Goal: Task Accomplishment & Management: Use online tool/utility

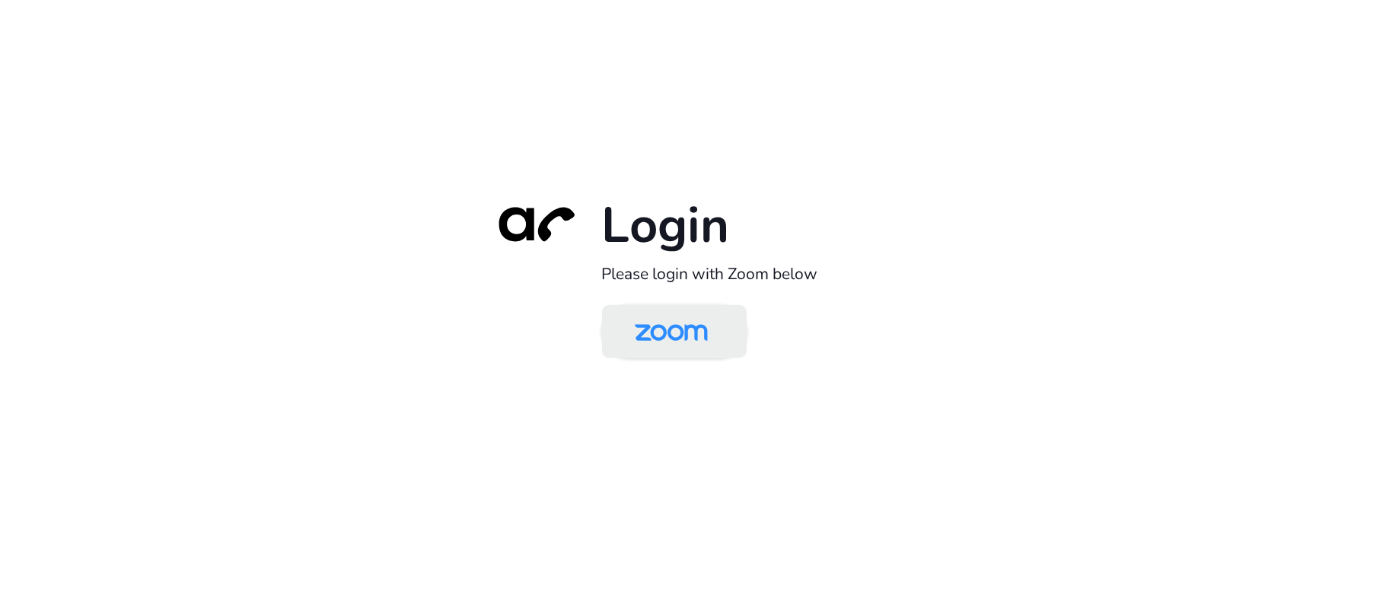
click at [656, 335] on img at bounding box center [671, 332] width 105 height 49
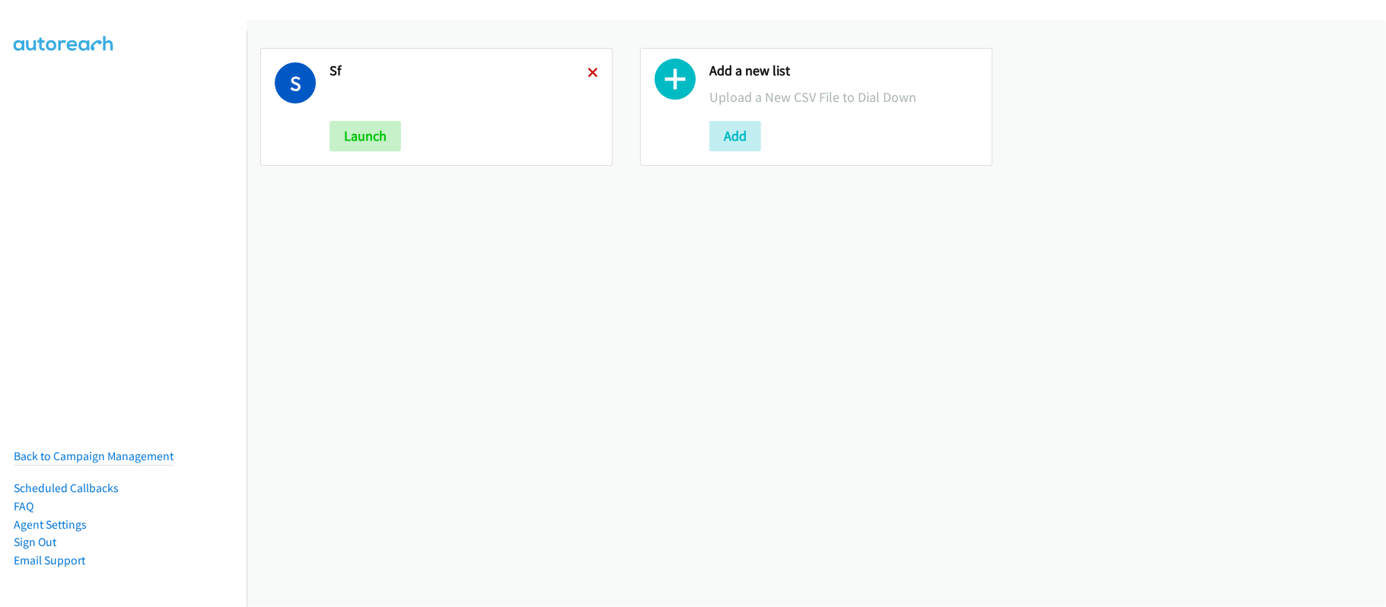
click at [588, 72] on icon at bounding box center [593, 74] width 11 height 11
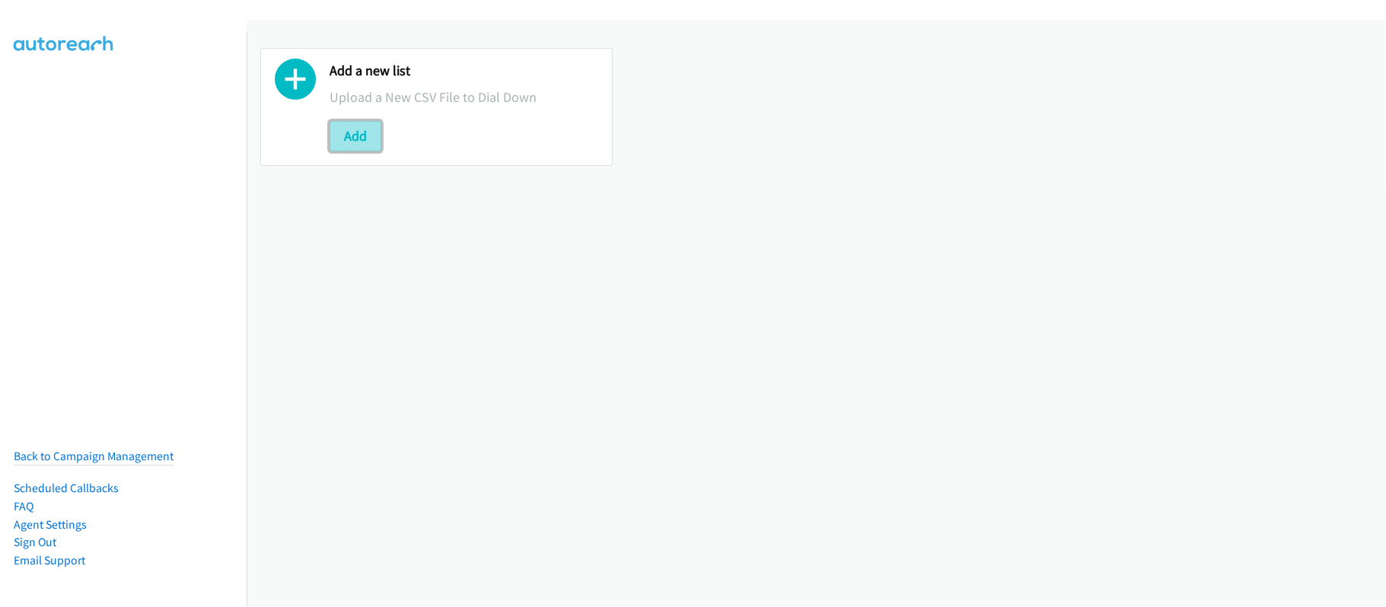
click at [341, 137] on button "Add" at bounding box center [356, 136] width 52 height 30
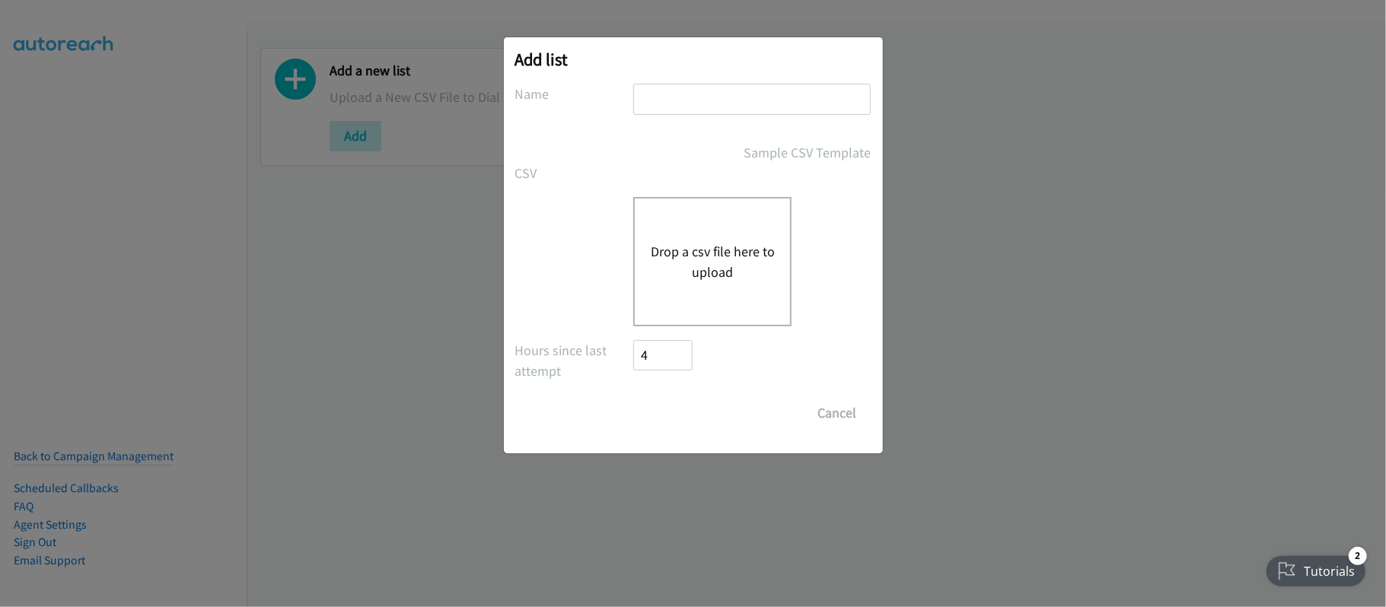
click at [725, 93] on input "text" at bounding box center [752, 99] width 238 height 31
type input "SF"
click at [717, 248] on button "Drop a csv file here to upload" at bounding box center [712, 261] width 125 height 41
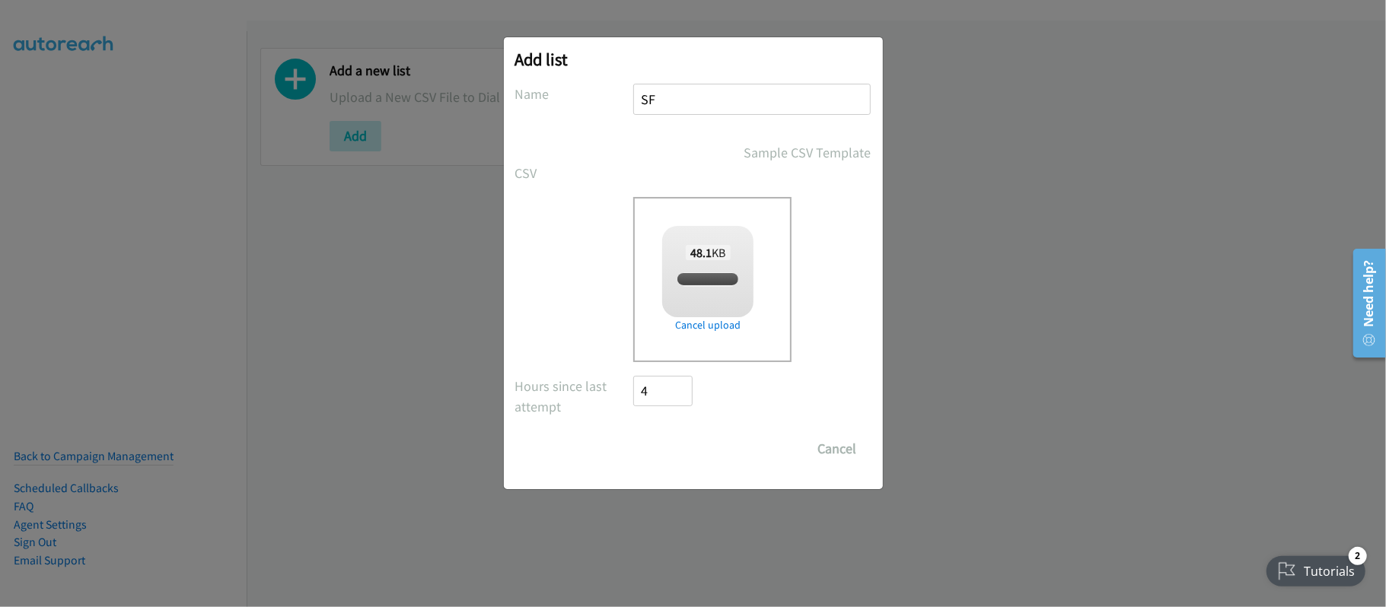
checkbox input "true"
click at [698, 440] on input "Save List" at bounding box center [674, 449] width 80 height 30
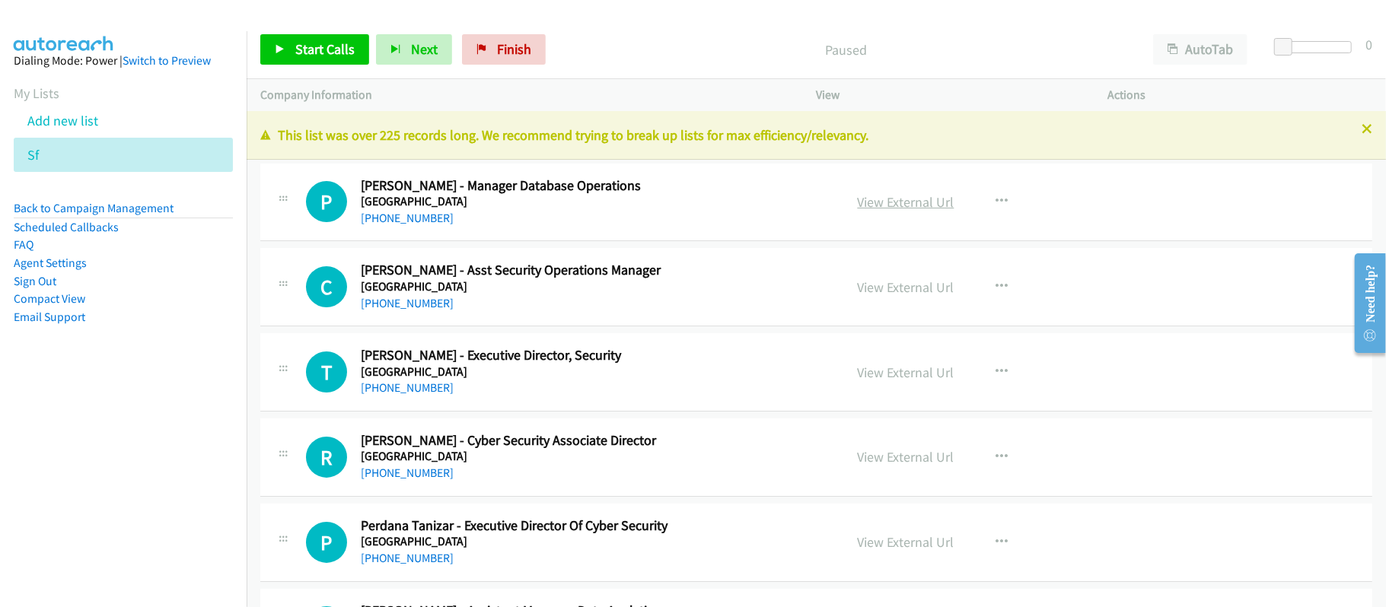
click at [895, 196] on link "View External Url" at bounding box center [906, 202] width 97 height 18
click at [862, 199] on link "View External Url" at bounding box center [906, 202] width 97 height 18
click at [620, 69] on div "Start Calls Pause Next Finish Paused AutoTab AutoTab 0" at bounding box center [817, 50] width 1140 height 59
click at [905, 199] on link "View External Url" at bounding box center [906, 202] width 97 height 18
click at [378, 218] on link "+65 9859 1367" at bounding box center [407, 218] width 93 height 14
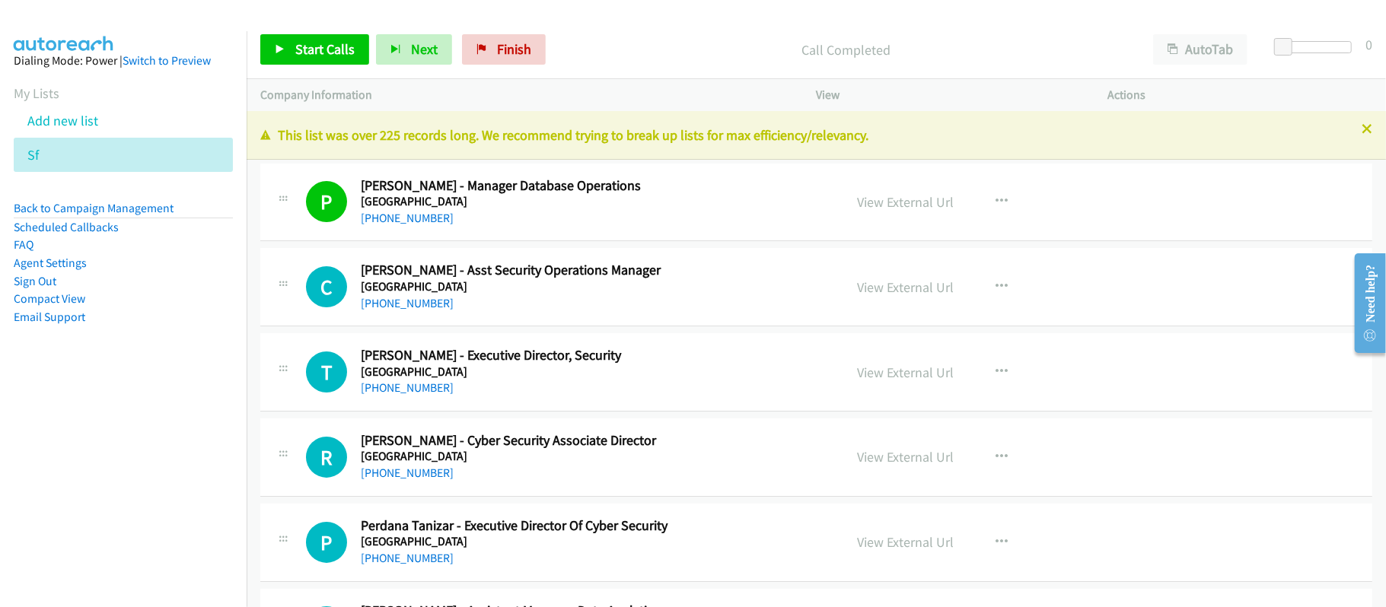
click at [542, 223] on div "+65 9859 1367" at bounding box center [592, 218] width 462 height 18
drag, startPoint x: 384, startPoint y: 218, endPoint x: 629, endPoint y: 265, distance: 248.9
click at [384, 218] on link "+65 9859 1367" at bounding box center [407, 218] width 93 height 14
click at [930, 199] on link "View External Url" at bounding box center [906, 202] width 97 height 18
drag, startPoint x: 411, startPoint y: 308, endPoint x: 424, endPoint y: 301, distance: 14.3
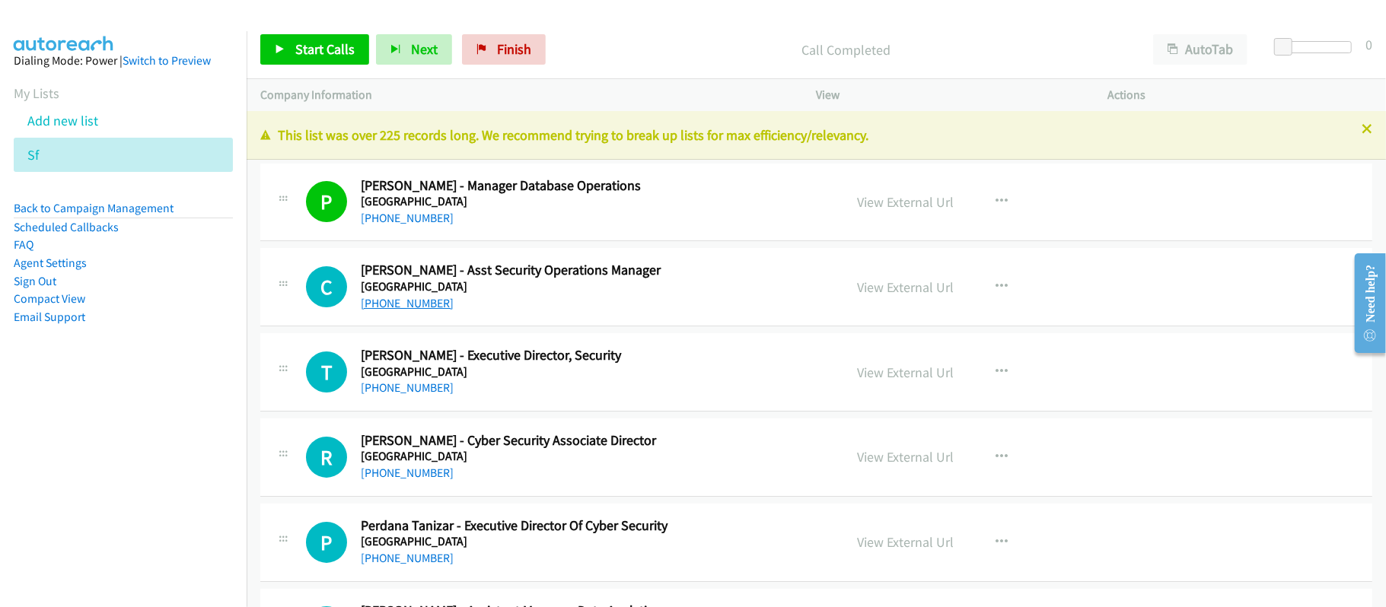
click at [411, 308] on link "+65 9067 9565" at bounding box center [407, 303] width 93 height 14
click at [566, 305] on div "+65 9067 9565" at bounding box center [592, 304] width 462 height 18
click at [899, 284] on link "View External Url" at bounding box center [906, 288] width 97 height 18
click at [408, 375] on h5 "Marina Bay Sands" at bounding box center [592, 372] width 462 height 15
click at [378, 381] on link "+65 9113 6352" at bounding box center [407, 388] width 93 height 14
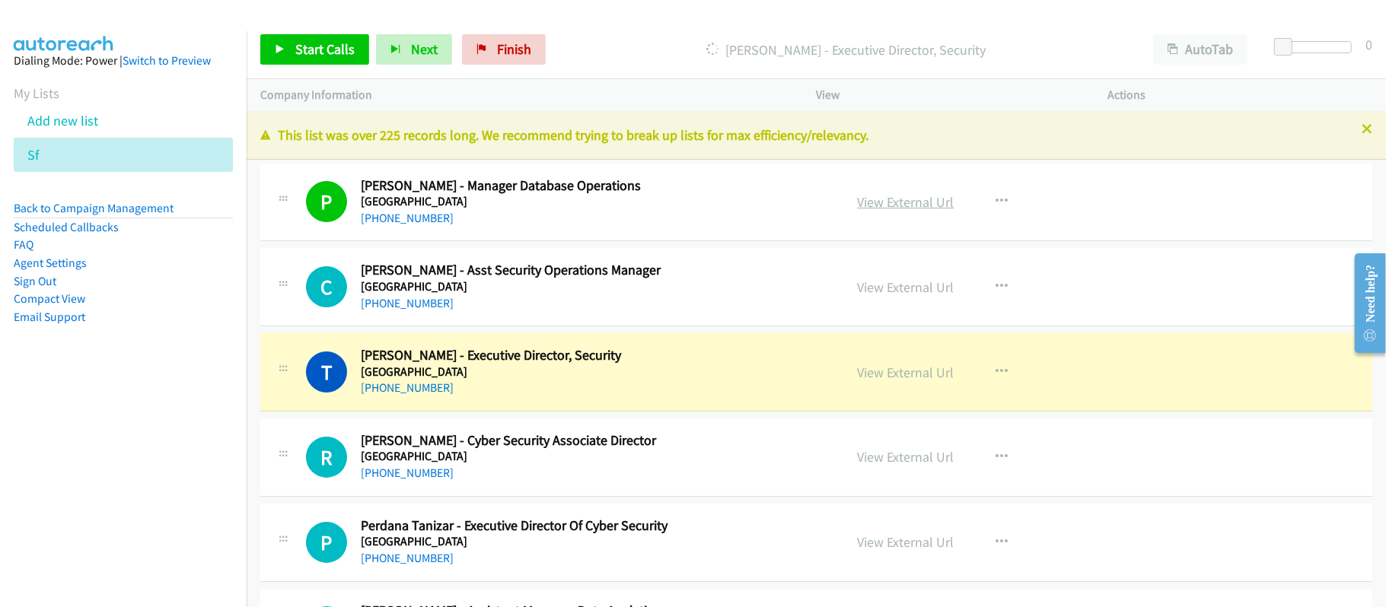
click at [875, 199] on link "View External Url" at bounding box center [906, 202] width 97 height 18
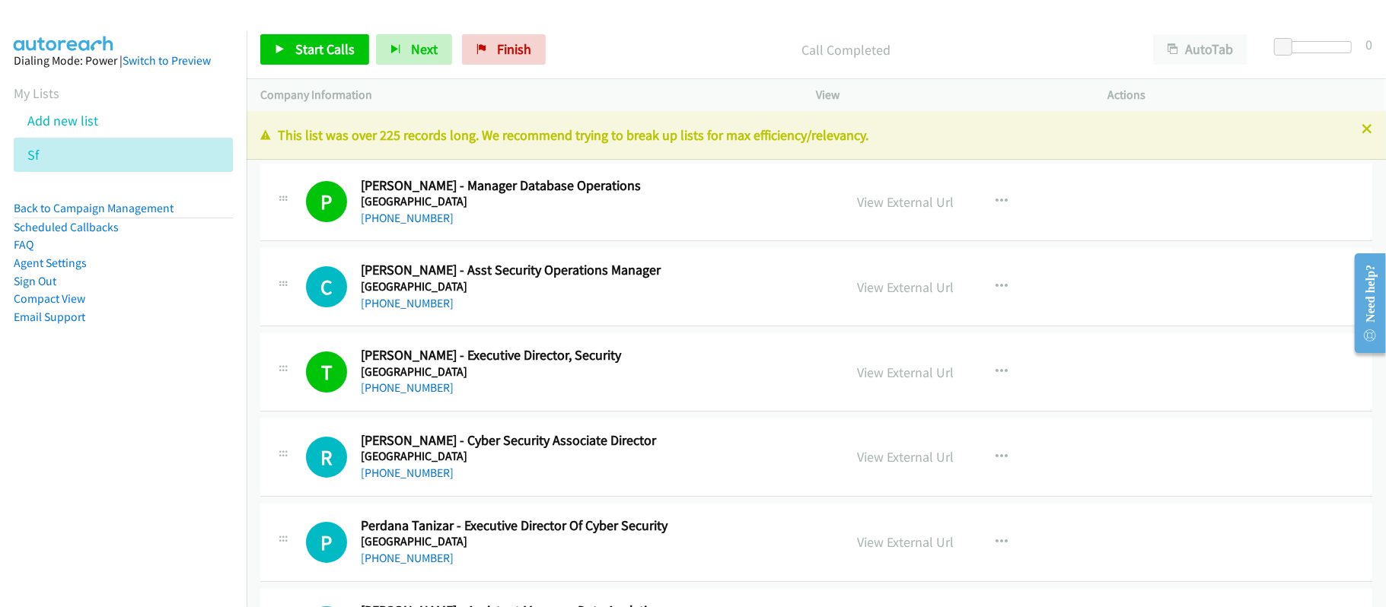
click at [531, 375] on h5 "Marina Bay Sands" at bounding box center [592, 372] width 462 height 15
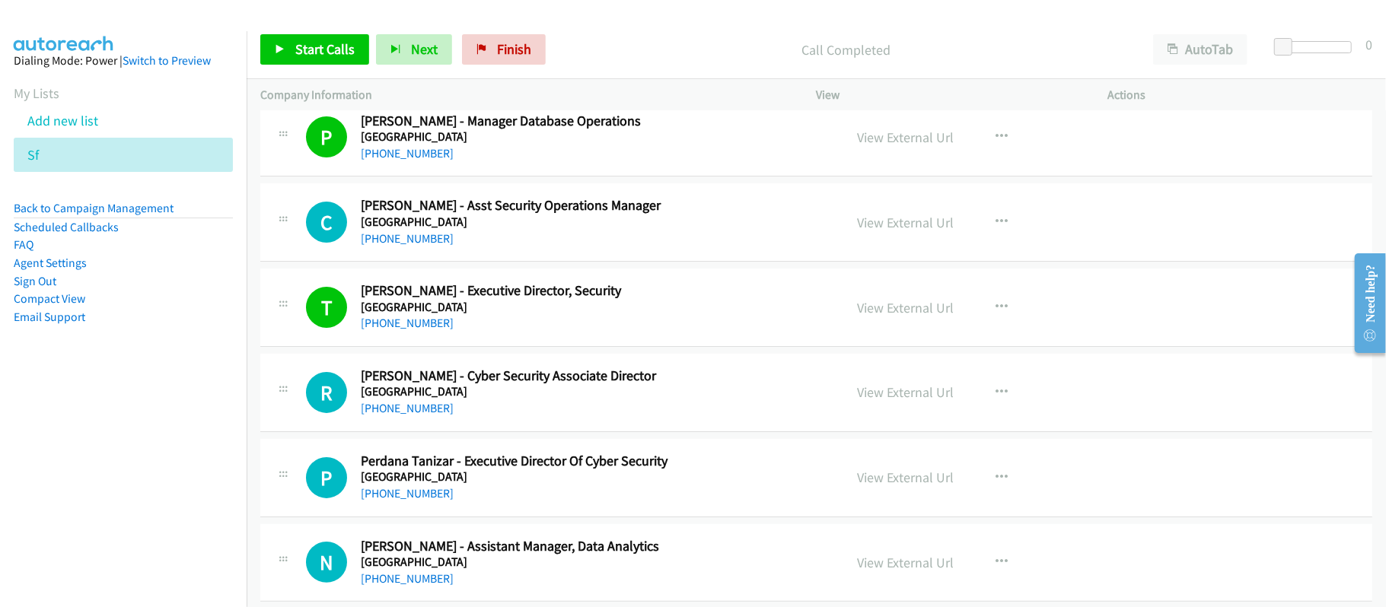
scroll to position [101, 0]
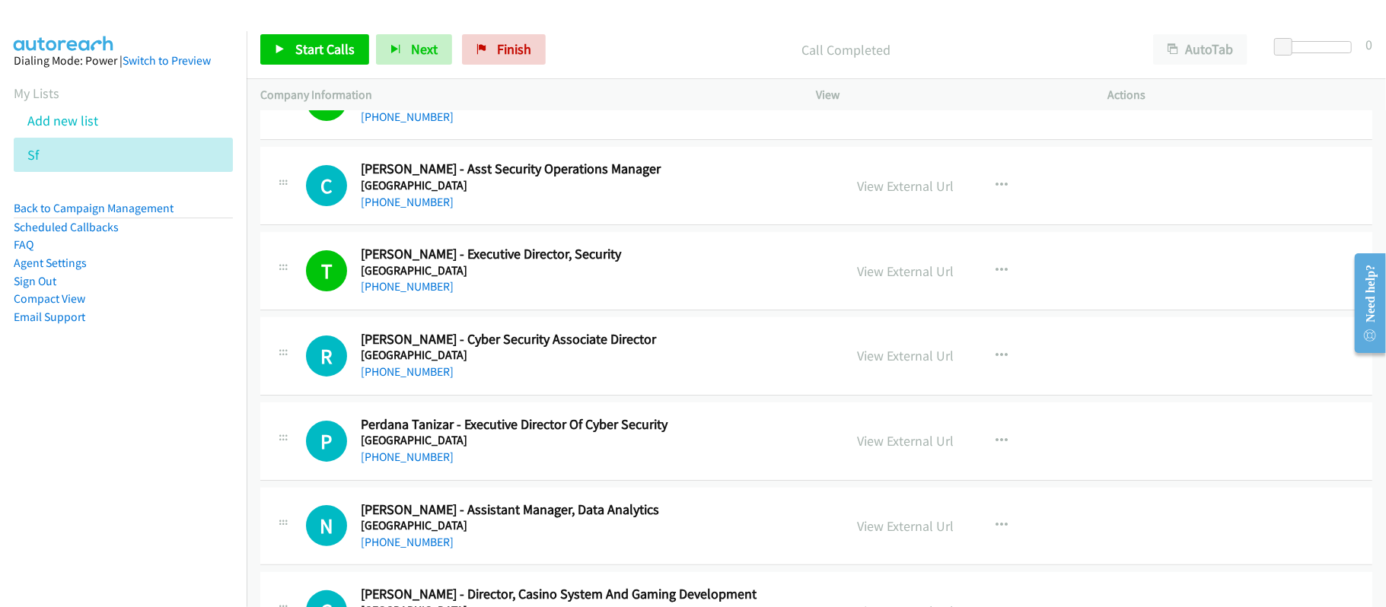
drag, startPoint x: 388, startPoint y: 370, endPoint x: 953, endPoint y: 368, distance: 564.8
click at [388, 370] on link "+65 8292 9506" at bounding box center [407, 372] width 93 height 14
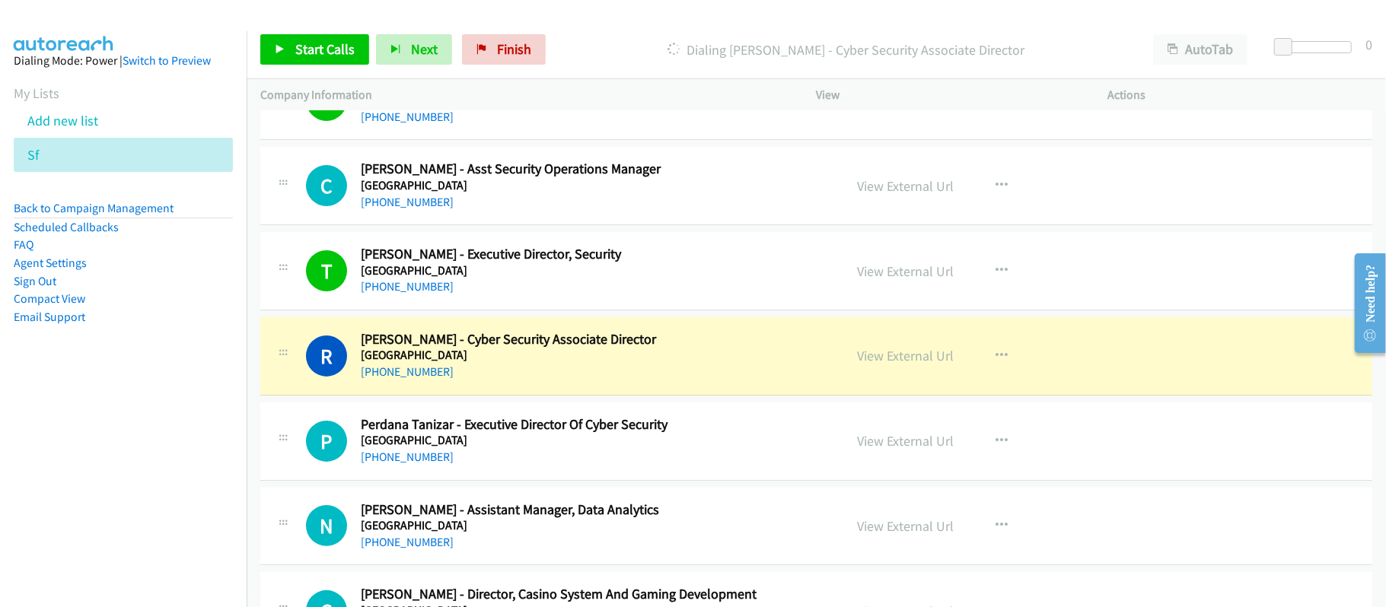
click at [558, 455] on div "+65 8189 9268" at bounding box center [592, 457] width 462 height 18
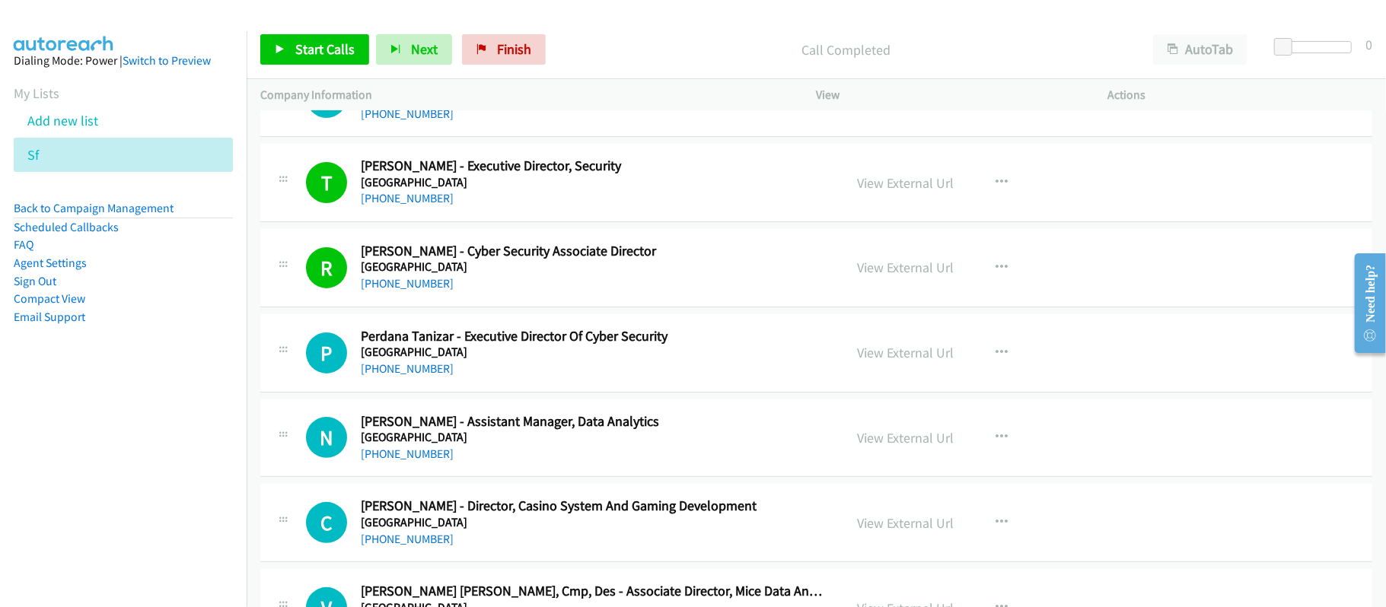
scroll to position [304, 0]
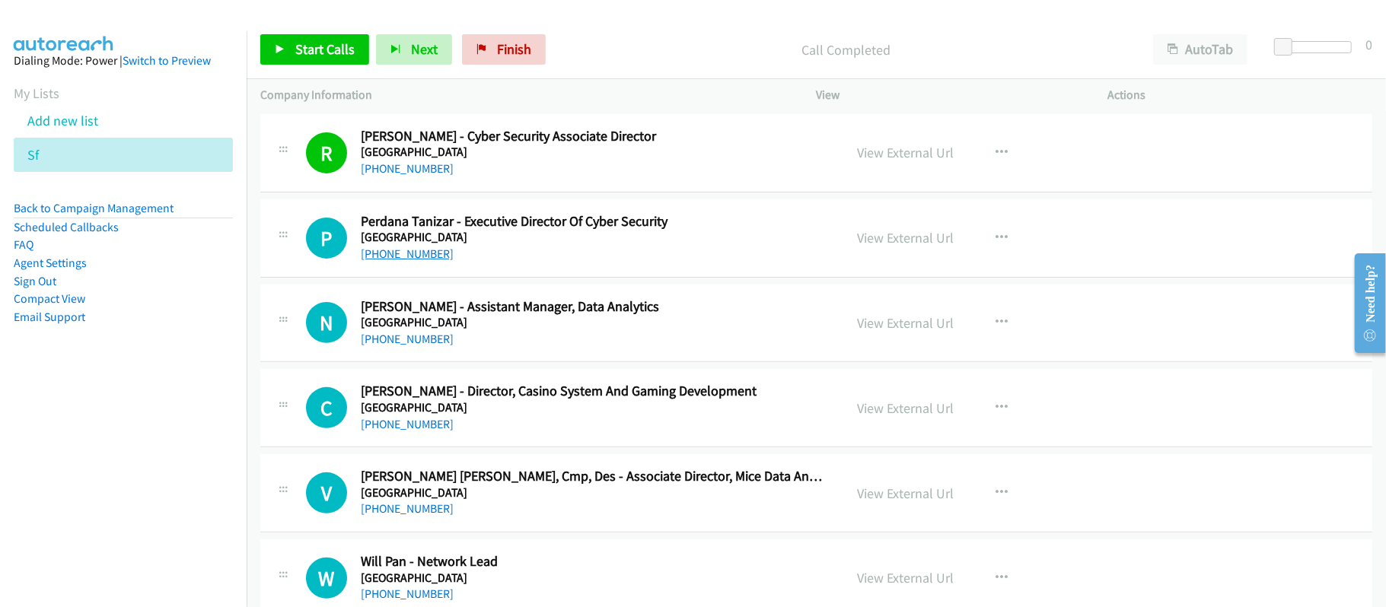
click at [407, 251] on link "+65 8189 9268" at bounding box center [407, 254] width 93 height 14
click at [573, 362] on div "N Callback Scheduled Nicholas Tan - Assistant Manager, Data Analytics Marina Ba…" at bounding box center [816, 324] width 1112 height 78
click at [413, 257] on link "+65 8189 9268" at bounding box center [407, 254] width 93 height 14
click at [884, 232] on link "View External Url" at bounding box center [906, 238] width 97 height 18
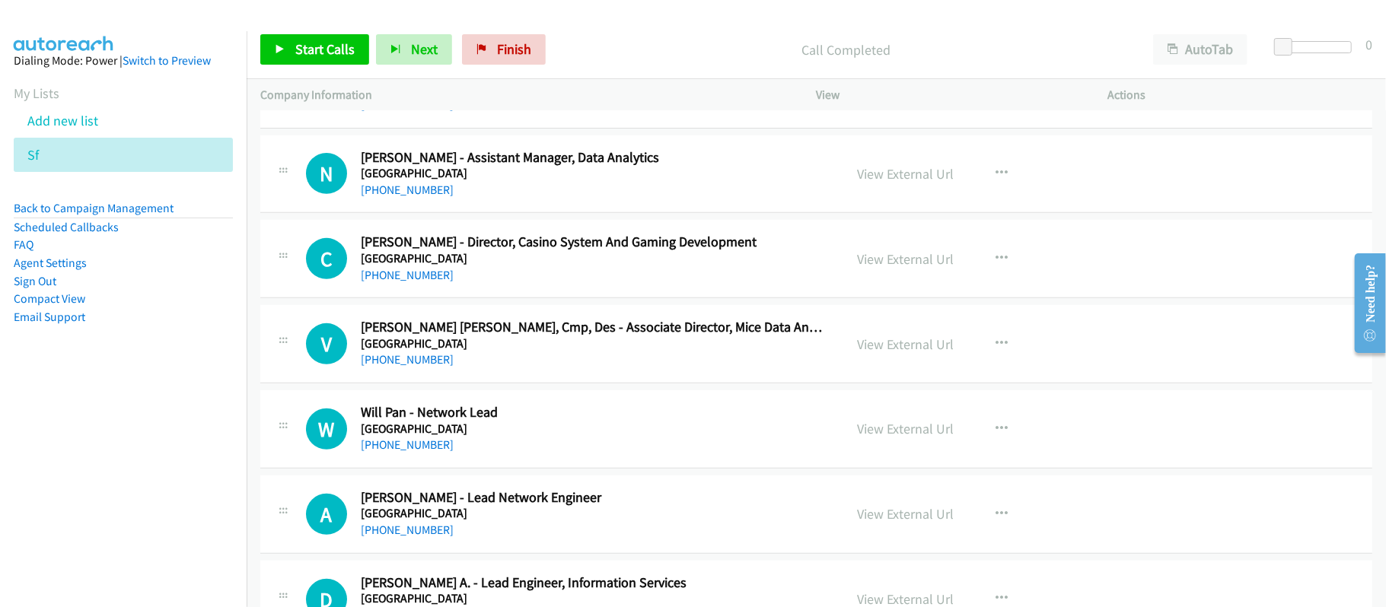
scroll to position [507, 0]
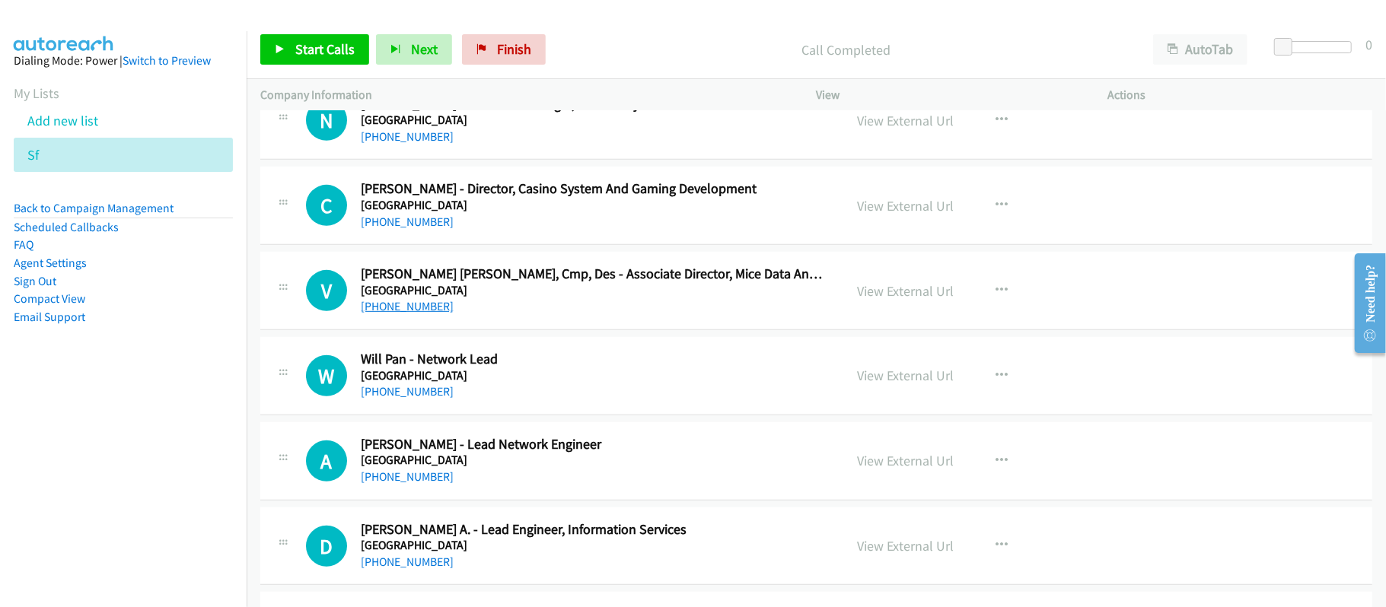
click at [405, 308] on link "+65 9645 6549" at bounding box center [407, 306] width 93 height 14
click at [402, 387] on link "+65 9457 2950" at bounding box center [407, 391] width 93 height 14
click at [550, 363] on h2 "Will Pan - Network Lead" at bounding box center [592, 360] width 462 height 18
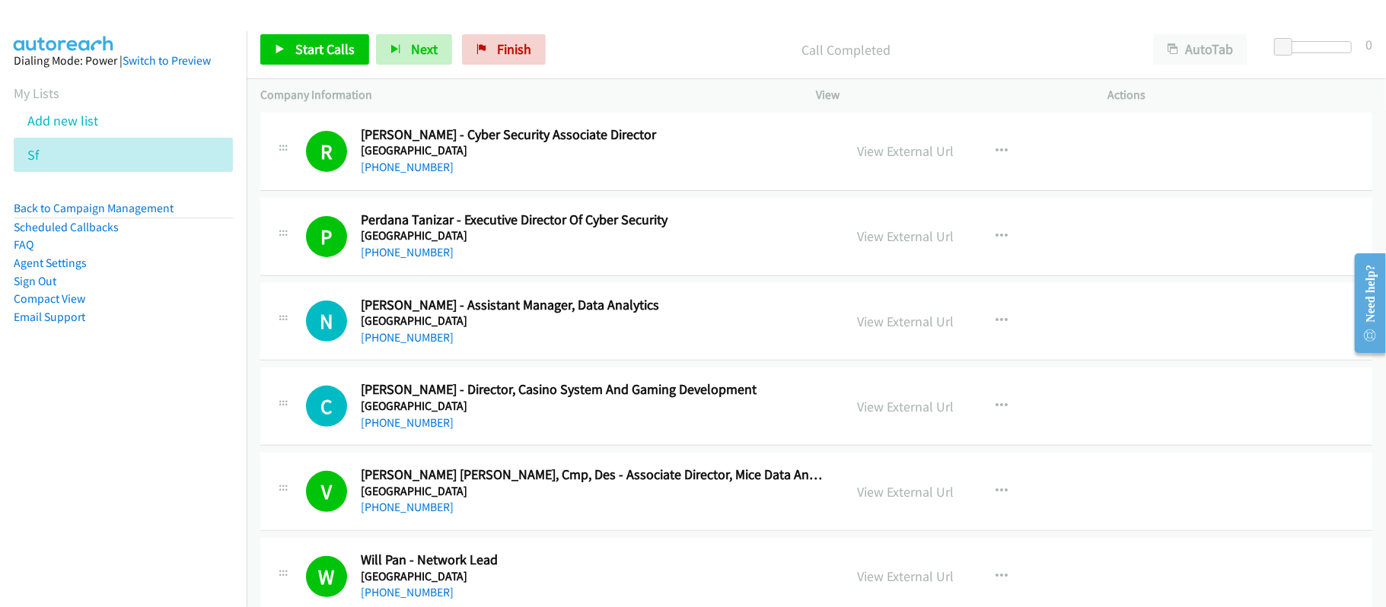
scroll to position [304, 0]
click at [572, 242] on h5 "Marina Bay Sands" at bounding box center [592, 237] width 462 height 15
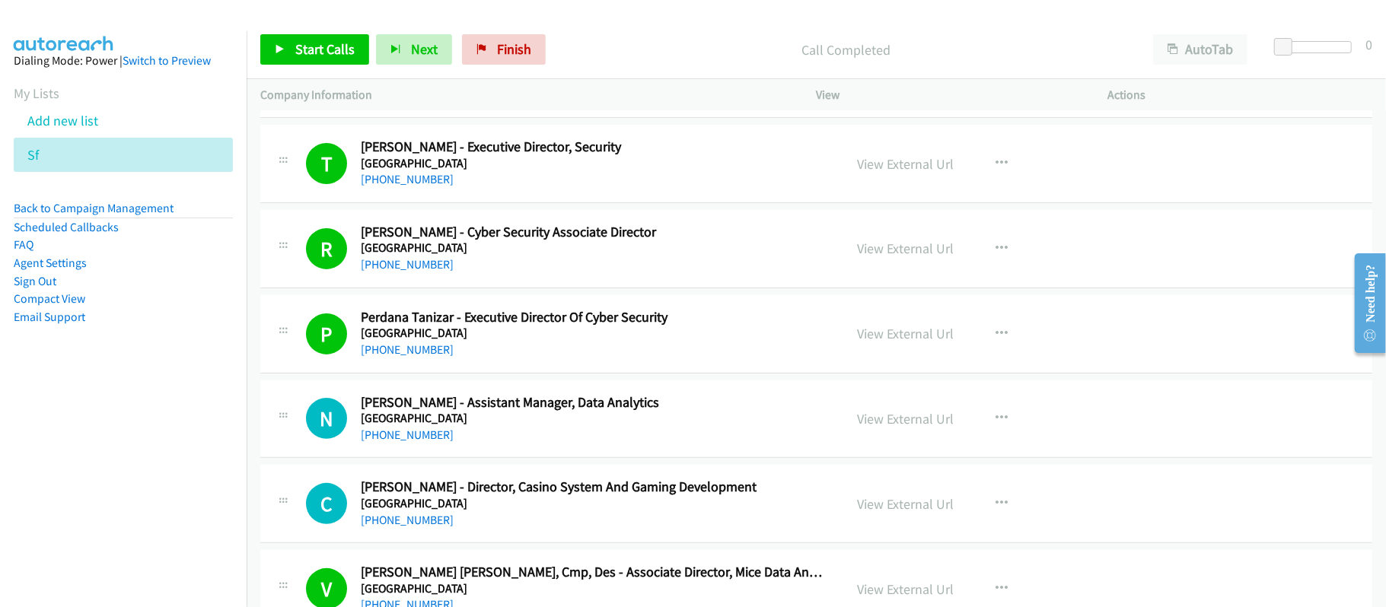
scroll to position [0, 0]
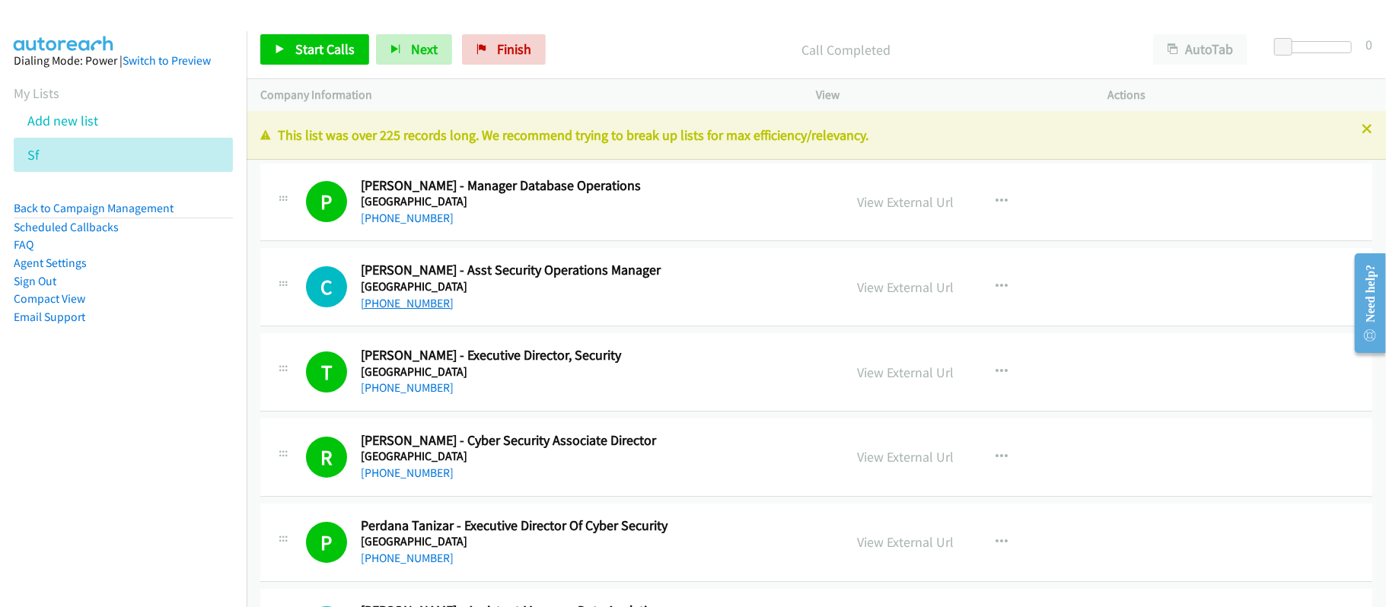
click at [412, 303] on link "+65 9067 9565" at bounding box center [407, 303] width 93 height 14
drag, startPoint x: 408, startPoint y: 301, endPoint x: 498, endPoint y: 320, distance: 91.7
click at [408, 301] on link "+65 9067 9565" at bounding box center [407, 303] width 93 height 14
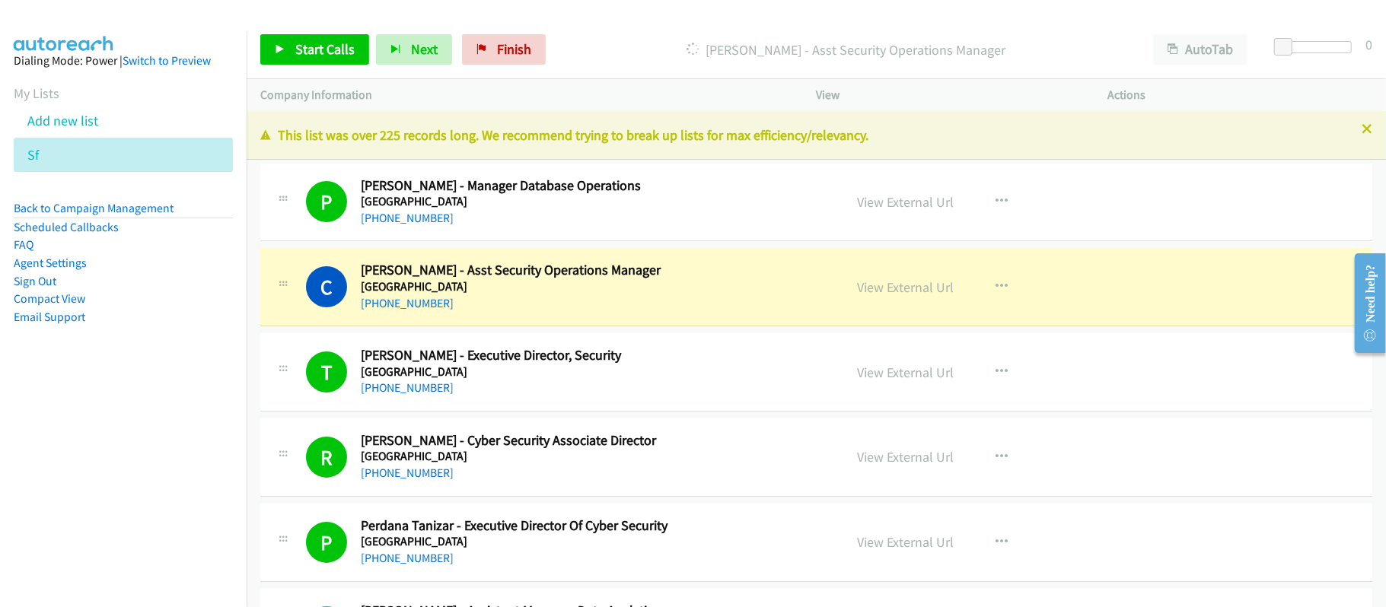
scroll to position [406, 0]
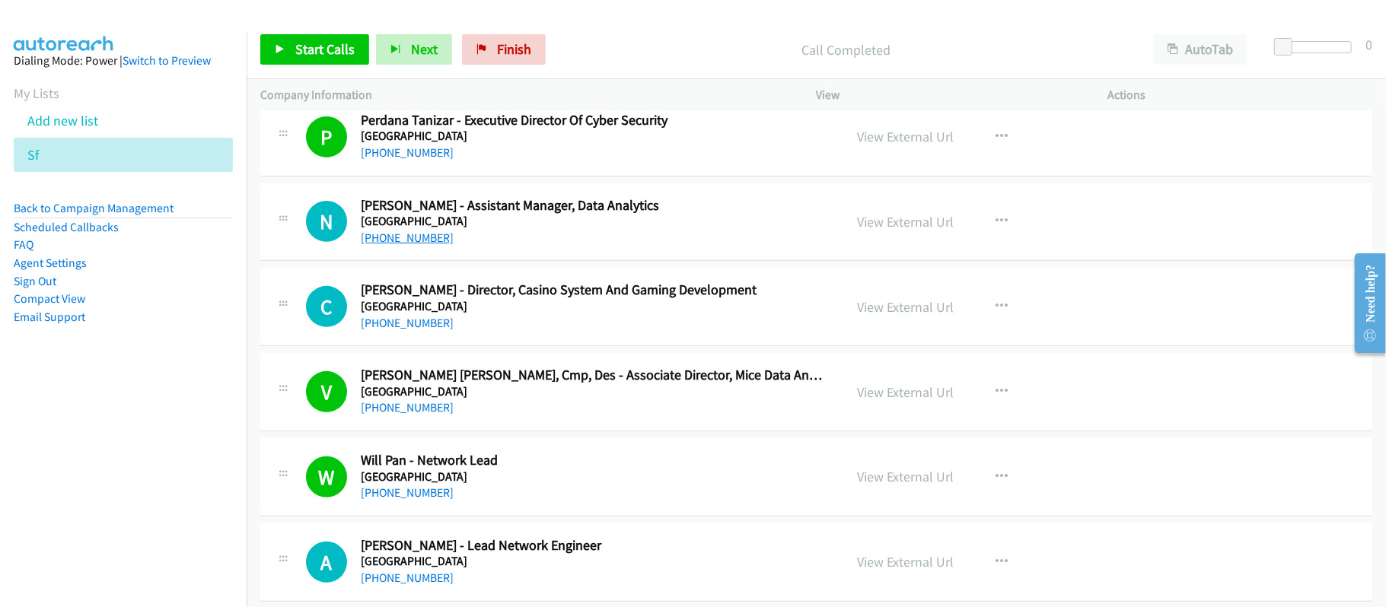
click at [418, 238] on link "+65 9650 8672" at bounding box center [407, 238] width 93 height 14
click at [409, 320] on link "+65 8468 9642" at bounding box center [407, 323] width 93 height 14
click at [169, 503] on nav "Dialing Mode: Power | Switch to Preview My Lists Add new list Sf Back to Campai…" at bounding box center [123, 334] width 247 height 607
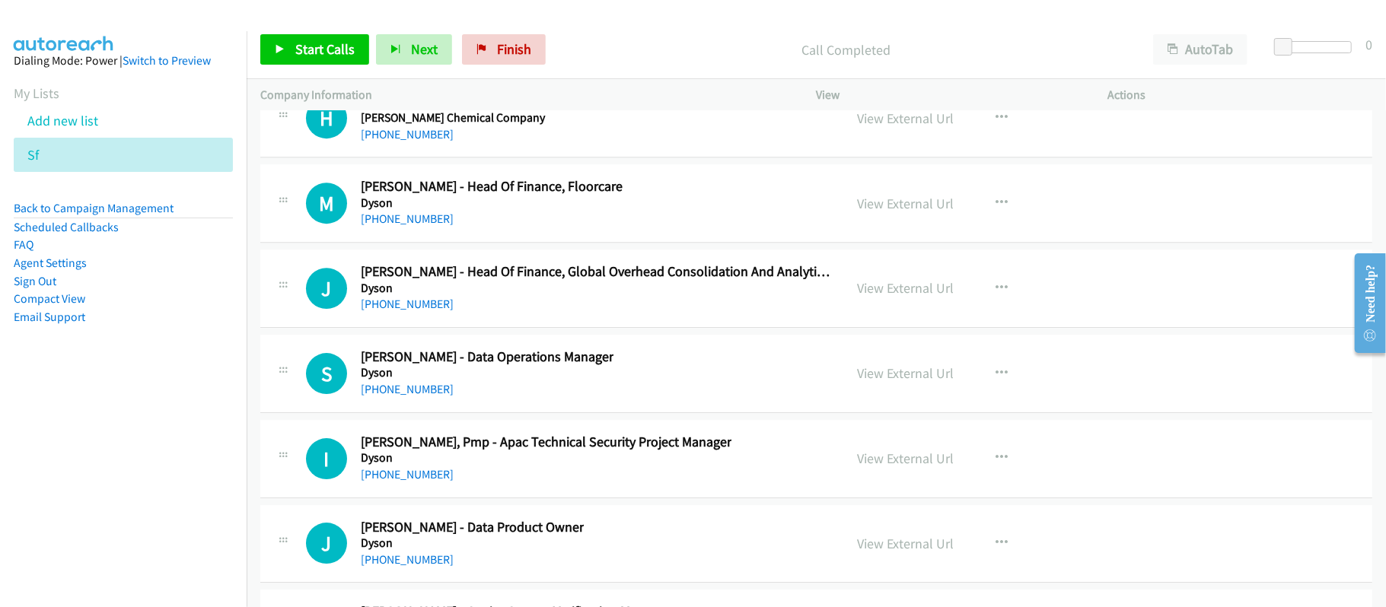
scroll to position [22454, 0]
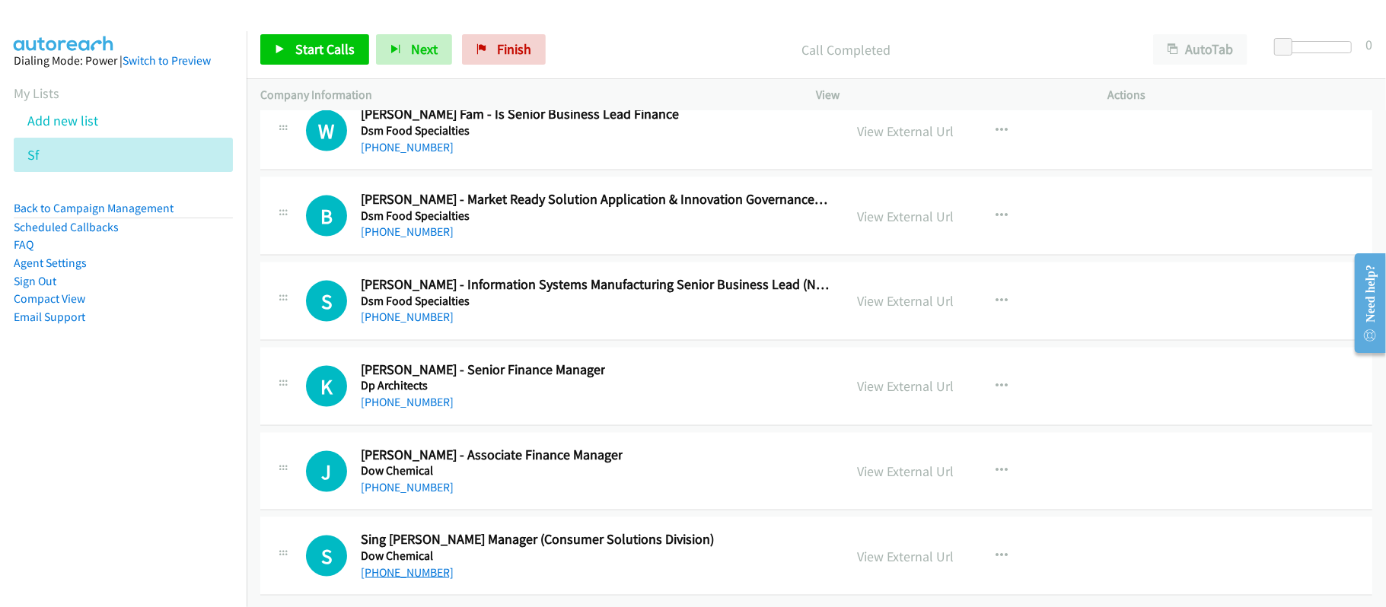
click at [400, 566] on link "+65 9111 1021" at bounding box center [407, 573] width 93 height 14
drag, startPoint x: 537, startPoint y: 391, endPoint x: 525, endPoint y: 397, distance: 12.9
click at [406, 480] on link "+65 9129 1205" at bounding box center [407, 487] width 93 height 14
click at [642, 447] on div "J Callback Scheduled Justin Lee - Associate Finance Manager Dow Chemical Asia/S…" at bounding box center [568, 472] width 524 height 50
click at [889, 463] on link "View External Url" at bounding box center [906, 472] width 97 height 18
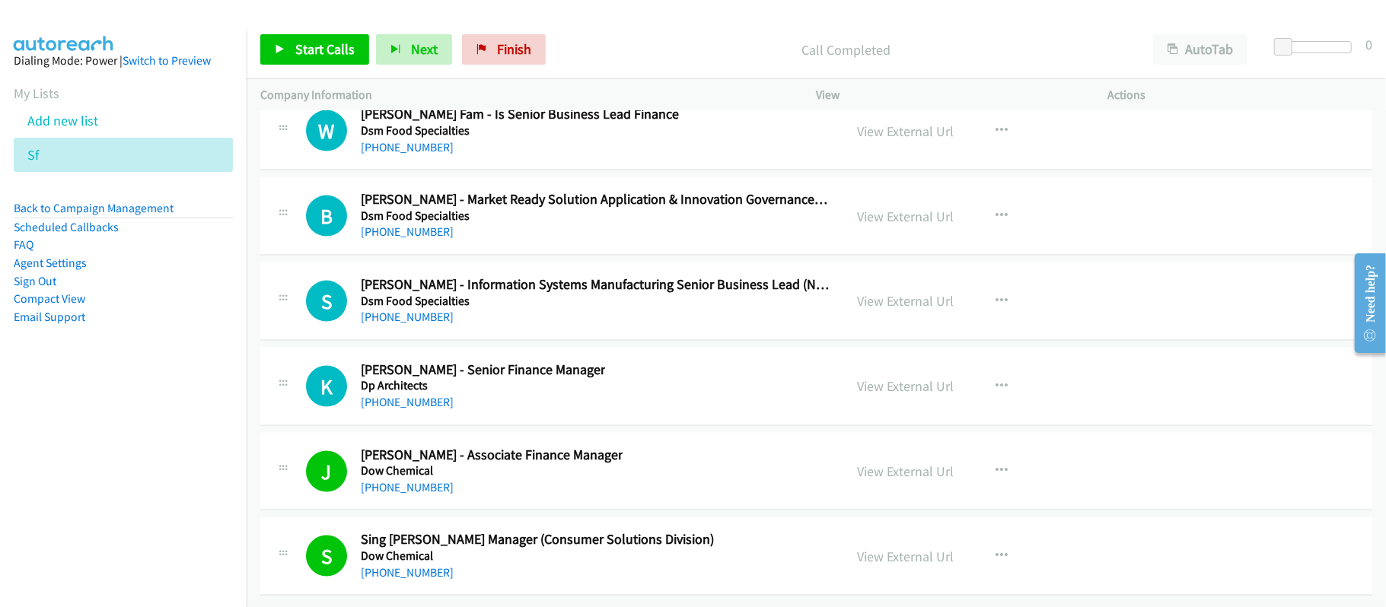
drag, startPoint x: 394, startPoint y: 381, endPoint x: 492, endPoint y: 381, distance: 98.2
click at [394, 395] on link "+65 9234 7020" at bounding box center [407, 402] width 93 height 14
drag, startPoint x: 477, startPoint y: 291, endPoint x: 463, endPoint y: 293, distance: 13.9
click at [477, 294] on h5 "Dsm Food Specialties" at bounding box center [596, 301] width 470 height 15
click at [407, 311] on div "+65 9150 0363" at bounding box center [596, 317] width 470 height 18
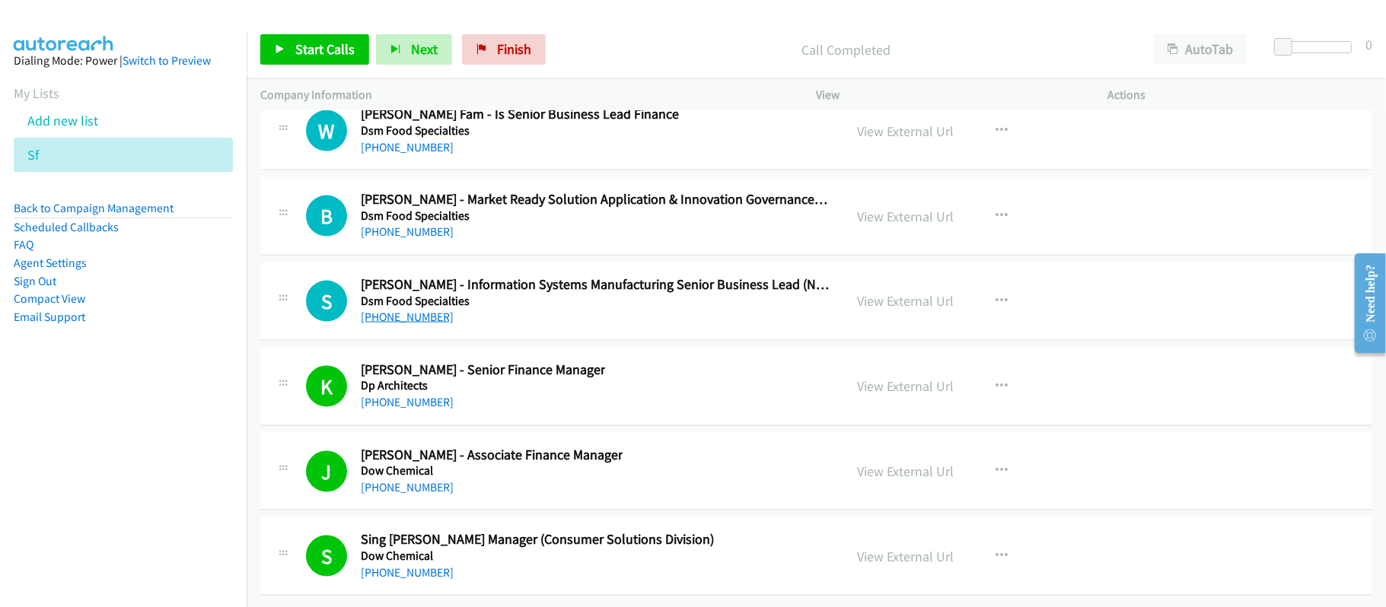
click at [407, 310] on link "+65 9150 0363" at bounding box center [407, 317] width 93 height 14
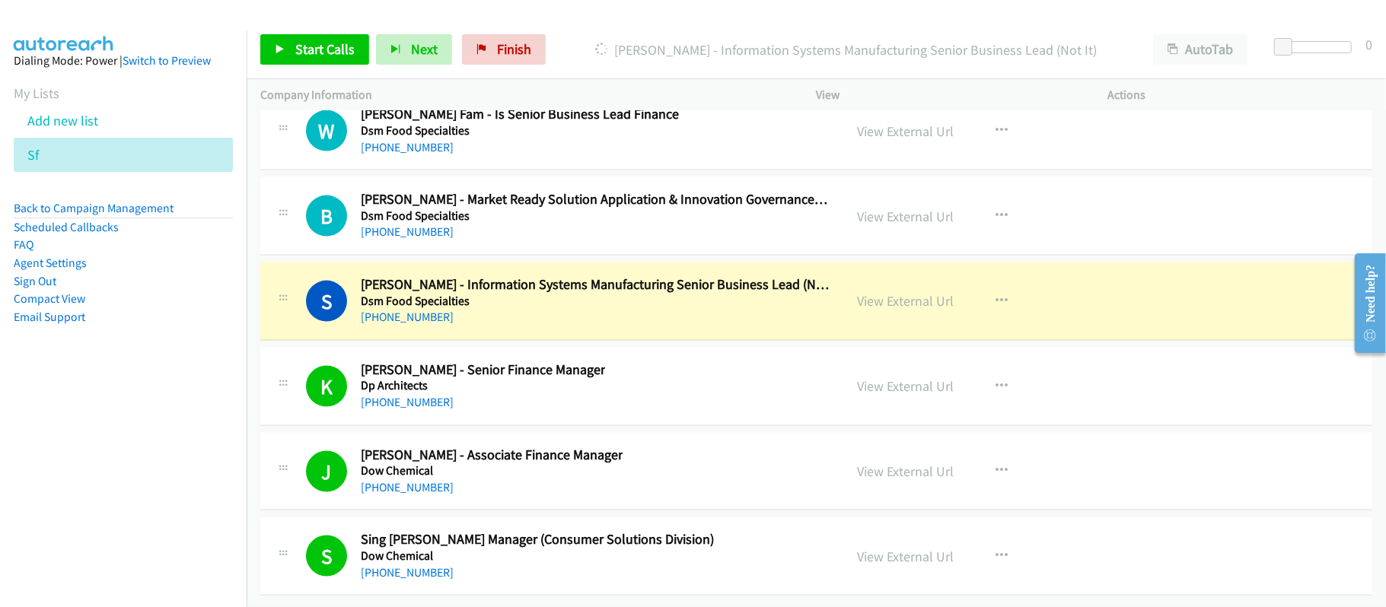
click at [400, 209] on h5 "Dsm Food Specialties" at bounding box center [596, 216] width 470 height 15
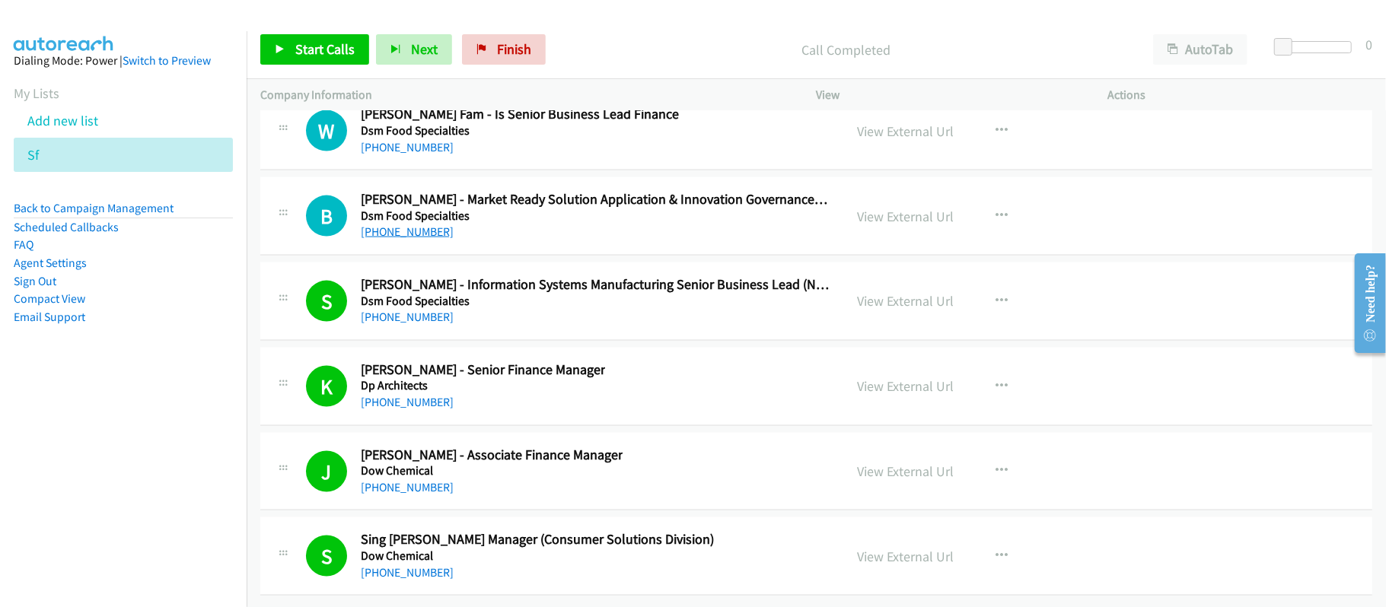
click at [412, 225] on link "+65 9657 0017" at bounding box center [407, 232] width 93 height 14
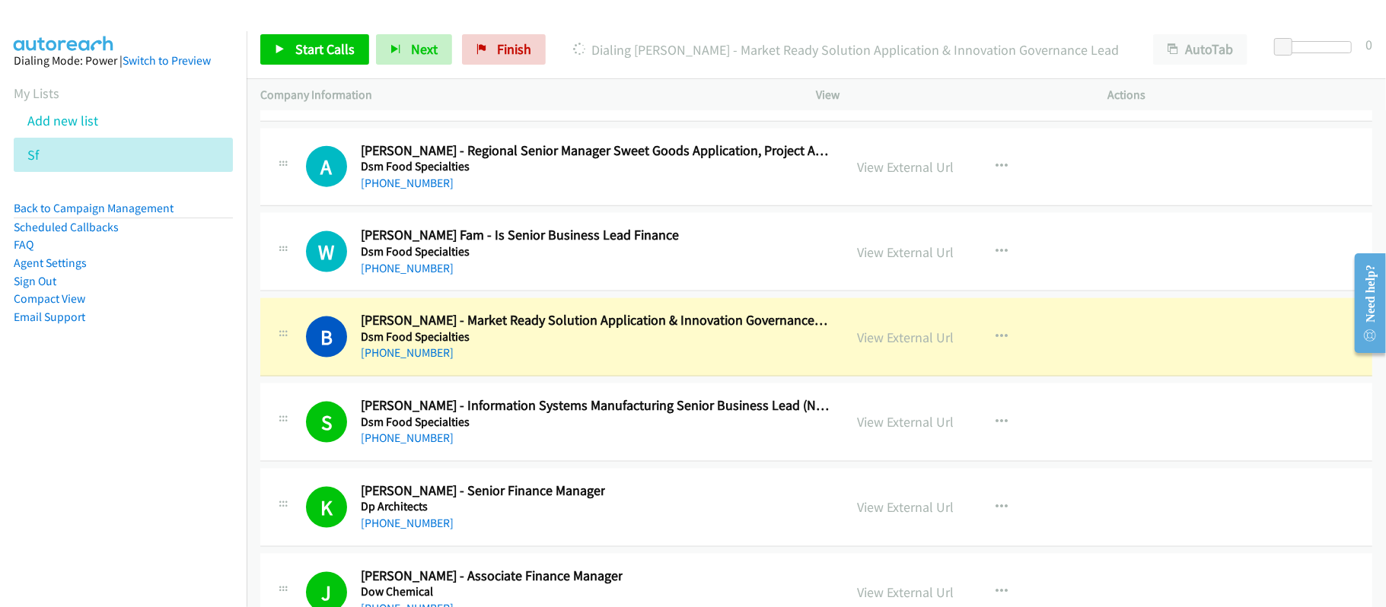
scroll to position [22352, 0]
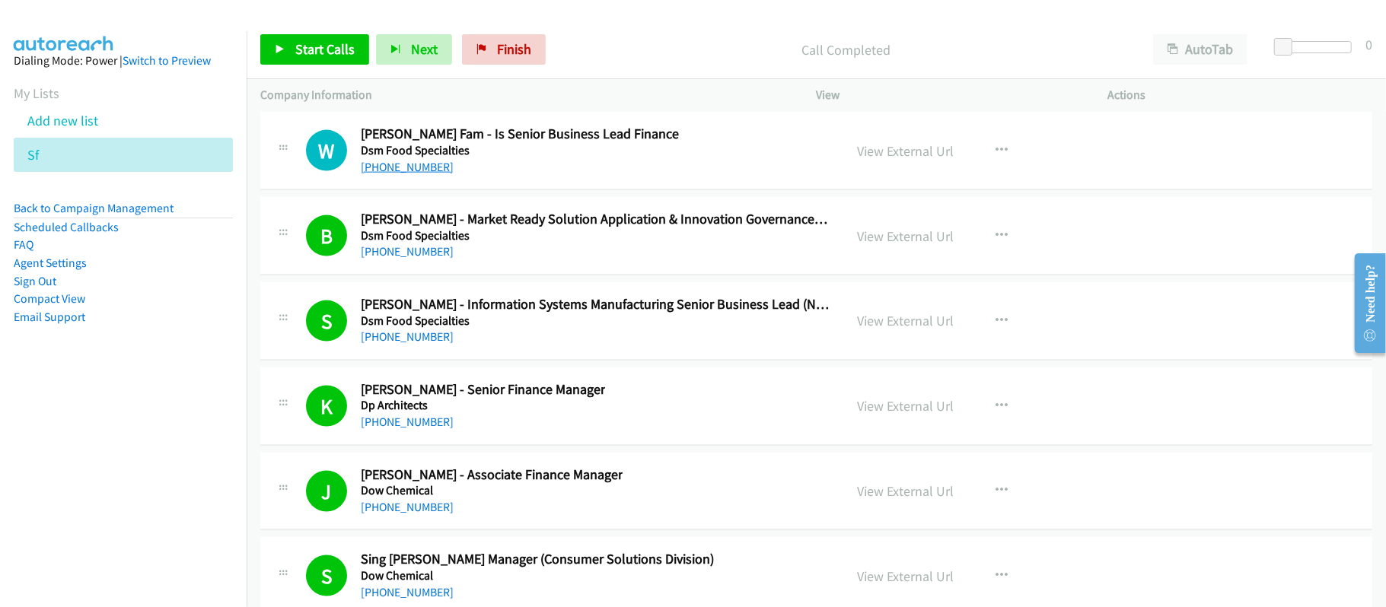
click at [412, 174] on link "+65 9139 0788" at bounding box center [407, 167] width 93 height 14
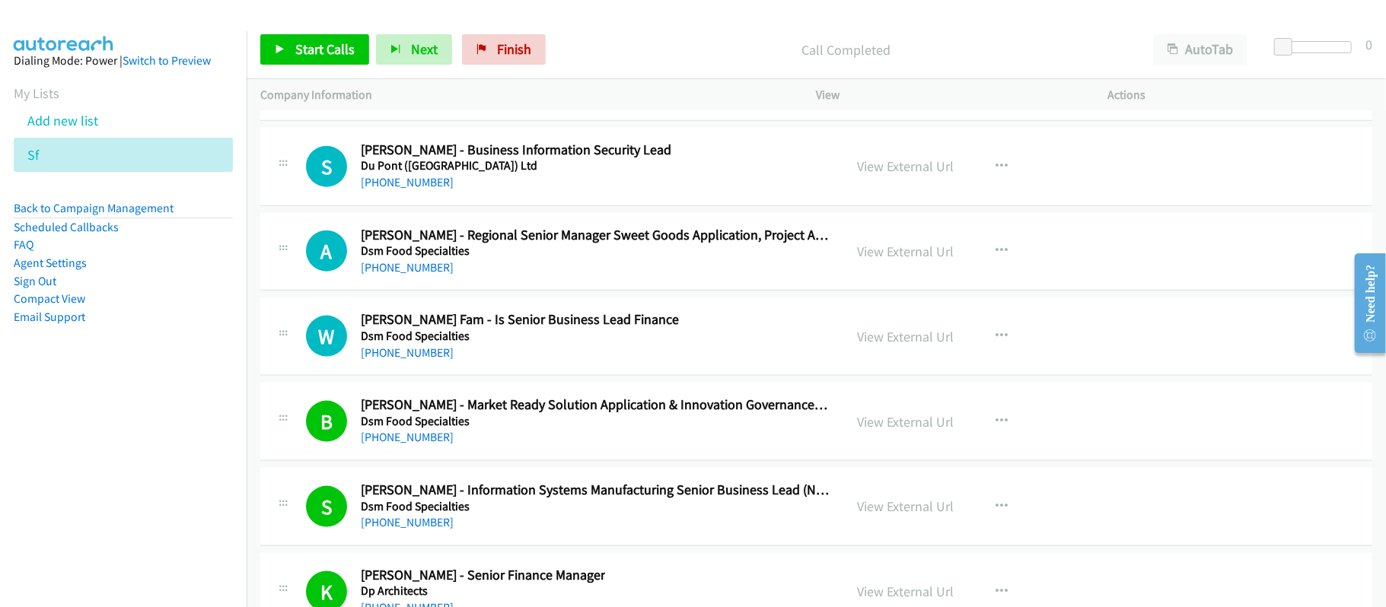
scroll to position [22149, 0]
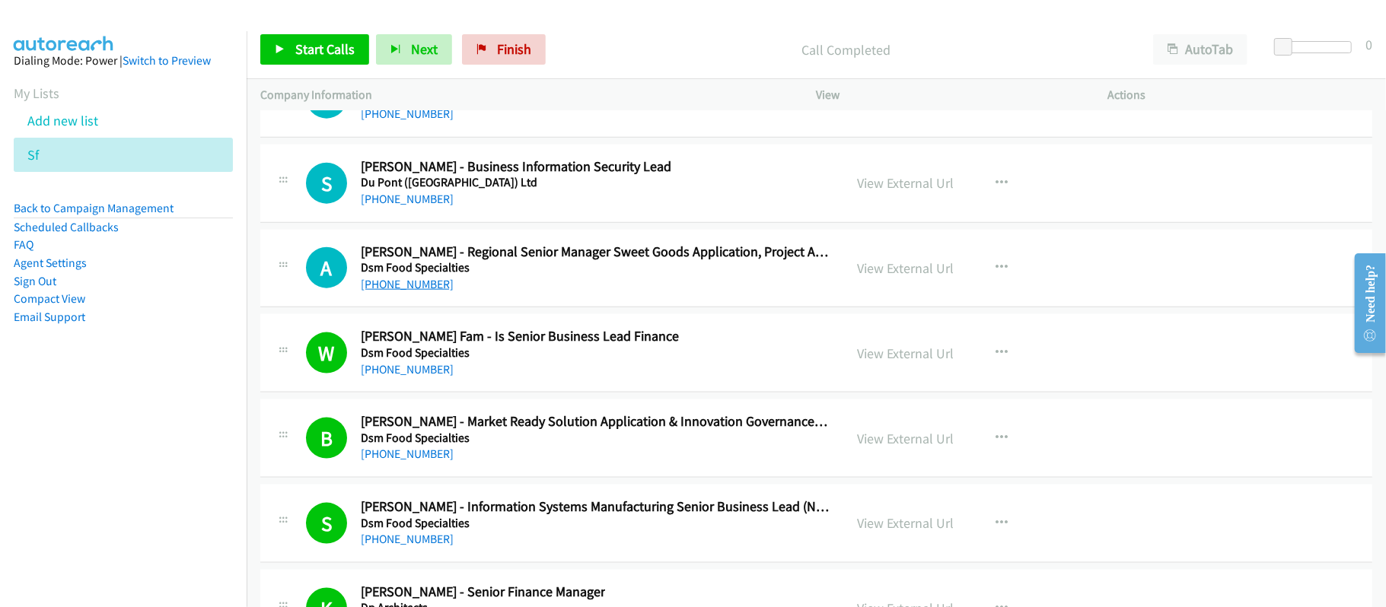
click at [400, 292] on link "+65 8121 8893" at bounding box center [407, 284] width 93 height 14
drag, startPoint x: 399, startPoint y: 260, endPoint x: 409, endPoint y: 260, distance: 9.9
click at [399, 206] on link "+65 9627 6271" at bounding box center [407, 199] width 93 height 14
click at [534, 138] on div "S Callback Scheduled Sandra Lim - Global Finance Manager Semiconductor Technolo…" at bounding box center [816, 98] width 1112 height 78
click at [410, 123] on div "+65 9186 5670" at bounding box center [569, 114] width 416 height 18
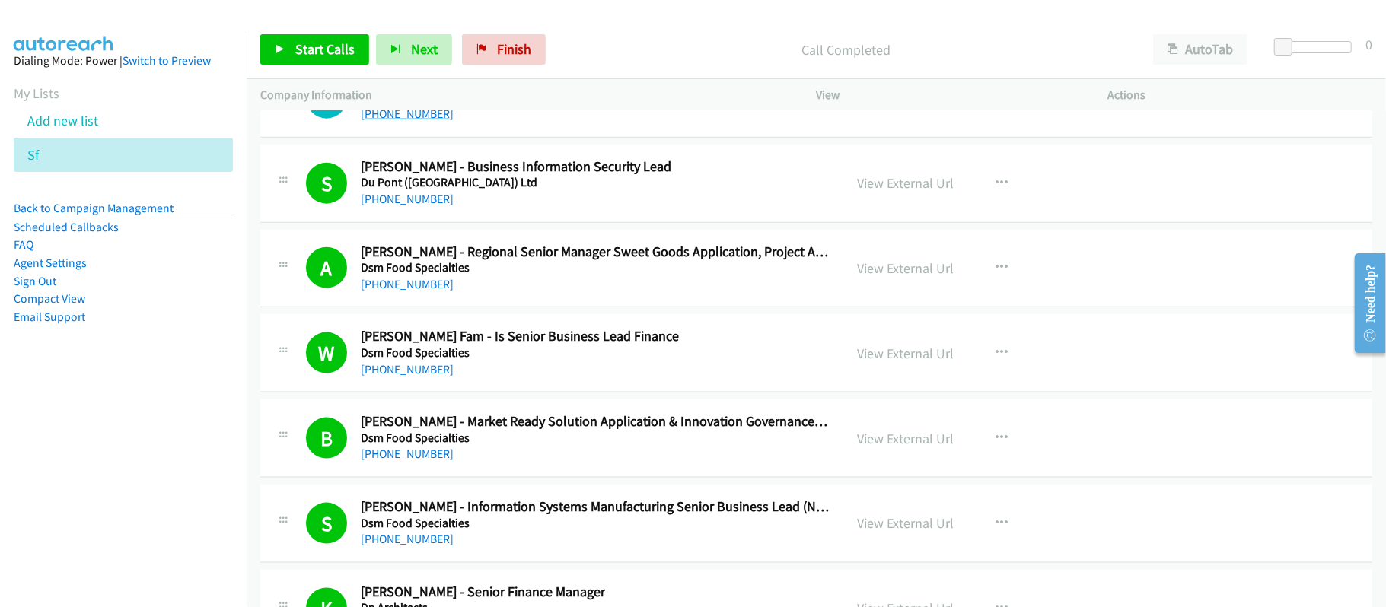
click at [410, 121] on link "+65 9186 5670" at bounding box center [407, 114] width 93 height 14
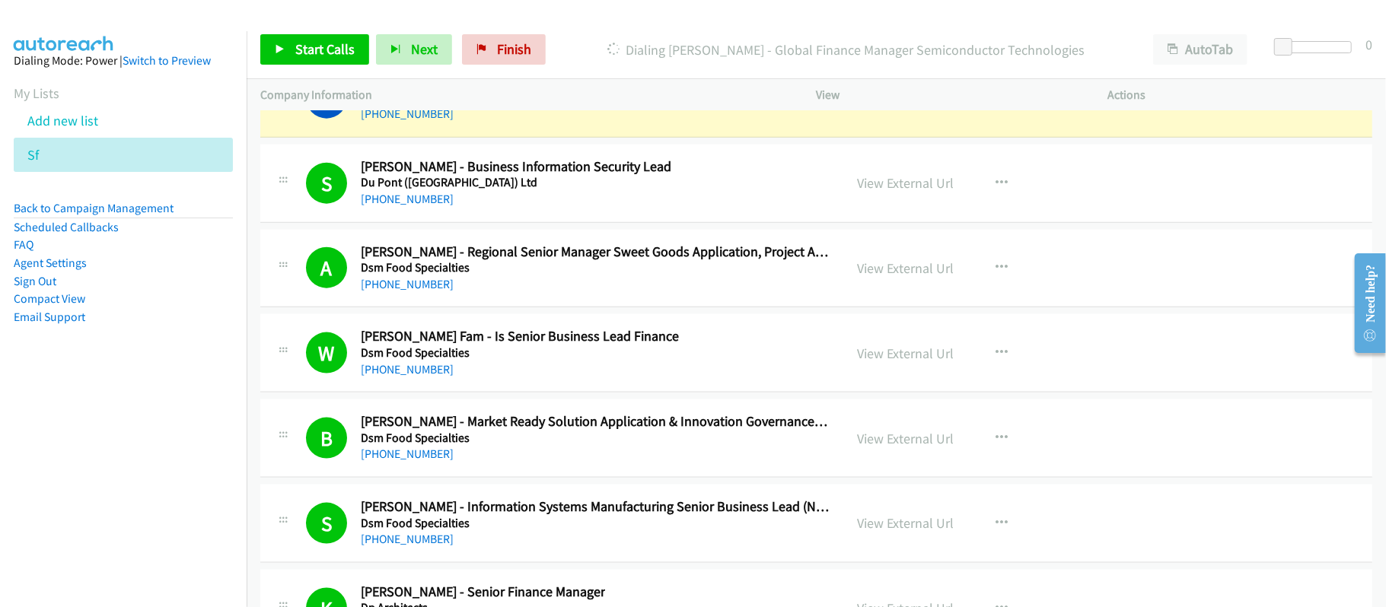
click at [899, 107] on link "View External Url" at bounding box center [906, 98] width 97 height 18
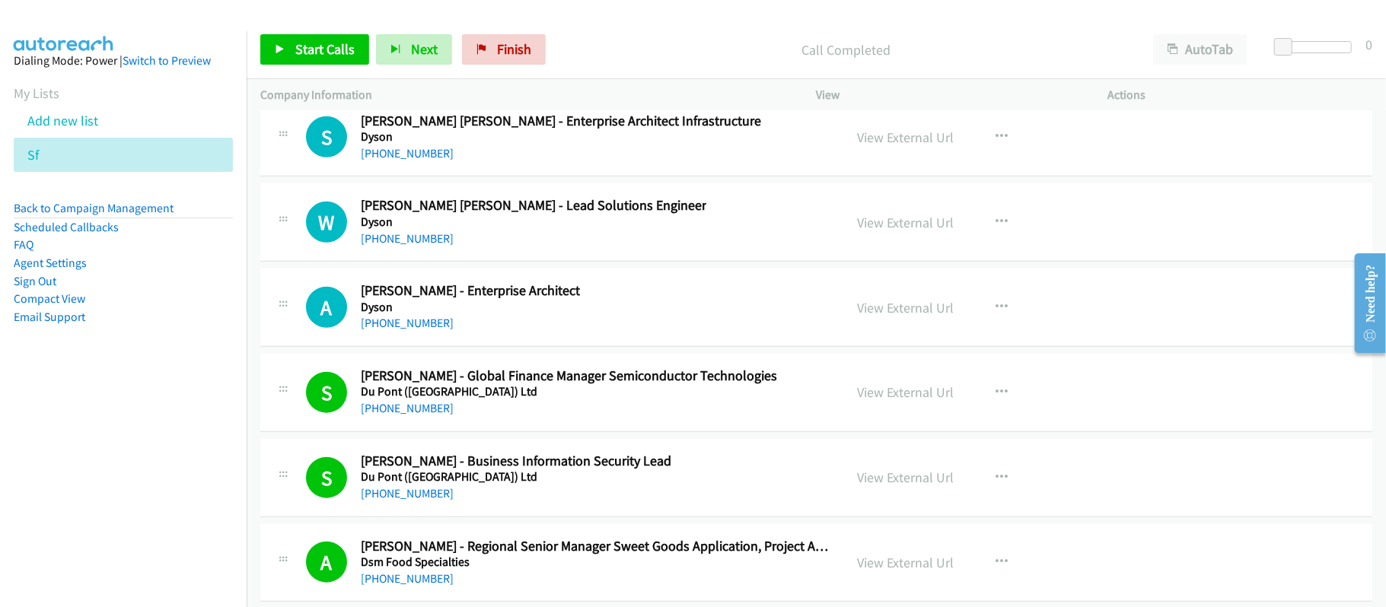
scroll to position [21845, 0]
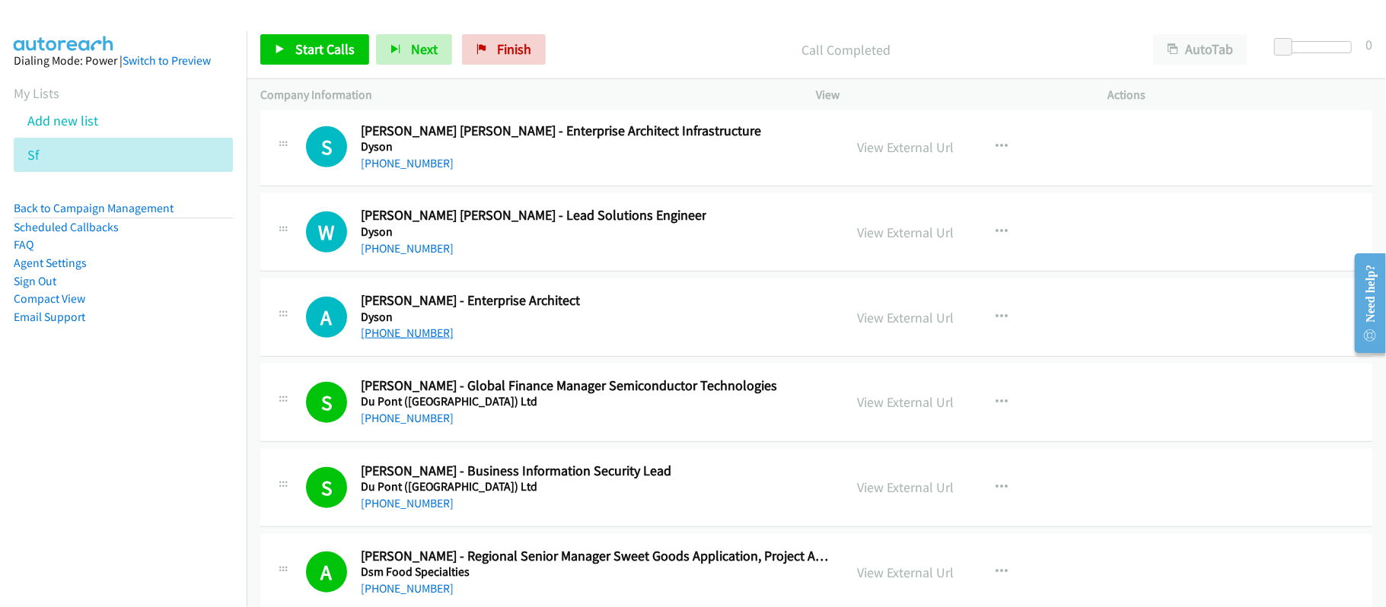
click at [413, 340] on link "+65 9669 0970" at bounding box center [407, 333] width 93 height 14
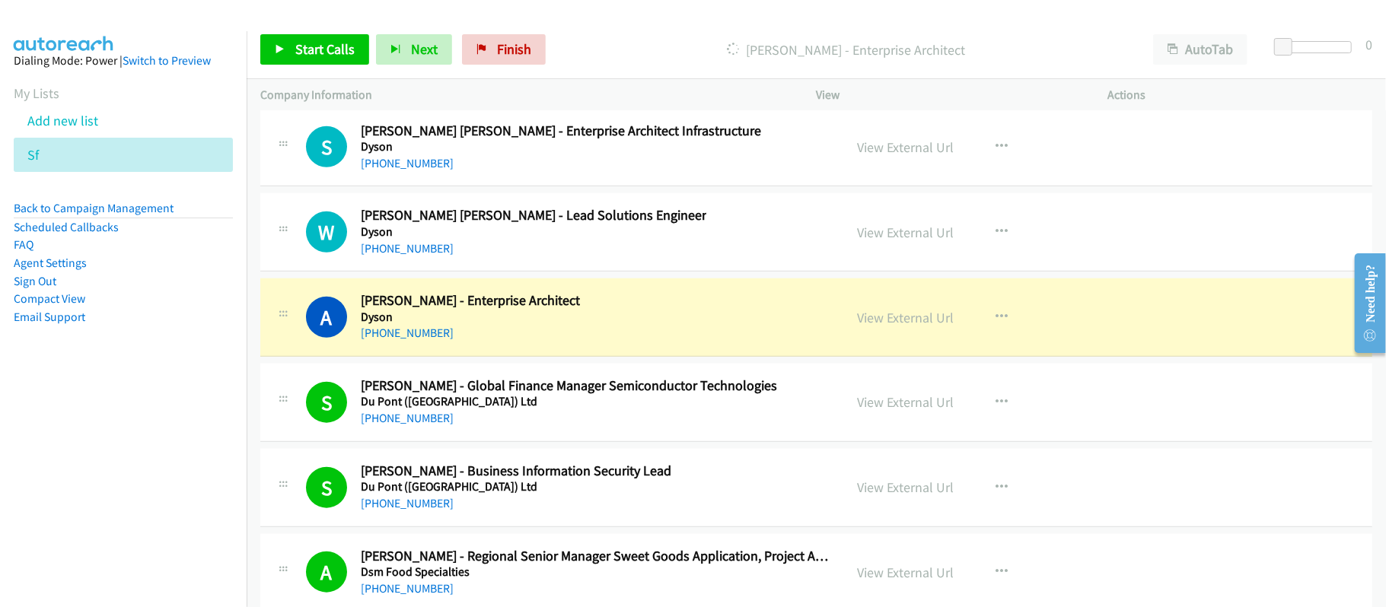
click at [616, 343] on div "A Callback Scheduled Abdul Aleem - Enterprise Architect Dyson Asia/Singapore +6…" at bounding box center [568, 317] width 524 height 50
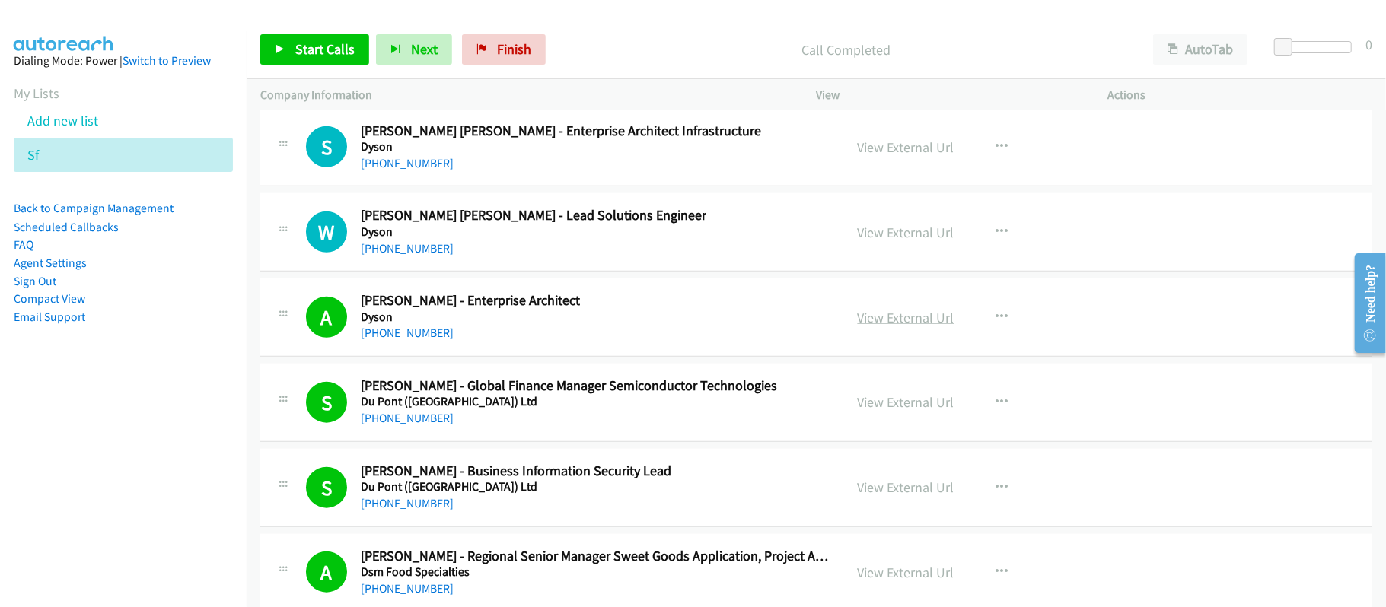
click at [901, 327] on link "View External Url" at bounding box center [906, 318] width 97 height 18
drag, startPoint x: 400, startPoint y: 317, endPoint x: 432, endPoint y: 318, distance: 32.8
click at [400, 256] on link "+65 9673 8529" at bounding box center [407, 248] width 93 height 14
drag, startPoint x: 501, startPoint y: 260, endPoint x: 481, endPoint y: 254, distance: 20.5
click at [501, 260] on div "W Callback Scheduled Wang Cong Heng - Lead Solutions Engineer Dyson Asia/Singap…" at bounding box center [816, 232] width 1112 height 78
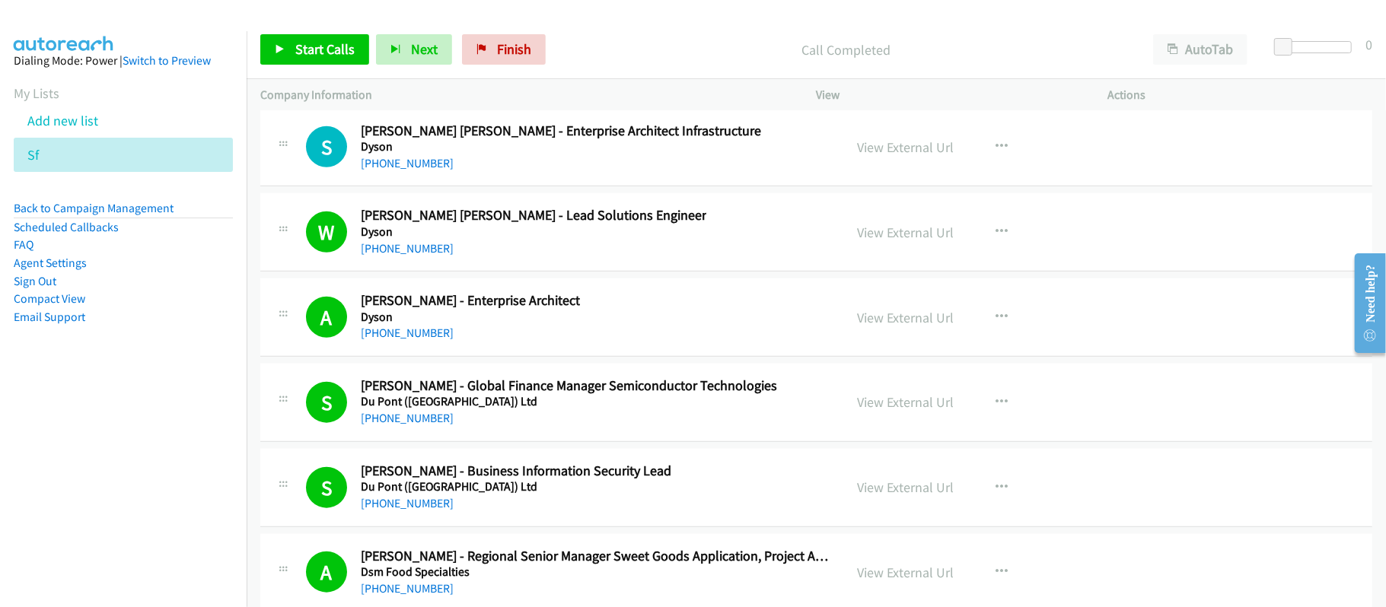
drag, startPoint x: 399, startPoint y: 227, endPoint x: 490, endPoint y: 241, distance: 92.4
click at [399, 171] on link "+65 9489 9994" at bounding box center [407, 163] width 93 height 14
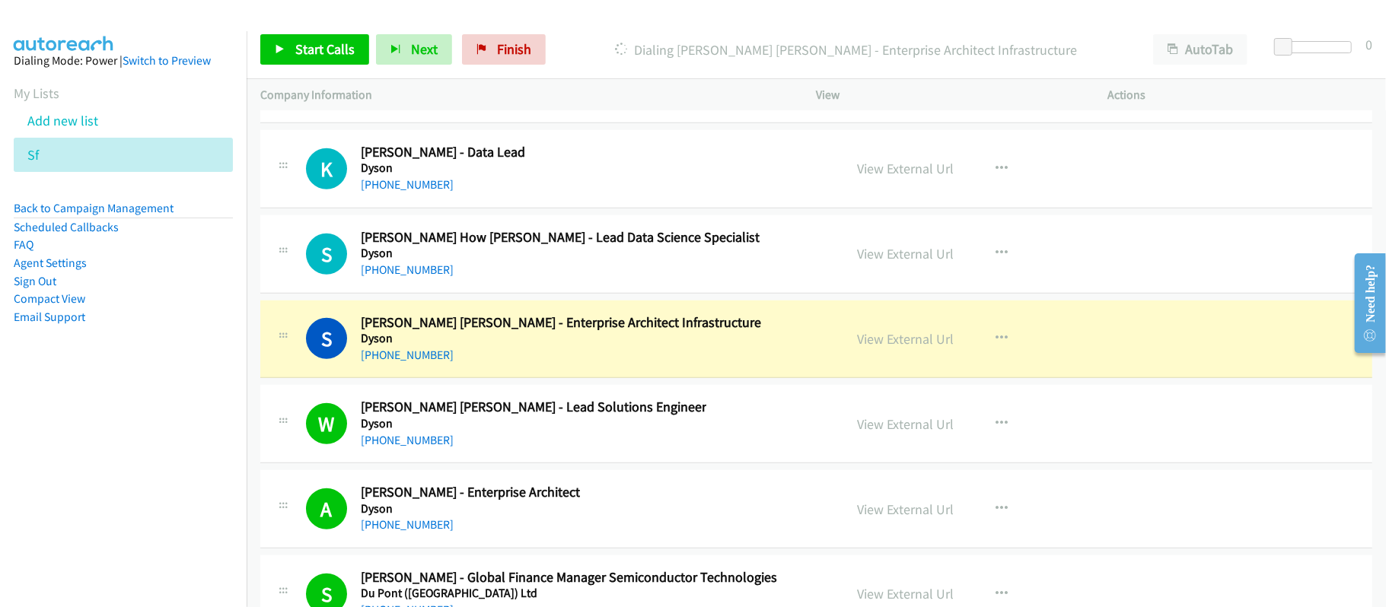
scroll to position [21641, 0]
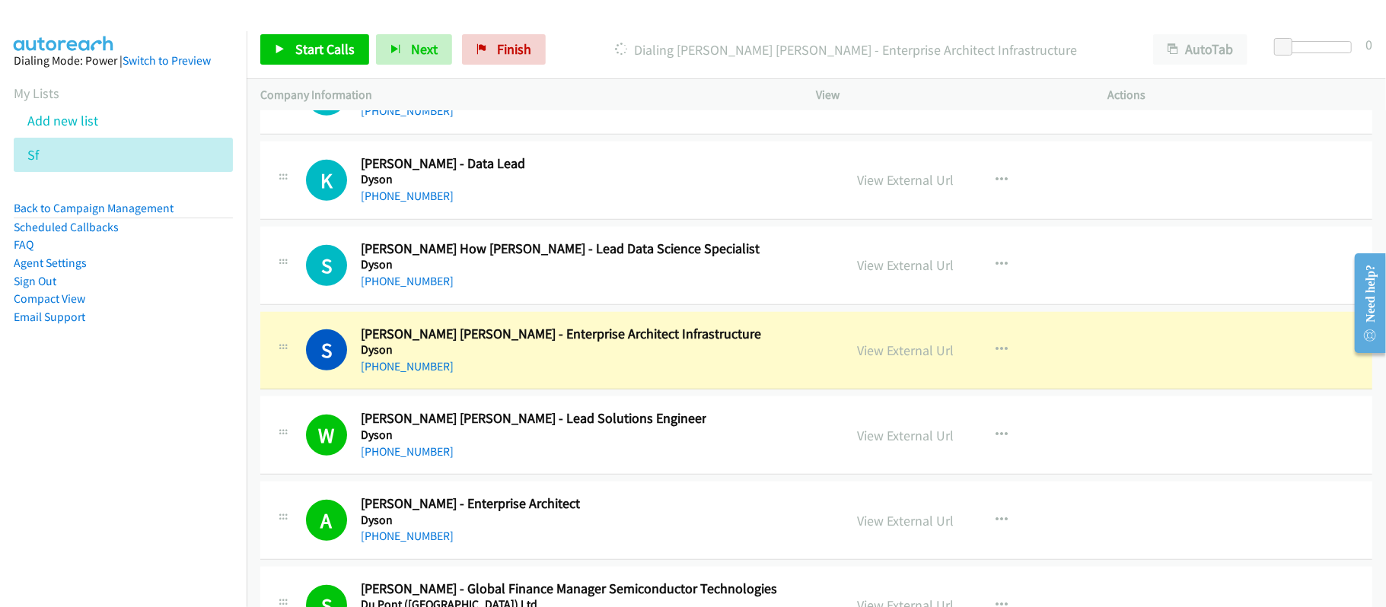
click at [518, 375] on td "S Callback Scheduled Sudhir Abdul Rahman - Enterprise Architect Infrastructure …" at bounding box center [817, 350] width 1140 height 85
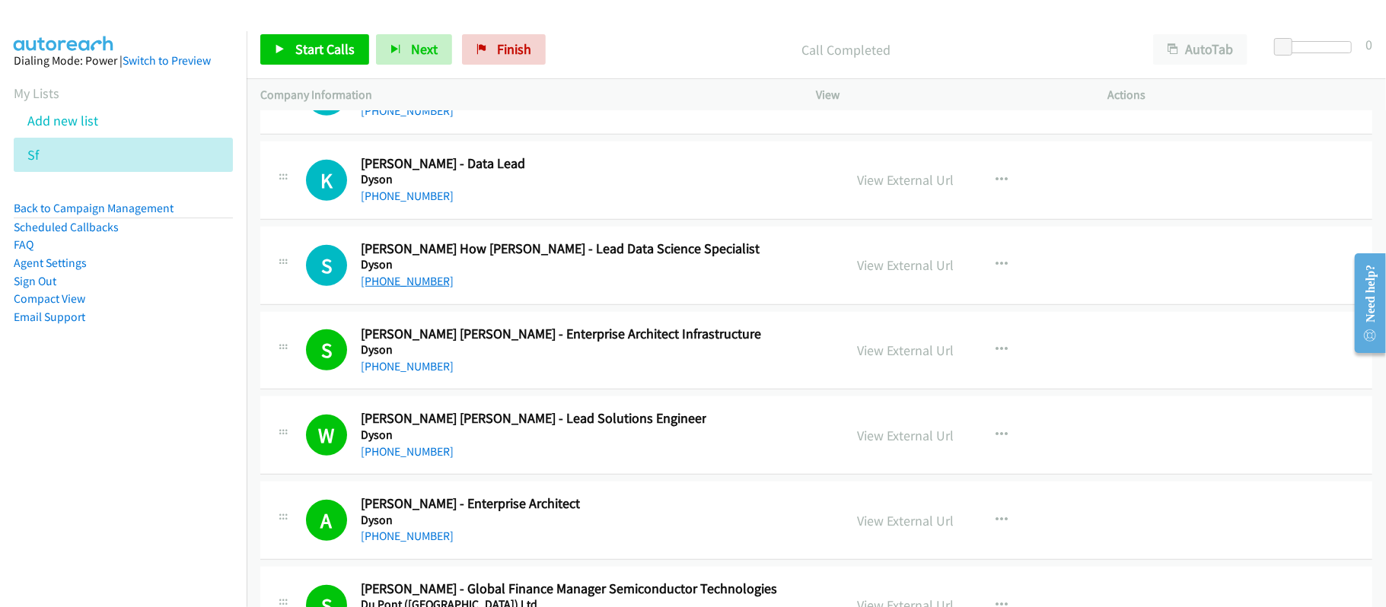
click at [414, 289] on link "+65 9739 8360" at bounding box center [407, 281] width 93 height 14
click at [412, 289] on link "+65 9739 8360" at bounding box center [407, 281] width 93 height 14
click at [555, 206] on div "K Callback Scheduled Kelly Ong - Data Lead Dyson Asia/Singapore +65 9644 3522" at bounding box center [568, 180] width 524 height 50
click at [595, 49] on p "Call Completed" at bounding box center [846, 50] width 560 height 21
click at [559, 220] on div "K Callback Scheduled Kelly Ong - Data Lead Dyson Asia/Singapore +65 9644 3522 V…" at bounding box center [816, 181] width 1112 height 78
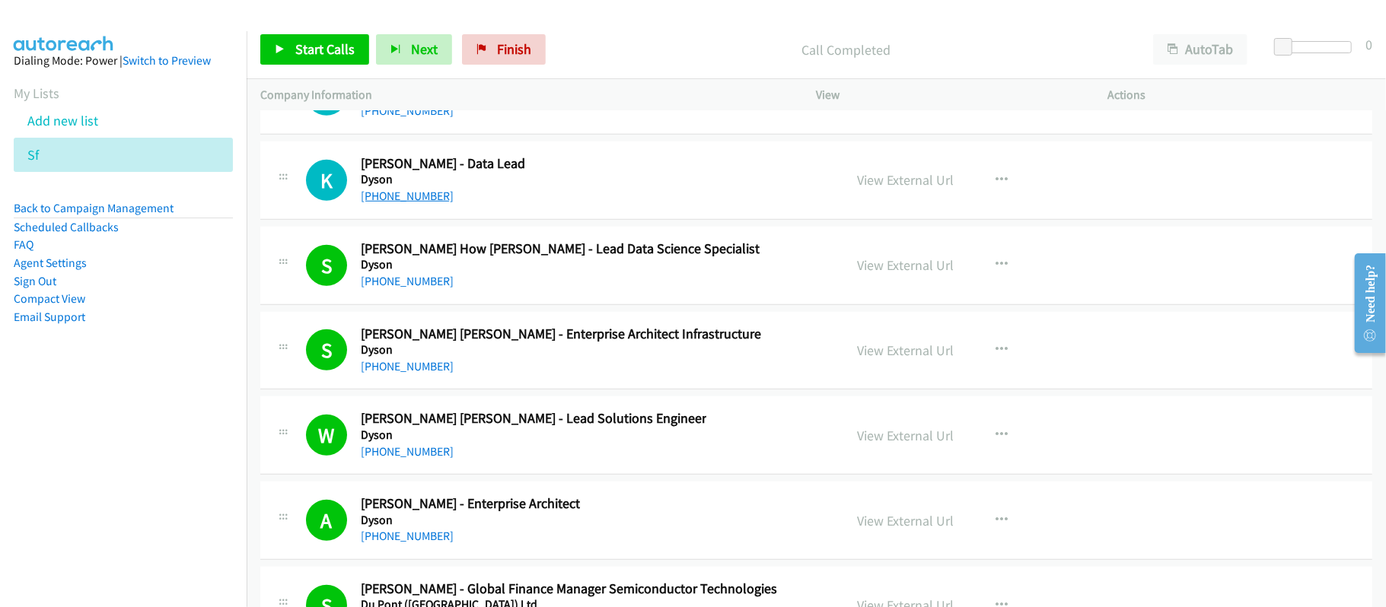
click at [378, 203] on link "+65 9644 3522" at bounding box center [407, 196] width 93 height 14
drag, startPoint x: 0, startPoint y: 378, endPoint x: 119, endPoint y: 598, distance: 250.0
click at [0, 378] on aside "Dialing Mode: Power | Switch to Preview My Lists Add new list Sf Back to Campai…" at bounding box center [123, 213] width 247 height 364
click at [119, 598] on nav "Dialing Mode: Power | Switch to Preview My Lists Add new list Sf Back to Campai…" at bounding box center [123, 334] width 247 height 607
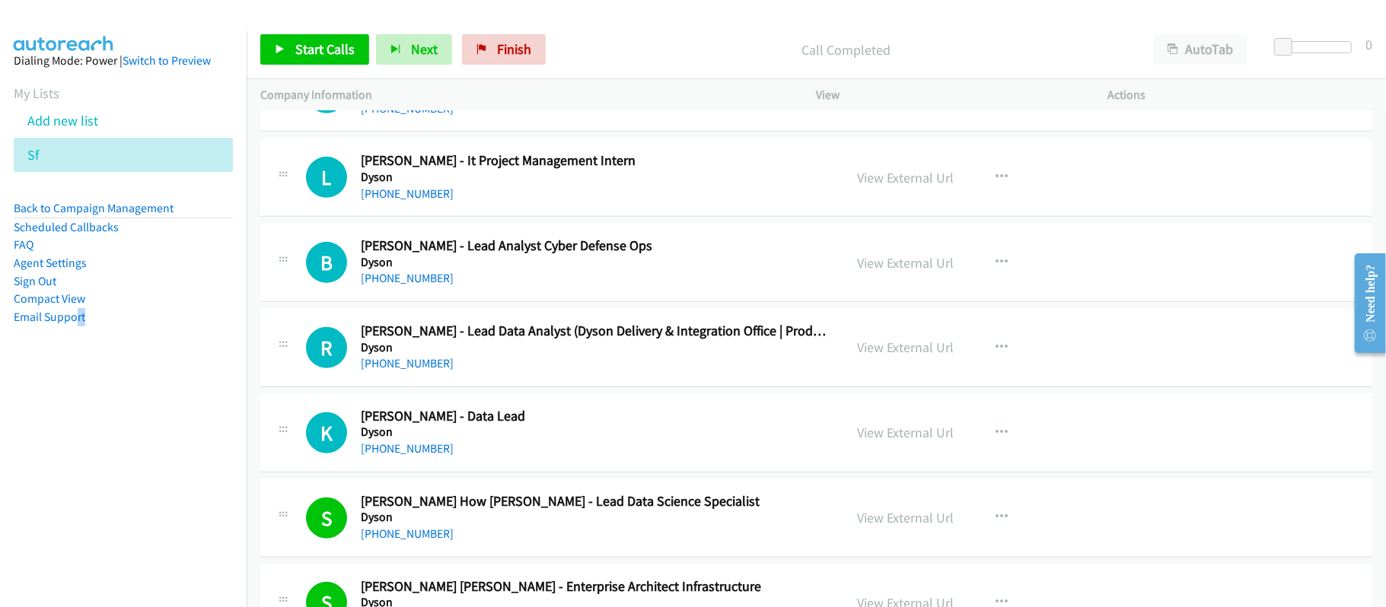
scroll to position [21424, 0]
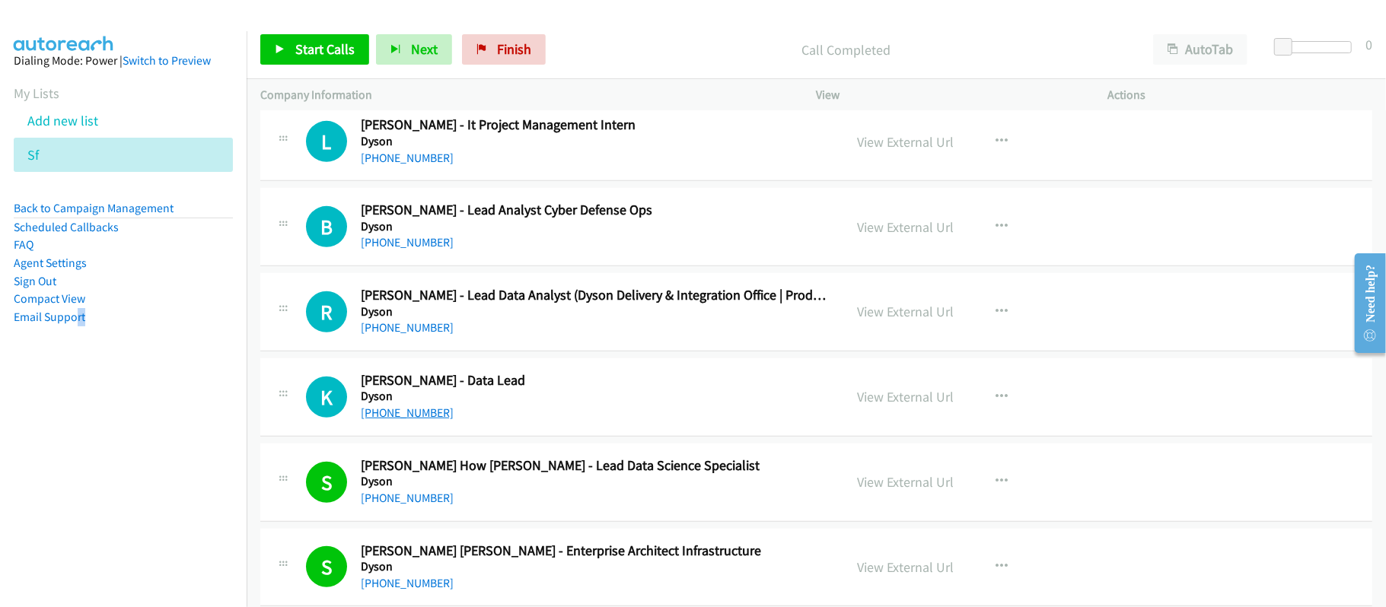
click at [410, 420] on link "+65 9644 3522" at bounding box center [407, 413] width 93 height 14
click at [407, 335] on link "+65 8200 5294" at bounding box center [407, 327] width 93 height 14
click at [542, 252] on div "+65 9126 0898" at bounding box center [507, 243] width 292 height 18
click at [411, 250] on link "+65 9126 0898" at bounding box center [407, 242] width 93 height 14
click at [492, 181] on div "L Callback Scheduled Leong Yi Jing - It Project Management Intern Dyson Asia/Si…" at bounding box center [816, 142] width 1112 height 78
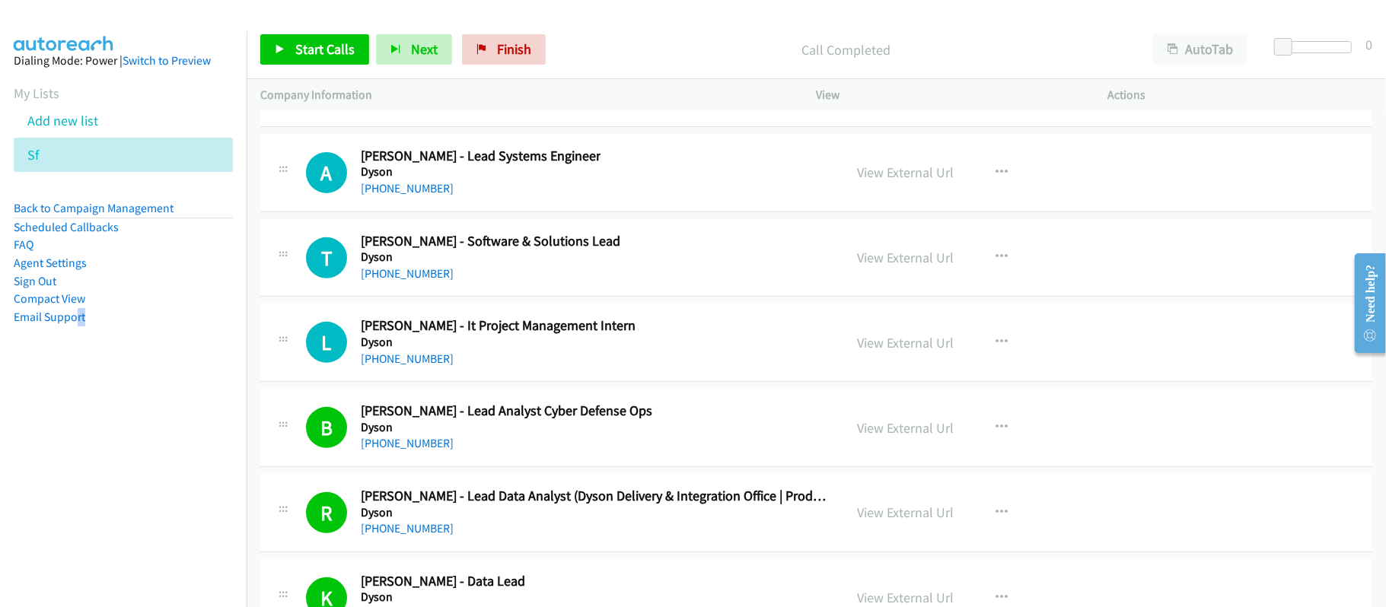
scroll to position [21221, 0]
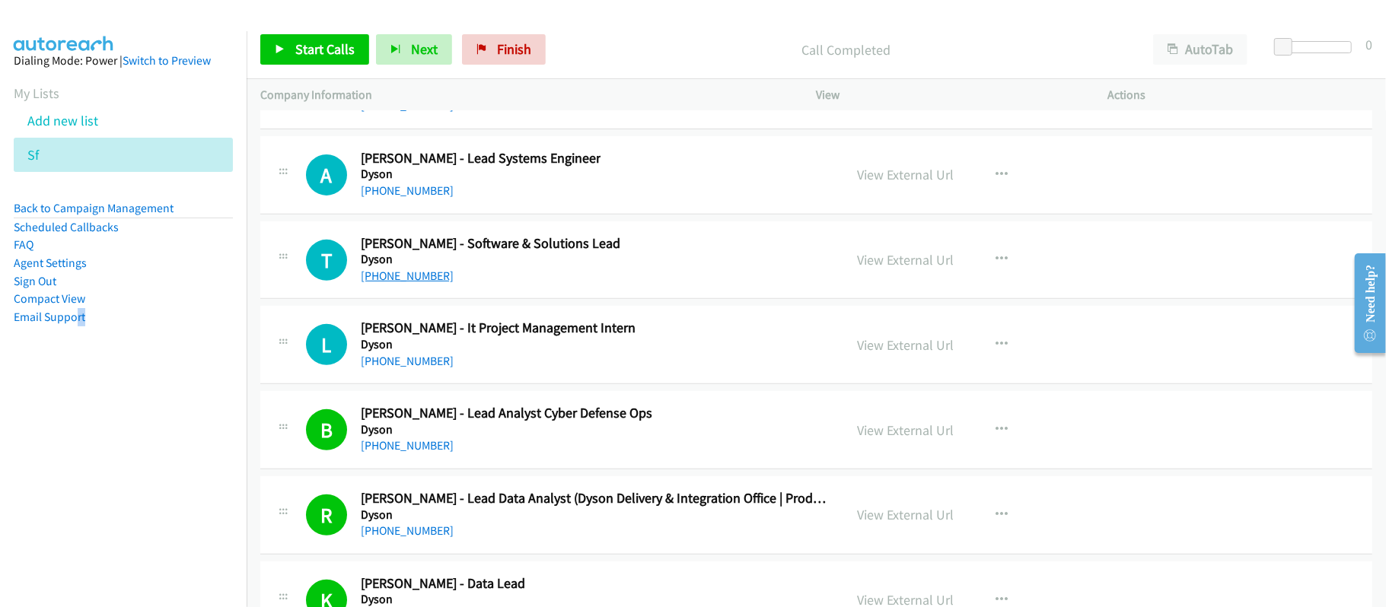
click at [415, 283] on link "+65 9296 9296" at bounding box center [407, 276] width 93 height 14
click at [543, 215] on div "A Callback Scheduled Alexander Wong - Lead Systems Engineer Dyson Asia/Singapor…" at bounding box center [816, 175] width 1112 height 78
click at [518, 215] on div "A Callback Scheduled Alexander Wong - Lead Systems Engineer Dyson Asia/Singapor…" at bounding box center [816, 175] width 1112 height 78
drag, startPoint x: 420, startPoint y: 253, endPoint x: 477, endPoint y: 263, distance: 57.1
click at [420, 198] on link "+65 9168 8725" at bounding box center [407, 190] width 93 height 14
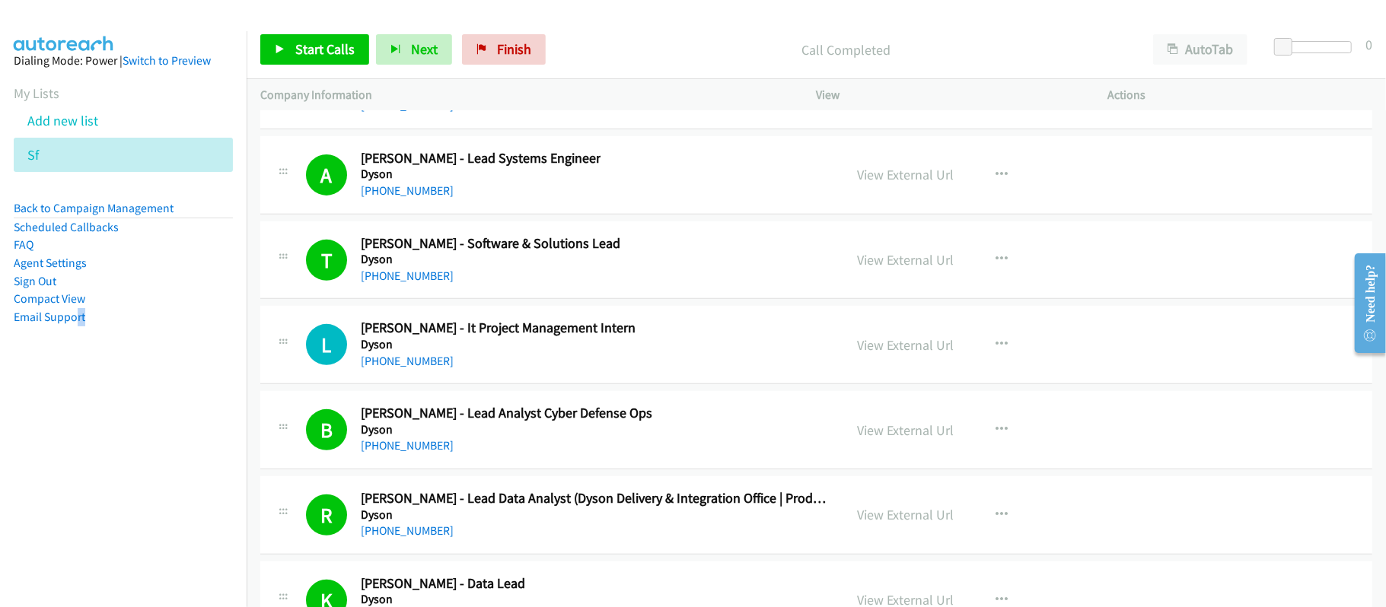
drag, startPoint x: 393, startPoint y: 251, endPoint x: 667, endPoint y: 242, distance: 274.2
click at [393, 198] on link "+65 9168 8725" at bounding box center [407, 190] width 93 height 14
click at [920, 183] on link "View External Url" at bounding box center [906, 175] width 97 height 18
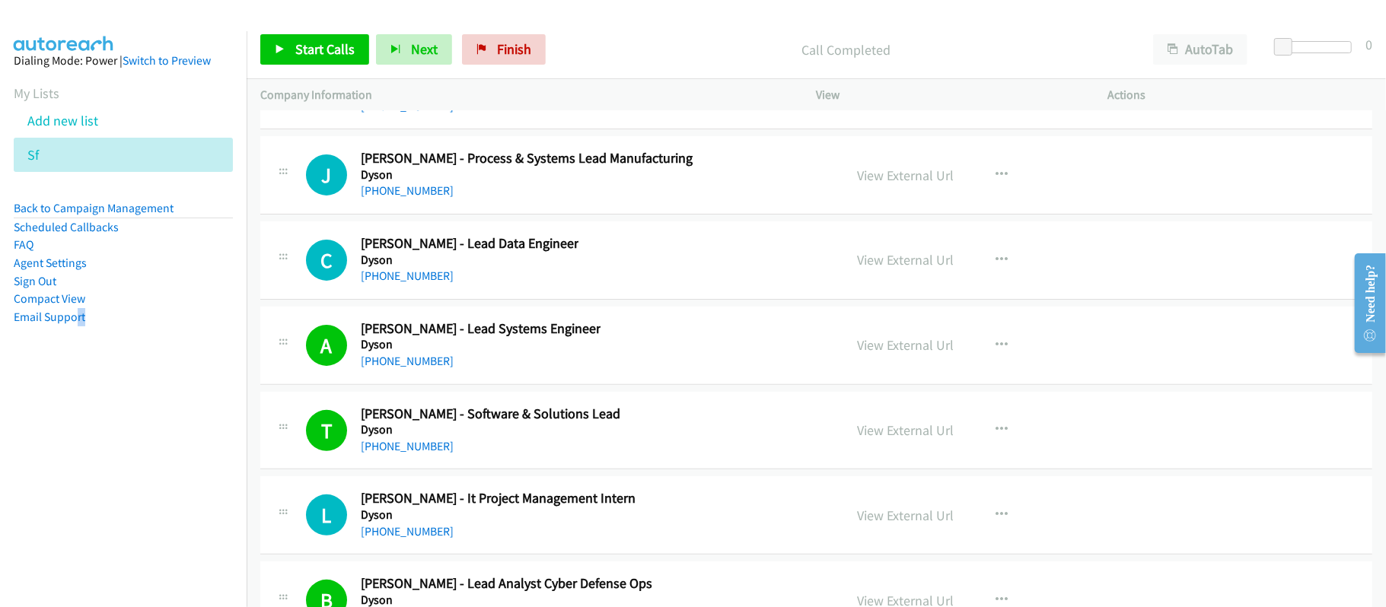
scroll to position [21018, 0]
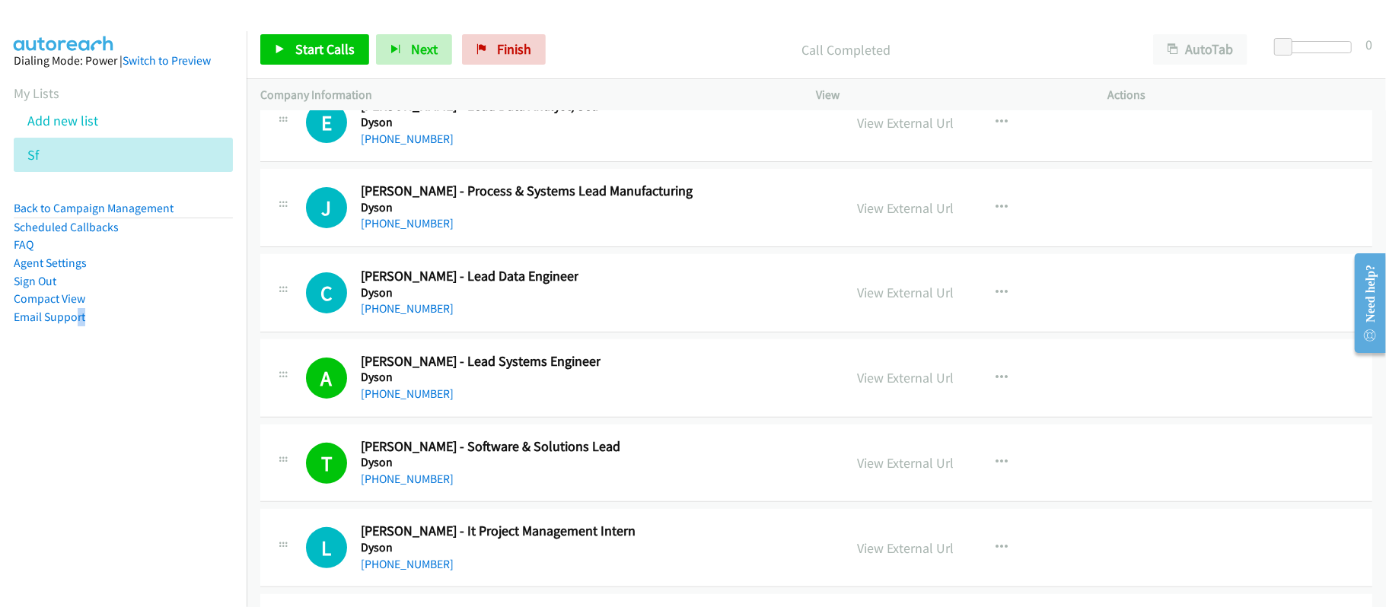
click at [635, 318] on div "C Callback Scheduled Chengyang Xu - Lead Data Engineer Dyson Asia/Singapore +65…" at bounding box center [568, 293] width 524 height 50
click at [402, 316] on link "+65 9277 3017" at bounding box center [407, 308] width 93 height 14
click at [406, 316] on link "+65 9277 3017" at bounding box center [407, 308] width 93 height 14
click at [385, 316] on link "+65 9277 3017" at bounding box center [407, 308] width 93 height 14
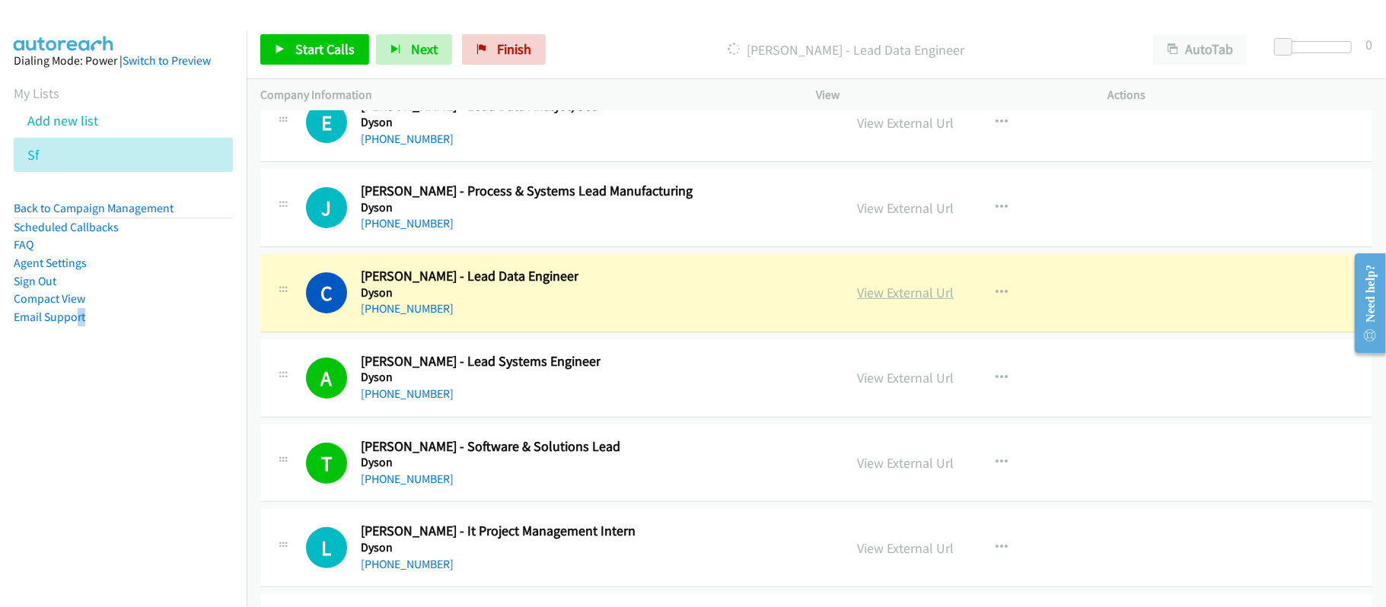
click at [898, 301] on link "View External Url" at bounding box center [906, 293] width 97 height 18
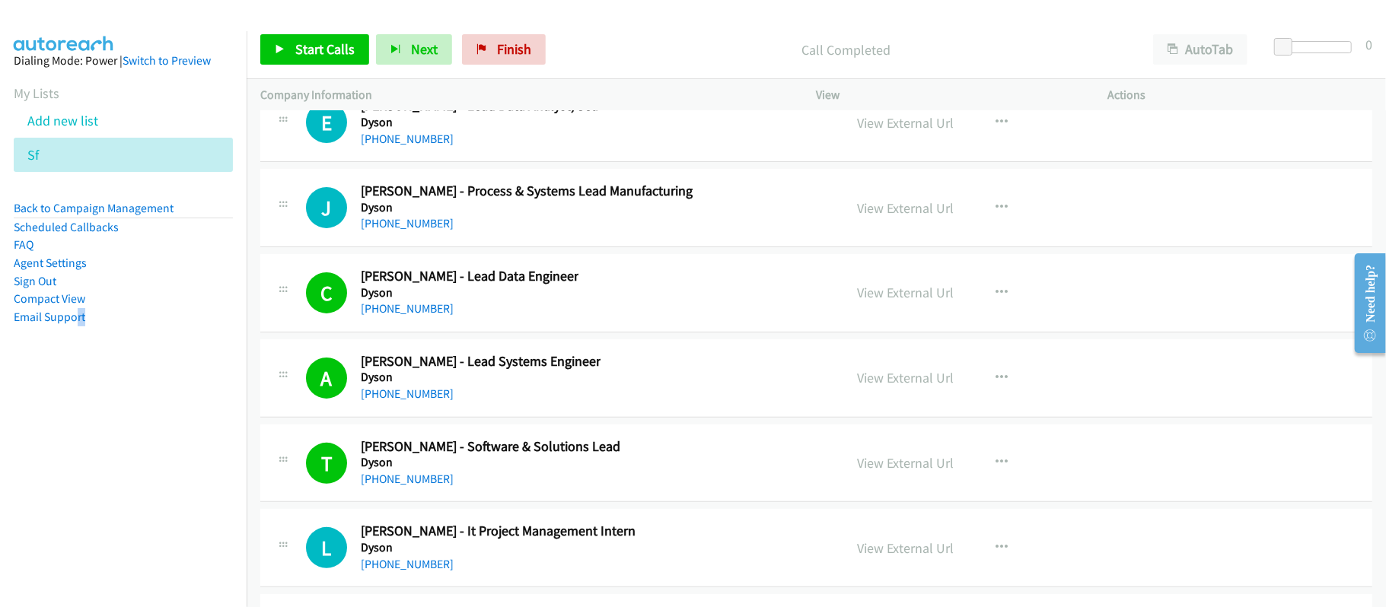
click at [534, 233] on div "+65 8946 7289" at bounding box center [527, 224] width 332 height 18
click at [390, 231] on link "+65 8946 7289" at bounding box center [407, 223] width 93 height 14
click at [519, 233] on div "J Callback Scheduled Jason Lau - Process & Systems Lead Manufacturing Dyson Asi…" at bounding box center [816, 208] width 1112 height 78
drag, startPoint x: 370, startPoint y: 201, endPoint x: 460, endPoint y: 206, distance: 89.9
click at [370, 146] on link "+65 9791 1911" at bounding box center [407, 139] width 93 height 14
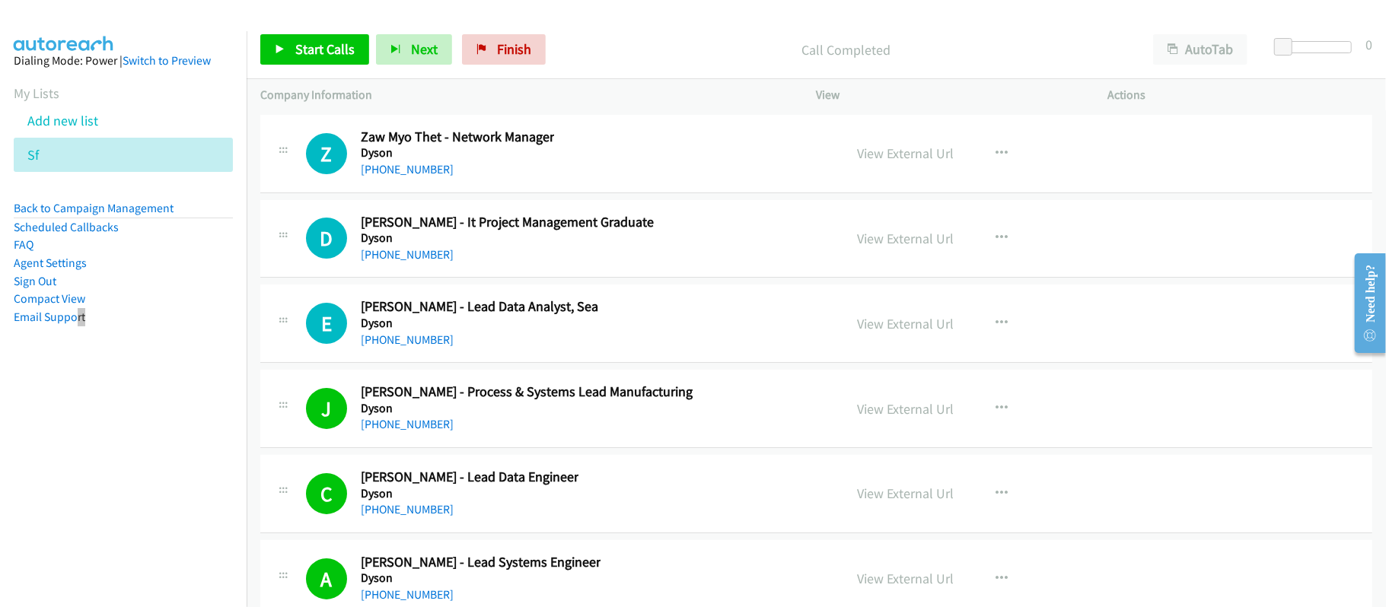
scroll to position [20815, 0]
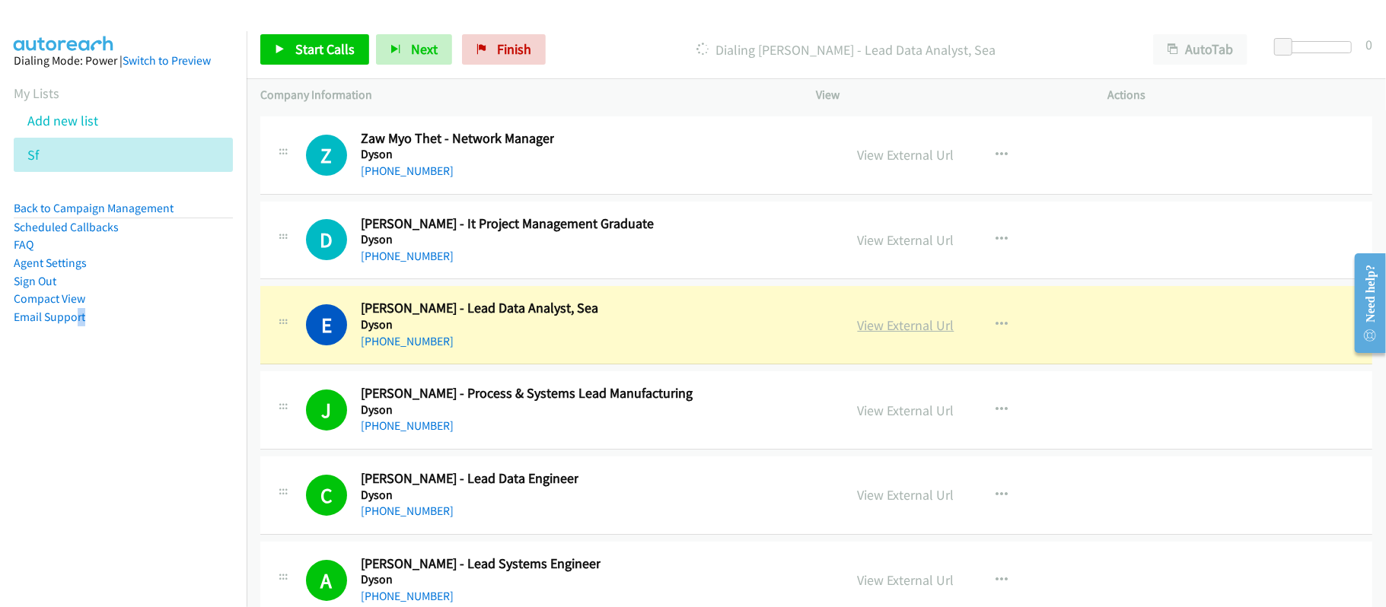
click at [888, 334] on link "View External Url" at bounding box center [906, 326] width 97 height 18
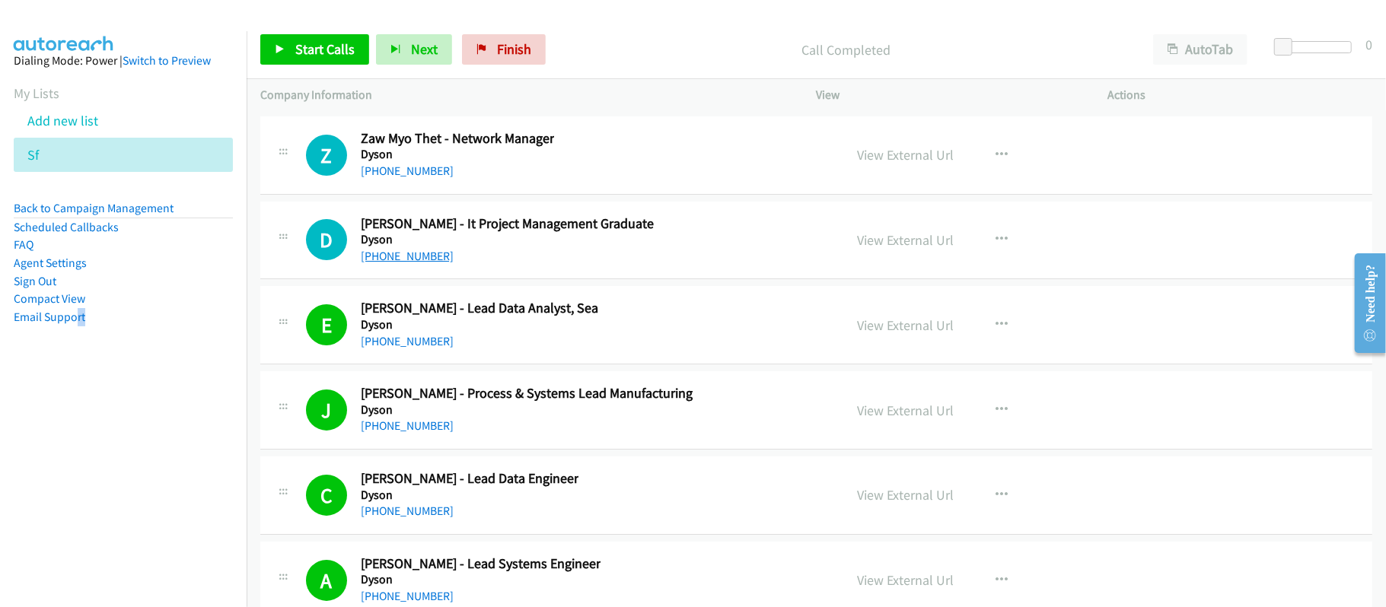
click at [417, 263] on link "+65 9750 9548" at bounding box center [407, 256] width 93 height 14
click at [482, 195] on div "Z Callback Scheduled Zaw Myo Thet - Network Manager Dyson Asia/Singapore +65 92…" at bounding box center [816, 155] width 1112 height 78
click at [406, 178] on link "+65 9239 3027" at bounding box center [407, 171] width 93 height 14
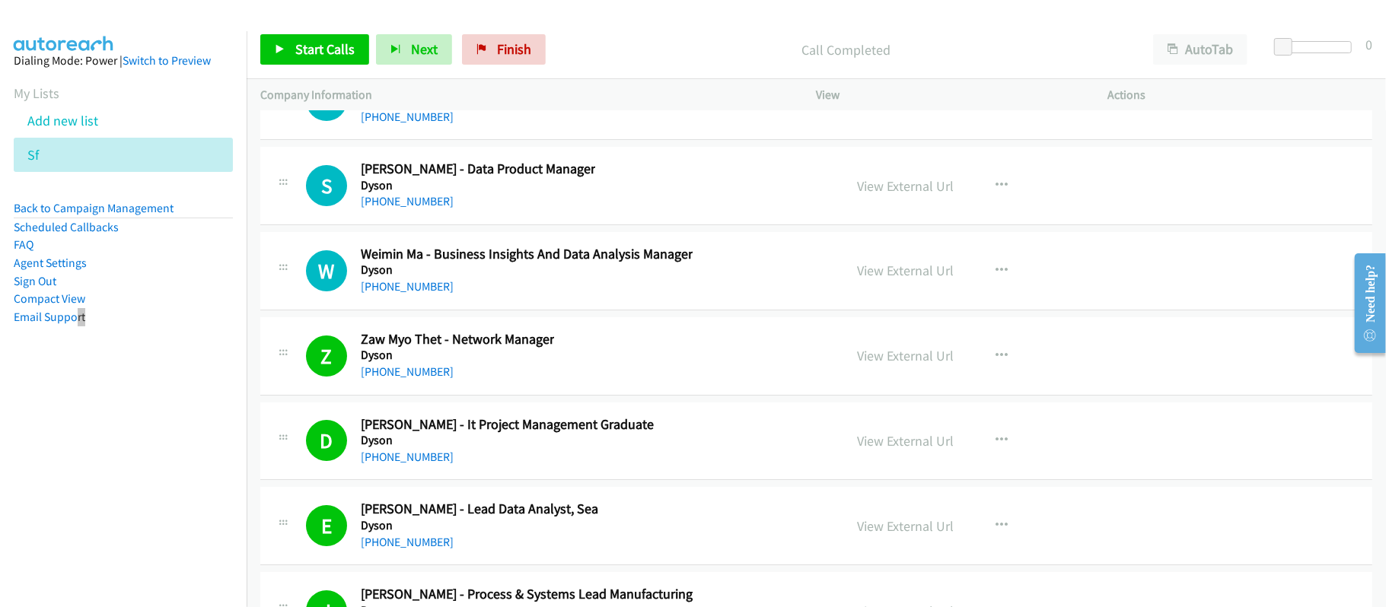
scroll to position [20612, 0]
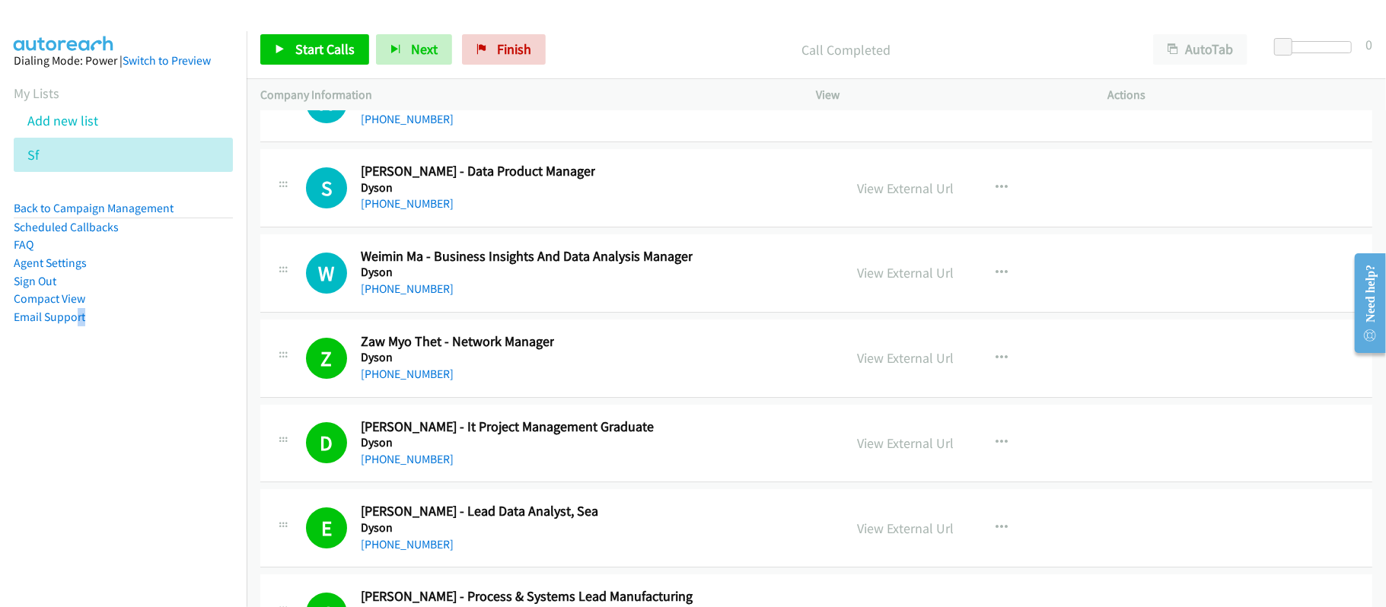
drag, startPoint x: 405, startPoint y: 354, endPoint x: 464, endPoint y: 359, distance: 58.9
click at [405, 296] on link "+65 9327 5625" at bounding box center [407, 289] width 93 height 14
click at [400, 211] on link "+65 8208 8352" at bounding box center [407, 203] width 93 height 14
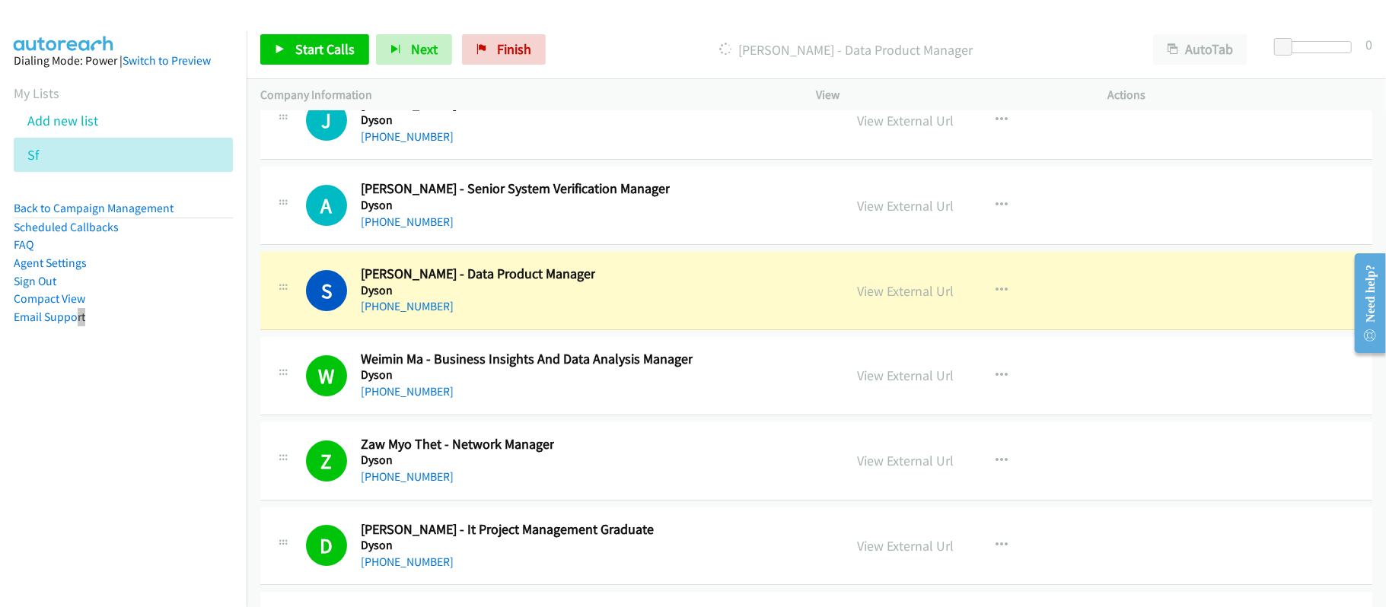
scroll to position [20409, 0]
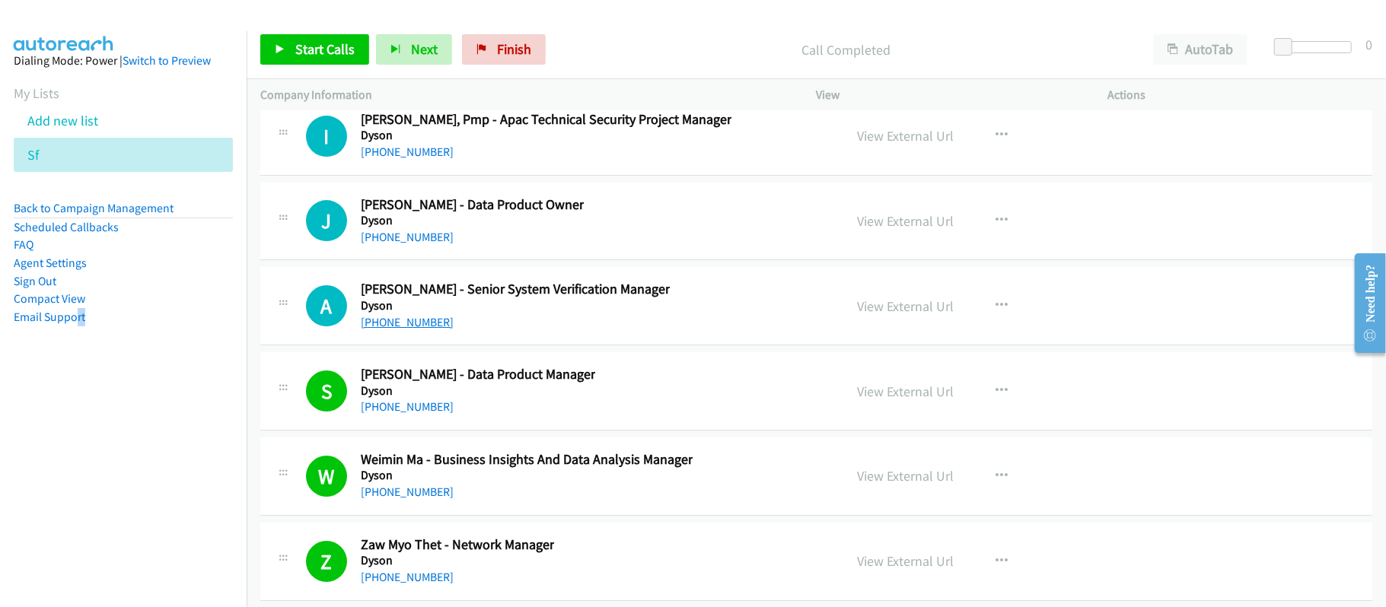
click at [394, 330] on link "+65 9832 1540" at bounding box center [407, 322] width 93 height 14
click at [559, 247] on div "J Callback Scheduled Joseph S. - Data Product Owner Dyson Asia/Singapore +65 83…" at bounding box center [568, 221] width 524 height 50
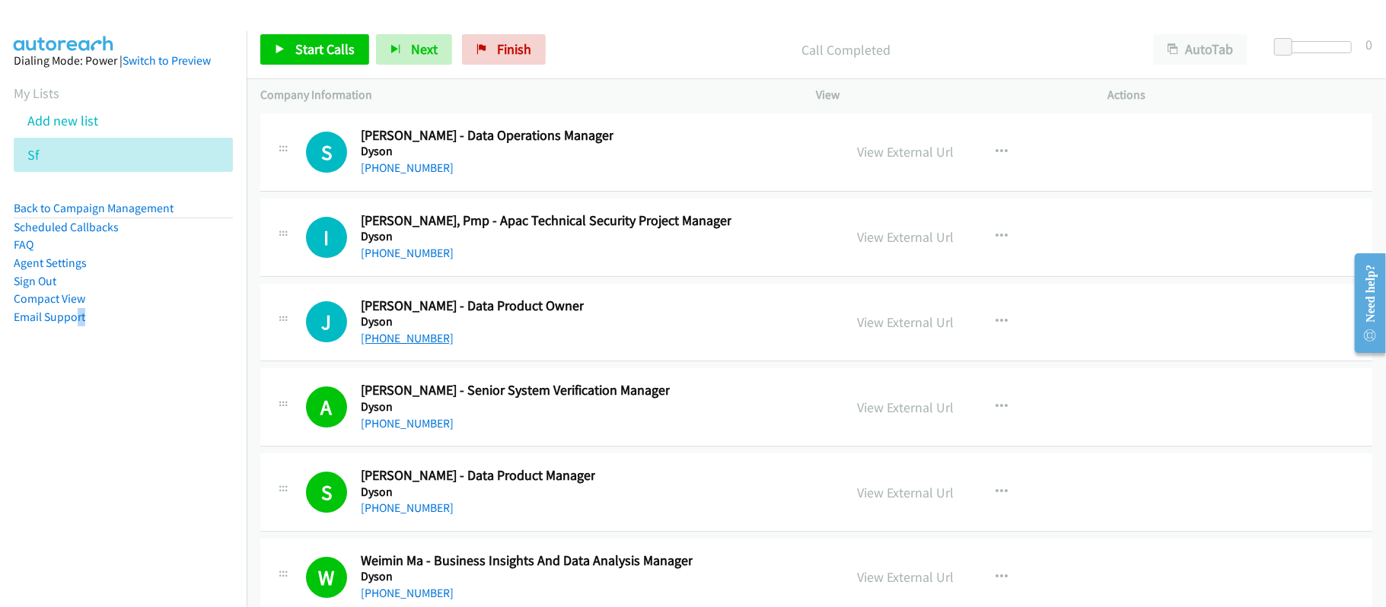
drag, startPoint x: 405, startPoint y: 391, endPoint x: 419, endPoint y: 391, distance: 13.7
click at [387, 346] on link "+65 8333 7911" at bounding box center [407, 338] width 93 height 14
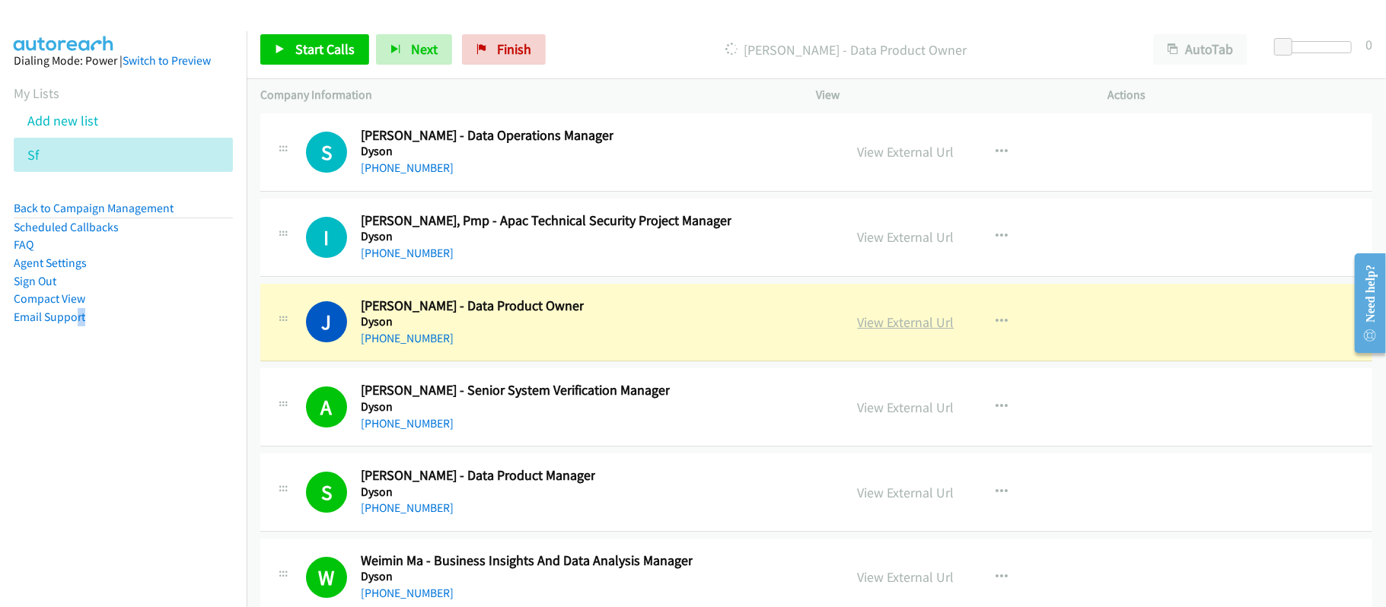
click at [889, 331] on link "View External Url" at bounding box center [906, 323] width 97 height 18
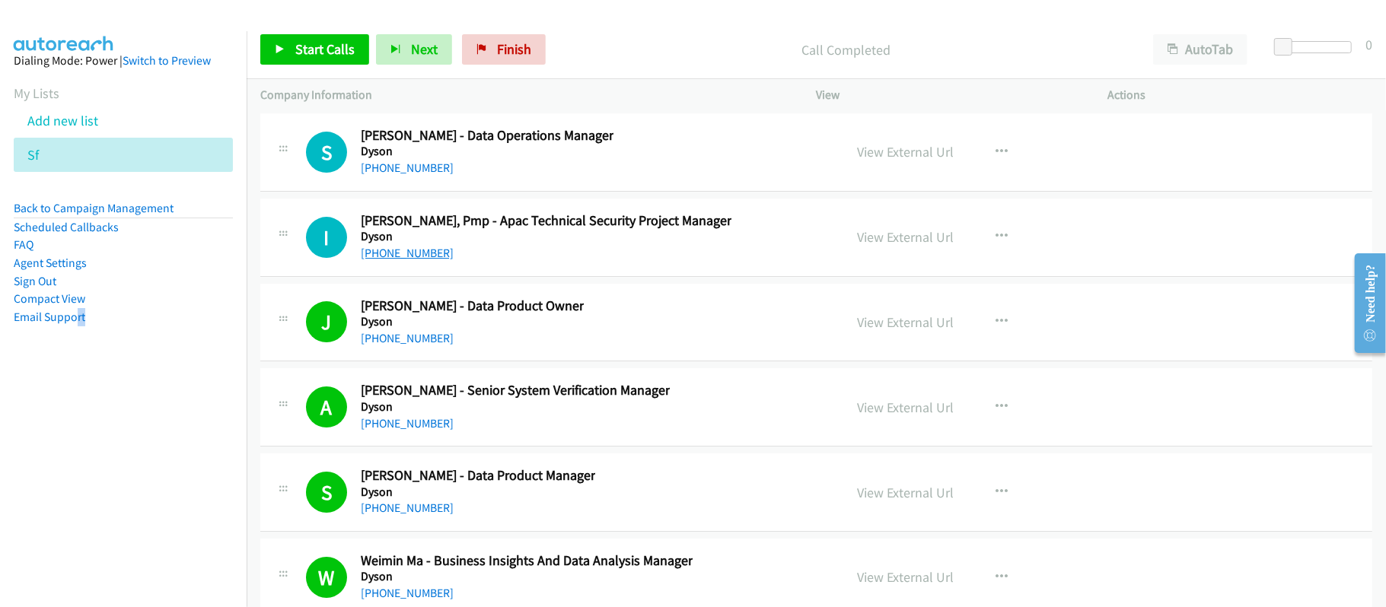
click at [406, 260] on link "+65 9115 0201" at bounding box center [407, 253] width 93 height 14
click at [559, 263] on div "+65 9115 0201" at bounding box center [546, 253] width 371 height 18
click at [406, 260] on link "+65 9115 0201" at bounding box center [407, 253] width 93 height 14
click at [400, 260] on link "+65 9115 0201" at bounding box center [407, 253] width 93 height 14
click at [466, 192] on div "S Callback Scheduled Song Huang - Data Operations Manager Dyson Asia/Singapore …" at bounding box center [816, 152] width 1112 height 78
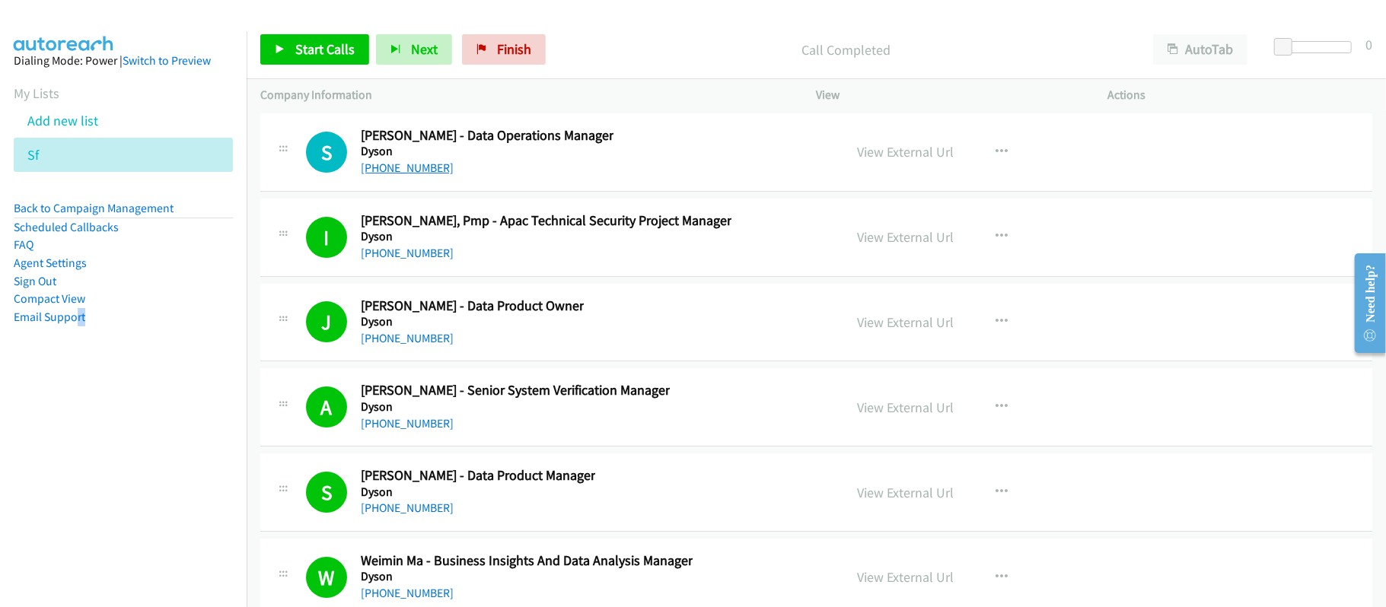
click at [400, 175] on link "+65 9756 8053" at bounding box center [407, 168] width 93 height 14
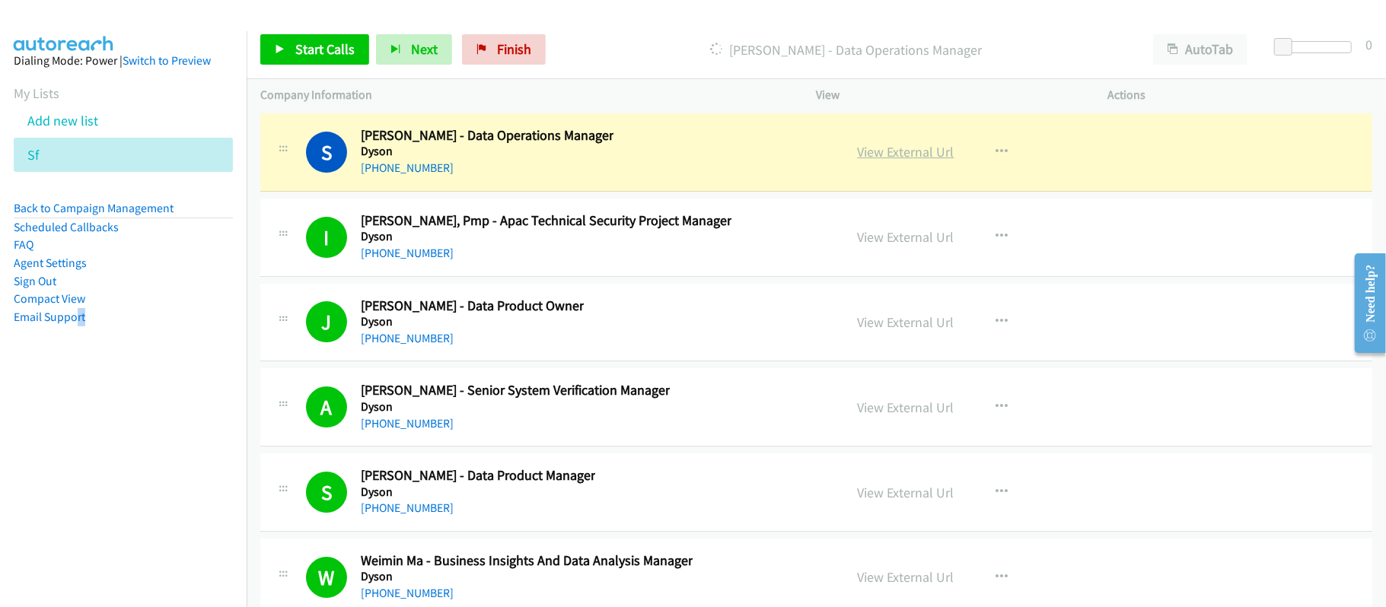
click at [900, 161] on link "View External Url" at bounding box center [906, 152] width 97 height 18
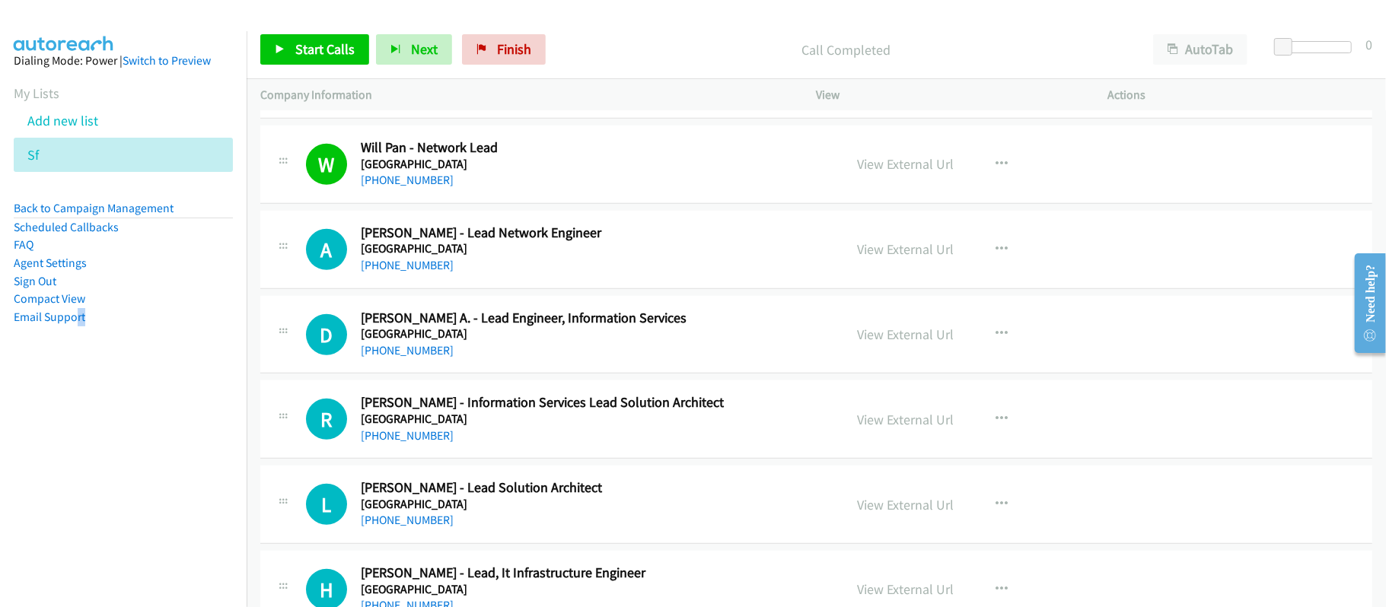
scroll to position [710, 0]
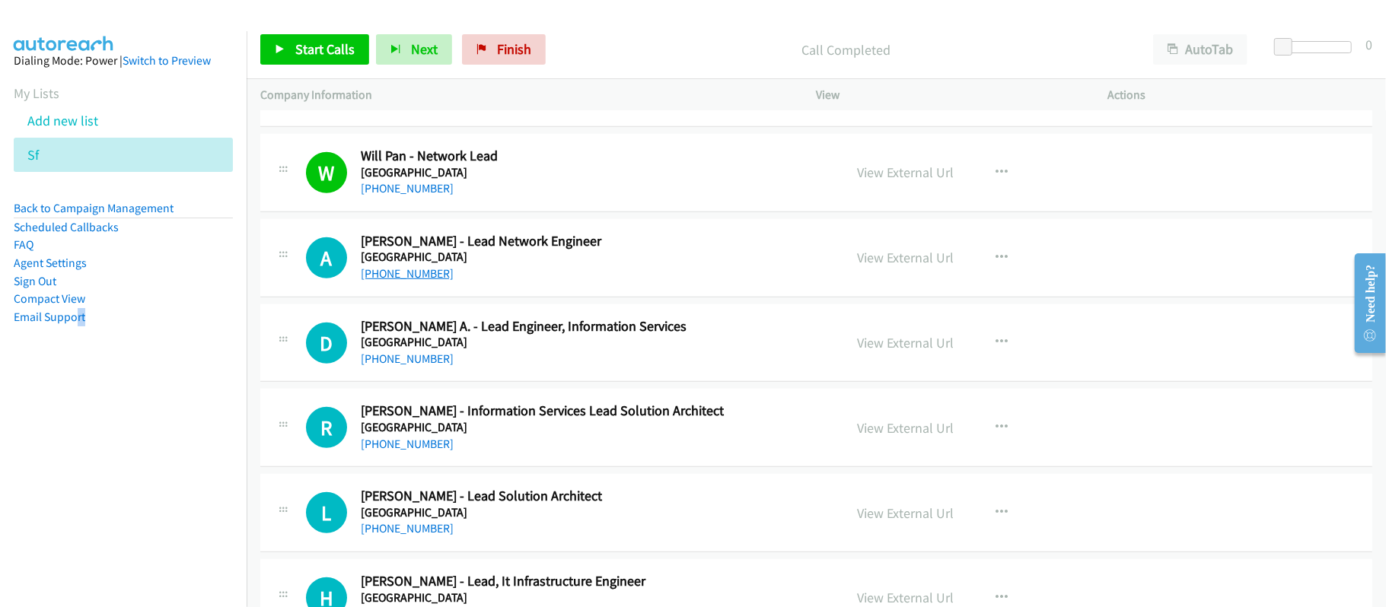
click at [410, 273] on link "+65 9466 8669" at bounding box center [407, 273] width 93 height 14
drag, startPoint x: 417, startPoint y: 366, endPoint x: 488, endPoint y: 365, distance: 70.8
click at [417, 366] on link "+65 8423 4384" at bounding box center [407, 359] width 93 height 14
drag, startPoint x: 488, startPoint y: 368, endPoint x: 458, endPoint y: 371, distance: 30.6
click at [488, 368] on div "+65 8423 4384" at bounding box center [592, 359] width 462 height 18
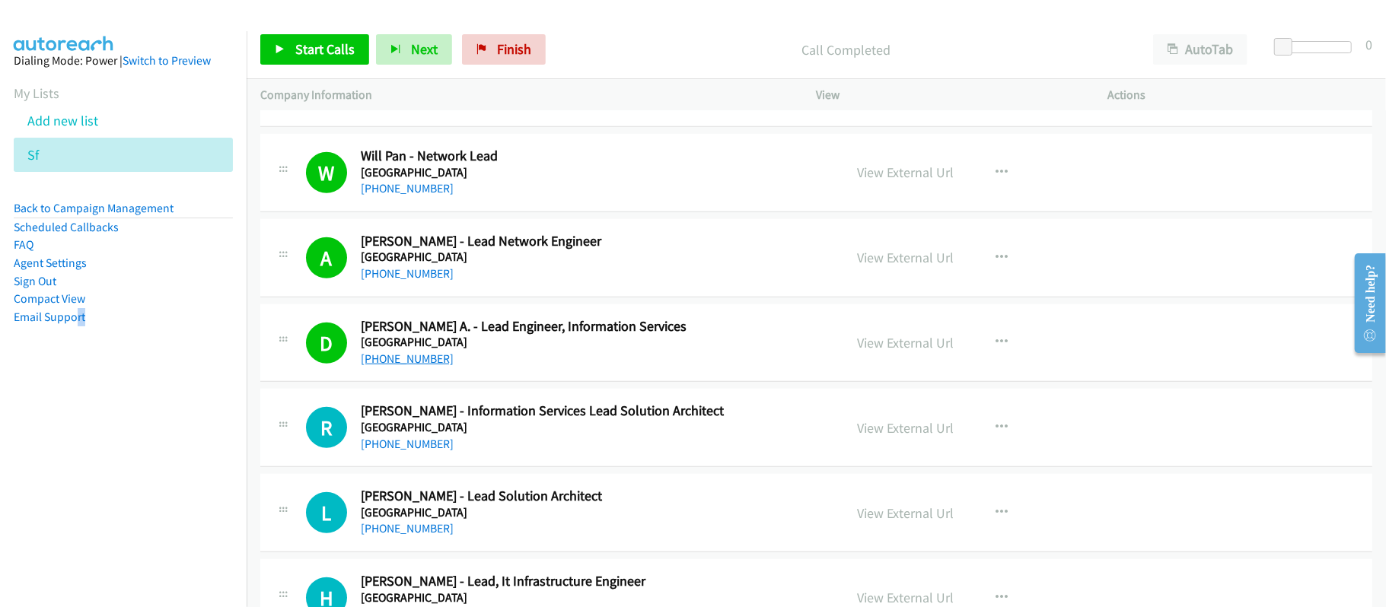
click at [407, 362] on link "+65 8423 4384" at bounding box center [407, 359] width 93 height 14
click at [400, 368] on div "+65 8423 4384" at bounding box center [592, 359] width 462 height 18
click at [400, 364] on link "+65 8423 4384" at bounding box center [407, 359] width 93 height 14
click at [540, 368] on div "+65 8423 4384" at bounding box center [592, 359] width 462 height 18
drag, startPoint x: 420, startPoint y: 448, endPoint x: 442, endPoint y: 443, distance: 21.8
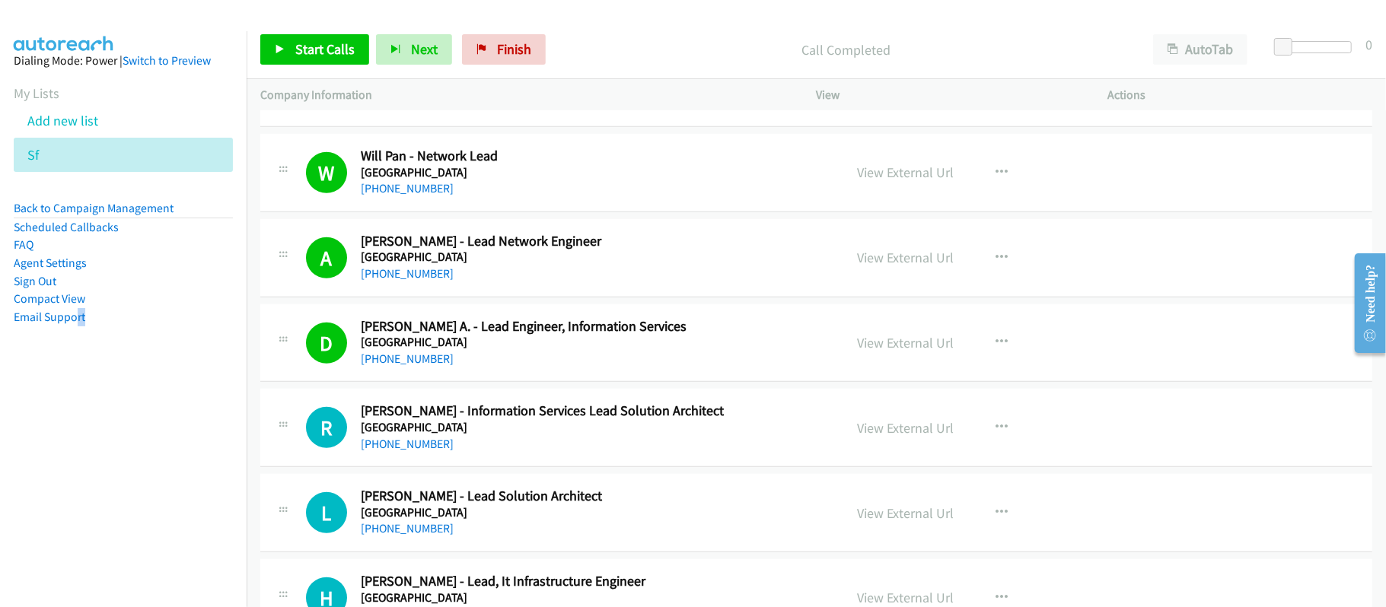
click at [420, 448] on link "+65 9382 7521" at bounding box center [407, 444] width 93 height 14
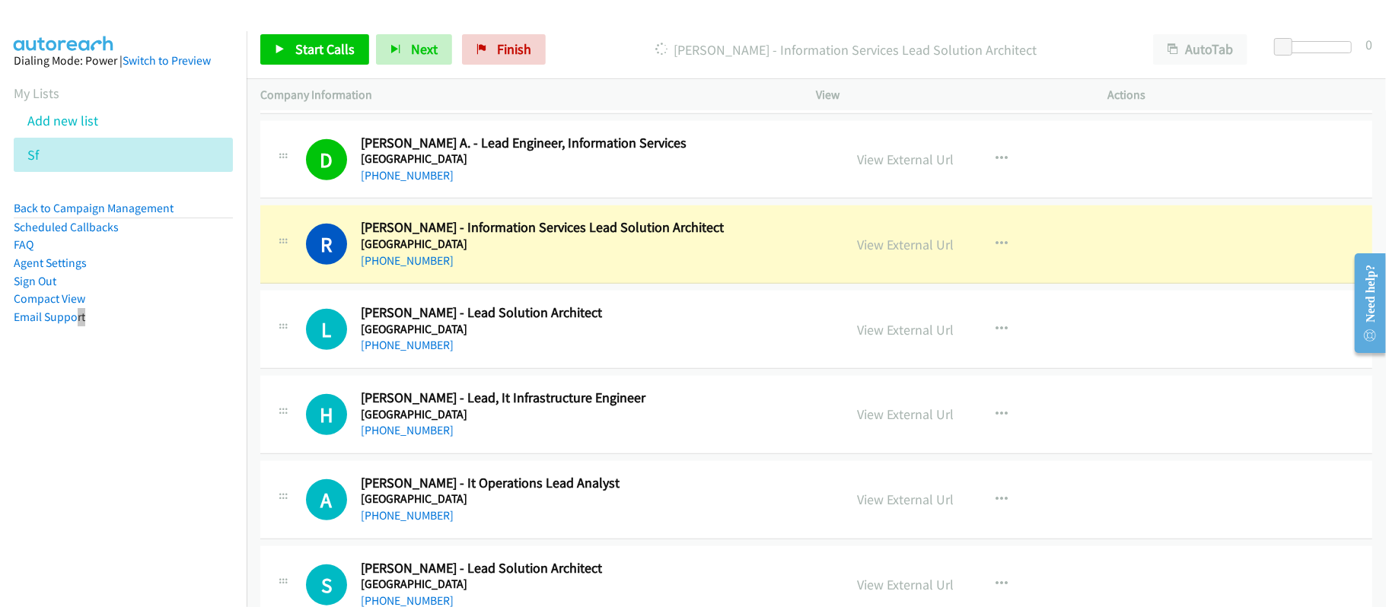
scroll to position [913, 0]
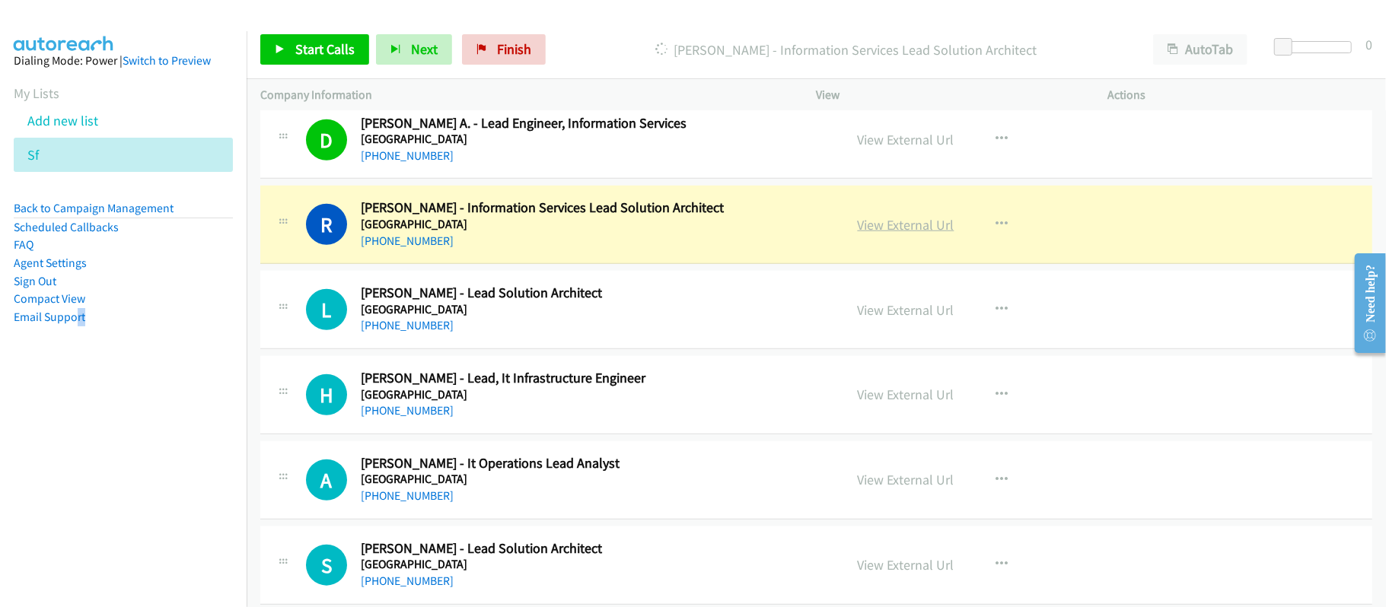
click at [920, 220] on link "View External Url" at bounding box center [906, 225] width 97 height 18
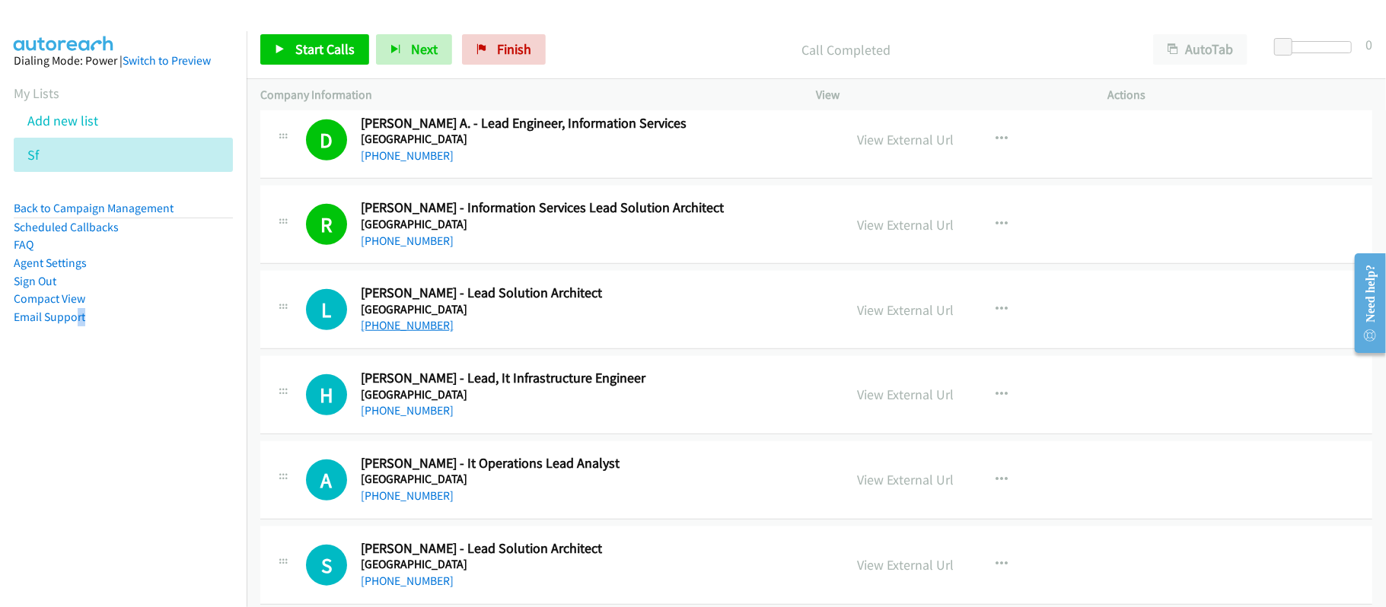
click at [400, 329] on link "+65 8468 5940" at bounding box center [407, 325] width 93 height 14
drag, startPoint x: 414, startPoint y: 411, endPoint x: 451, endPoint y: 431, distance: 42.2
click at [414, 411] on link "+65 9385 9484" at bounding box center [407, 410] width 93 height 14
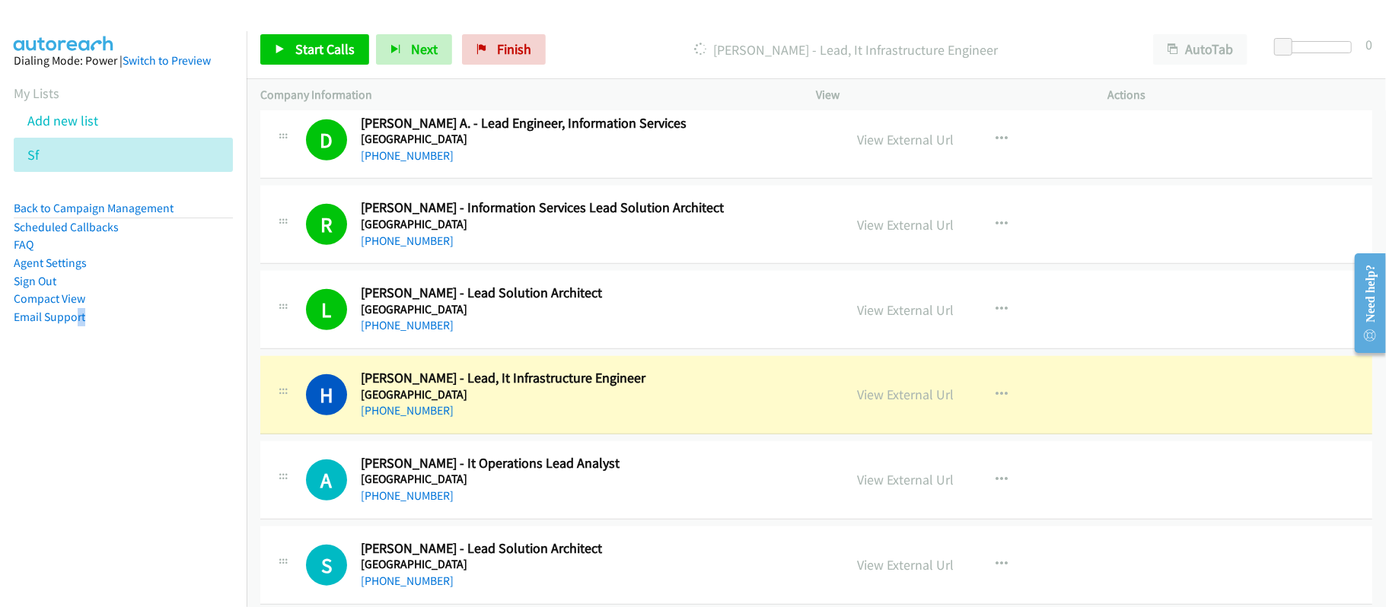
click at [585, 415] on div "+65 9385 9484" at bounding box center [592, 411] width 462 height 18
click at [907, 400] on link "View External Url" at bounding box center [906, 395] width 97 height 18
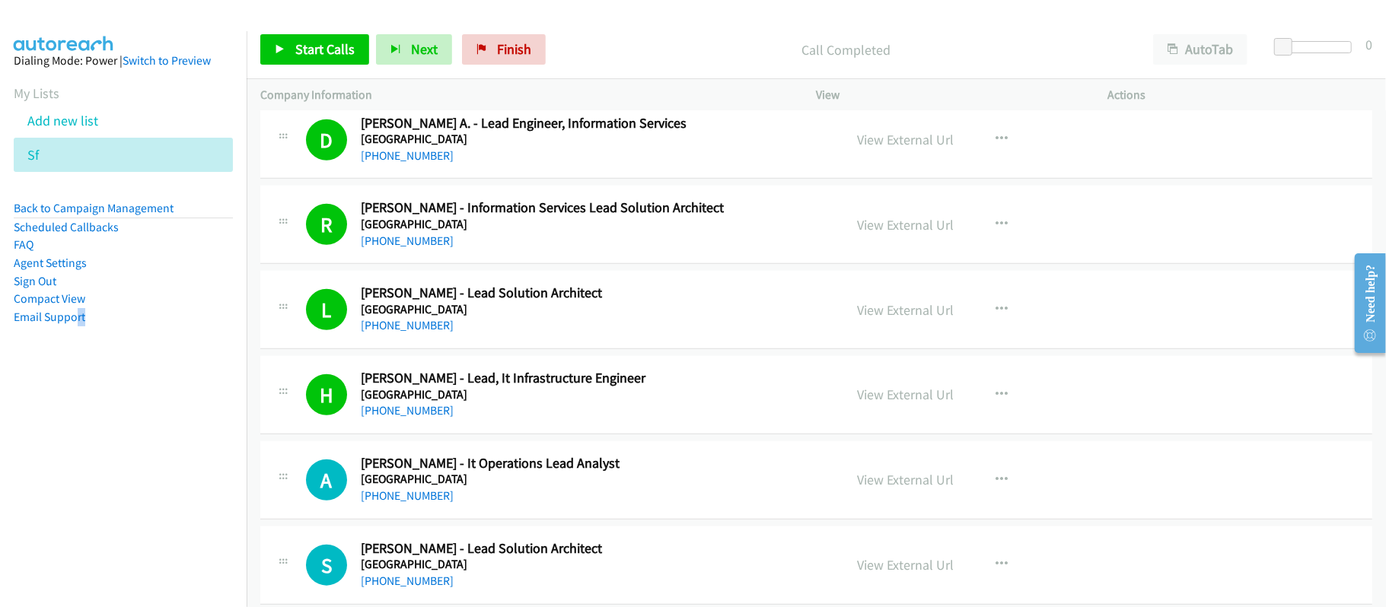
click at [457, 426] on div "H Callback Scheduled Hasnain Shaikh Ahmed - Lead, It Infrastructure Engineer Ma…" at bounding box center [816, 395] width 1112 height 78
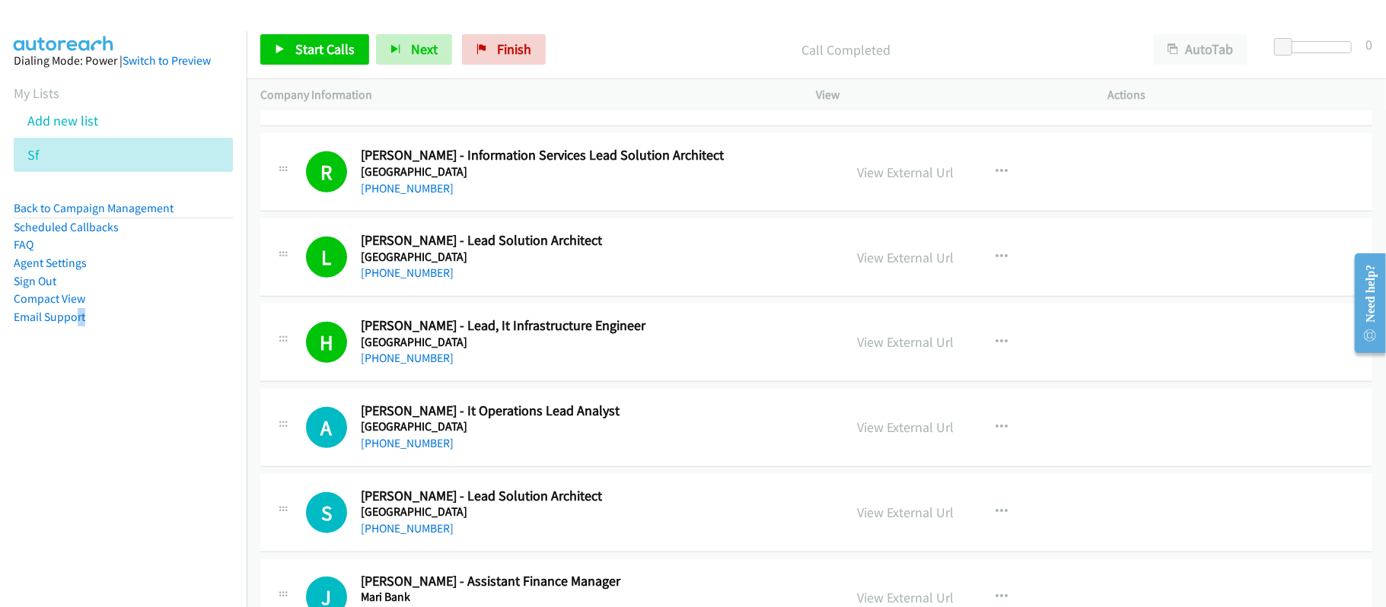
scroll to position [1015, 0]
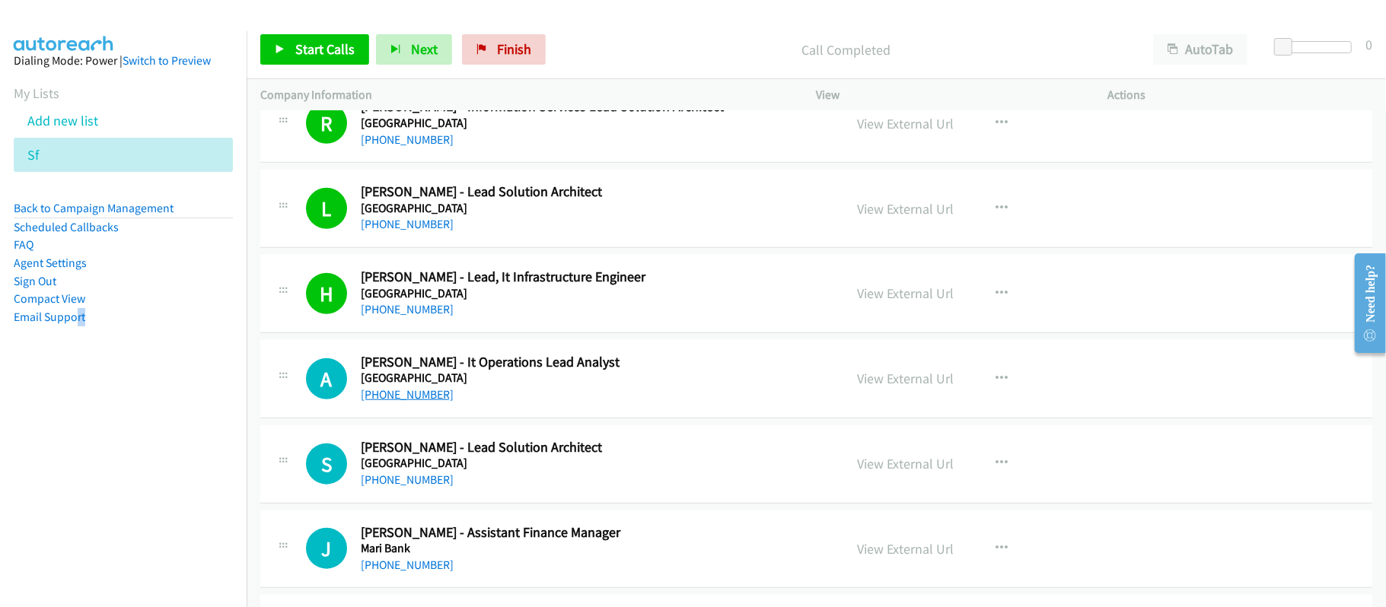
click at [387, 393] on link "+65 9338 9635" at bounding box center [407, 394] width 93 height 14
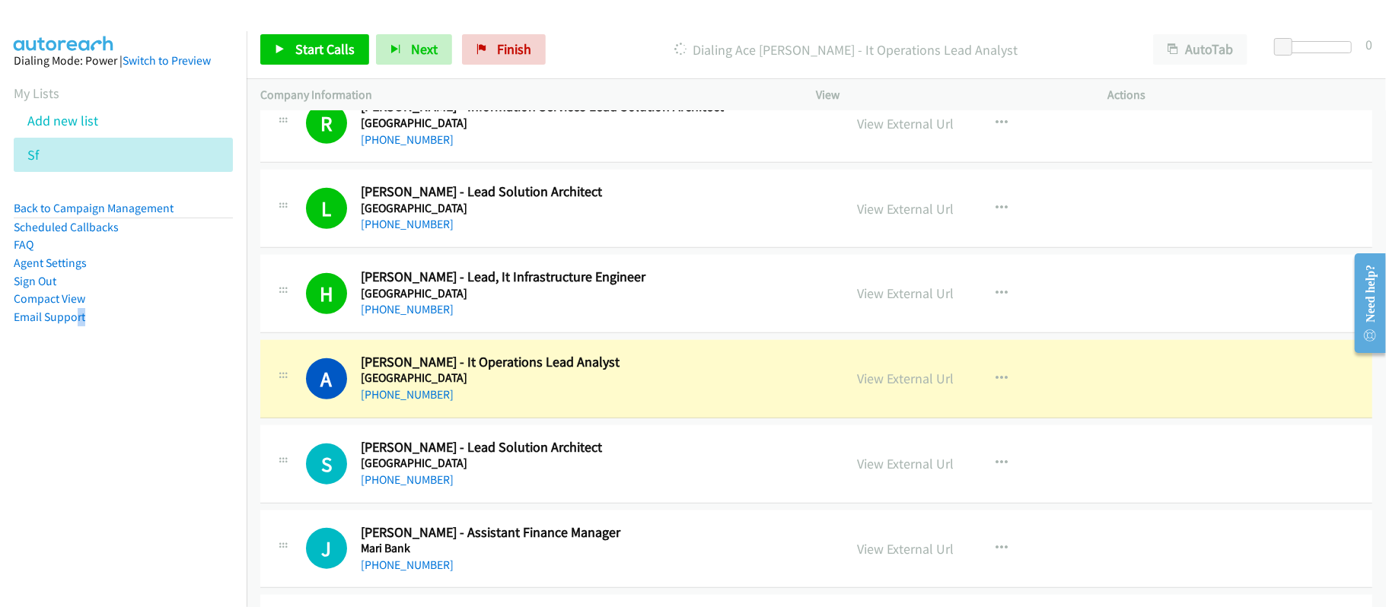
click at [475, 411] on div "A Callback Scheduled Ace Patrick De Leon - It Operations Lead Analyst Marina Ba…" at bounding box center [816, 379] width 1112 height 78
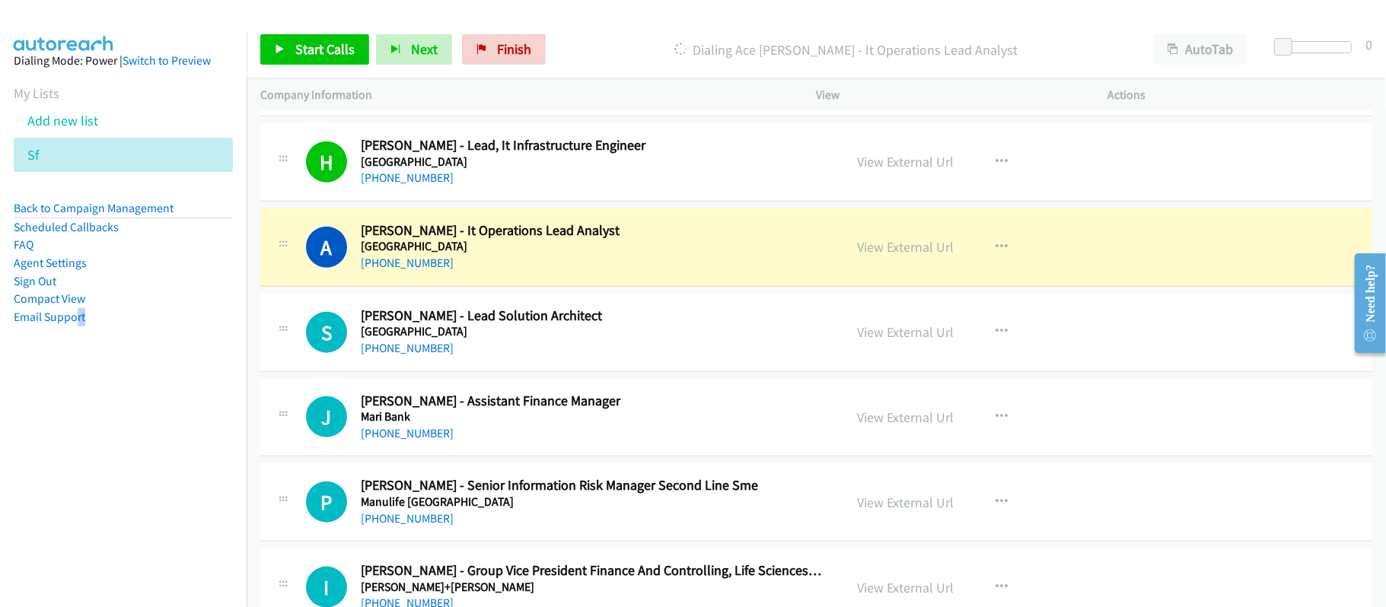
scroll to position [1319, 0]
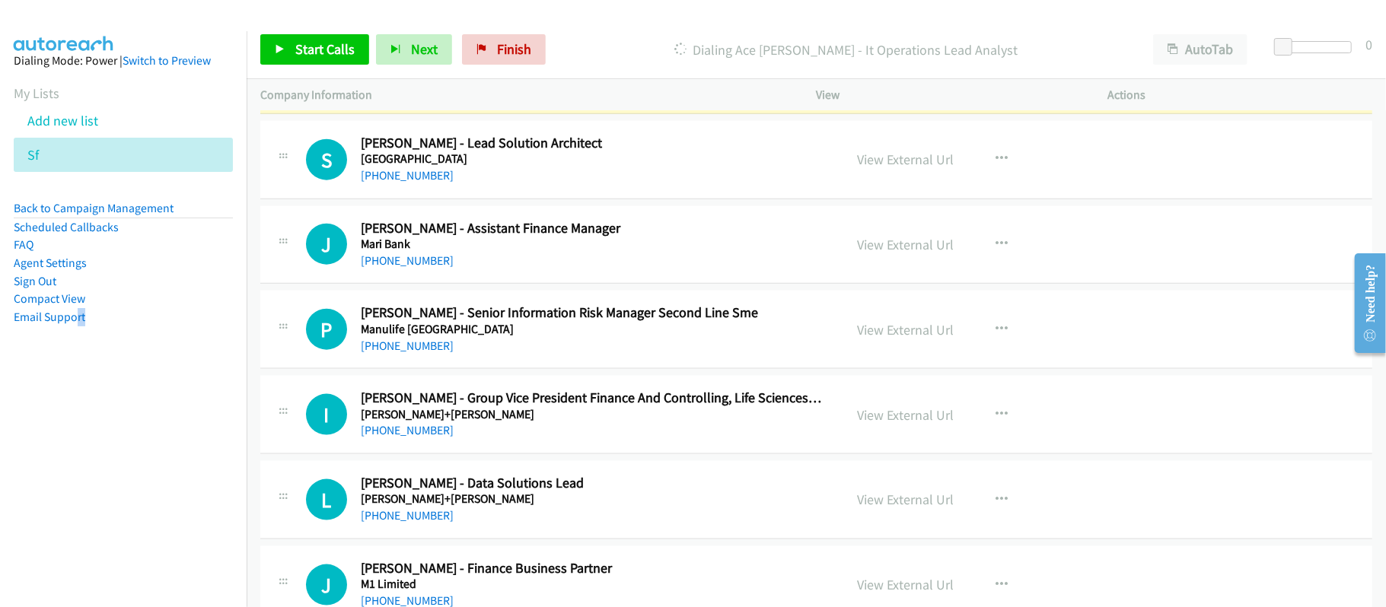
click at [469, 174] on div "+65 9199 5204" at bounding box center [592, 176] width 462 height 18
click at [393, 174] on link "+65 9199 5204" at bounding box center [407, 175] width 93 height 14
click at [415, 262] on link "+65 9646 9283" at bounding box center [407, 260] width 93 height 14
drag, startPoint x: 421, startPoint y: 263, endPoint x: 540, endPoint y: 280, distance: 119.9
click at [421, 263] on link "+65 9646 9283" at bounding box center [407, 260] width 93 height 14
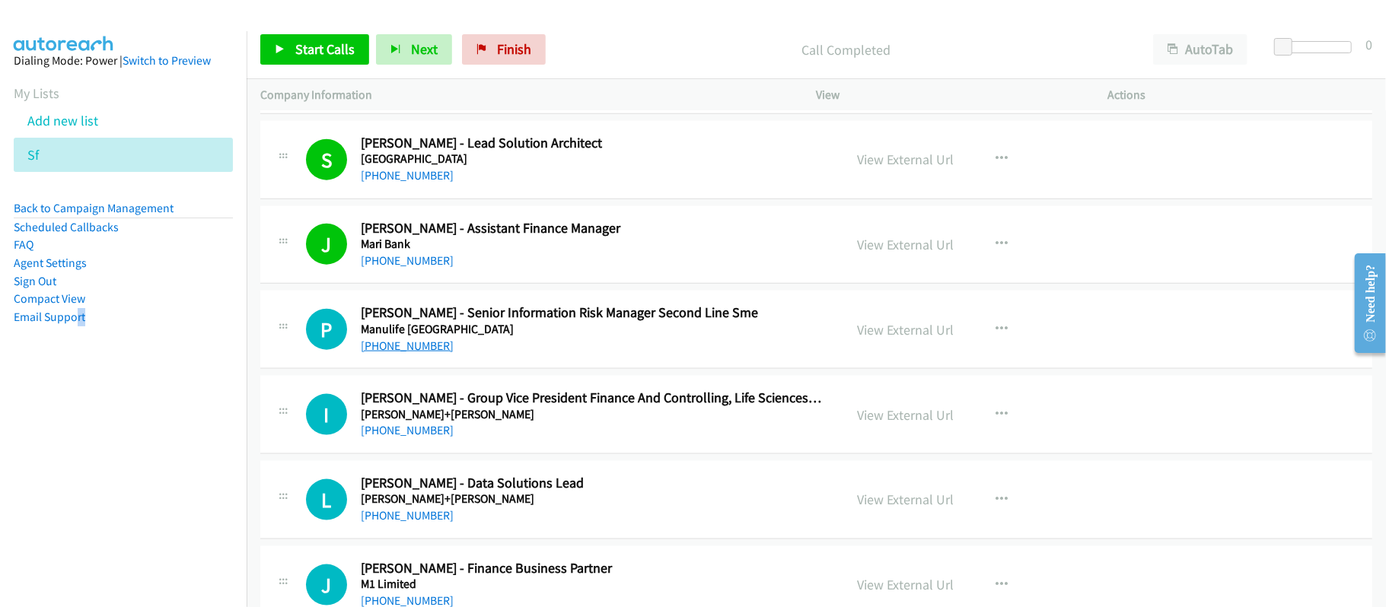
click at [397, 353] on link "+65 9093 0465" at bounding box center [407, 346] width 93 height 14
click at [403, 438] on link "+65 8292 0201" at bounding box center [407, 430] width 93 height 14
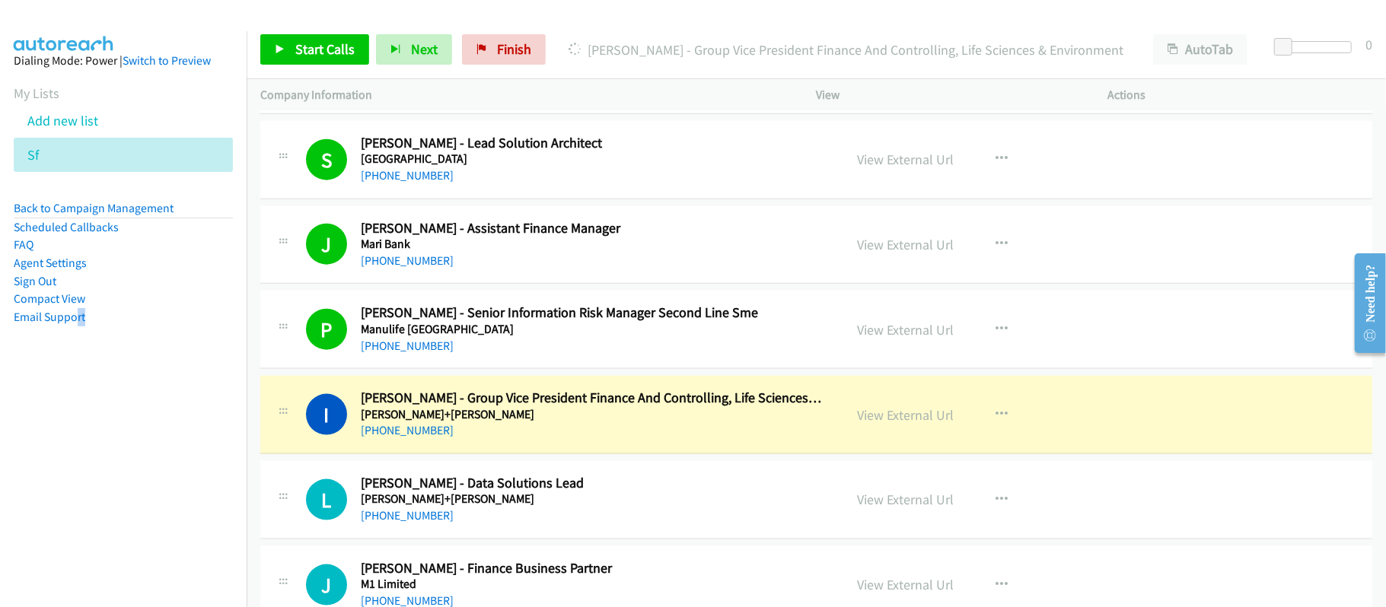
click at [571, 466] on div "L Callback Scheduled Lavanya Veeravalli - Data Solutions Lead Mann+Hummel Asia/…" at bounding box center [816, 500] width 1112 height 78
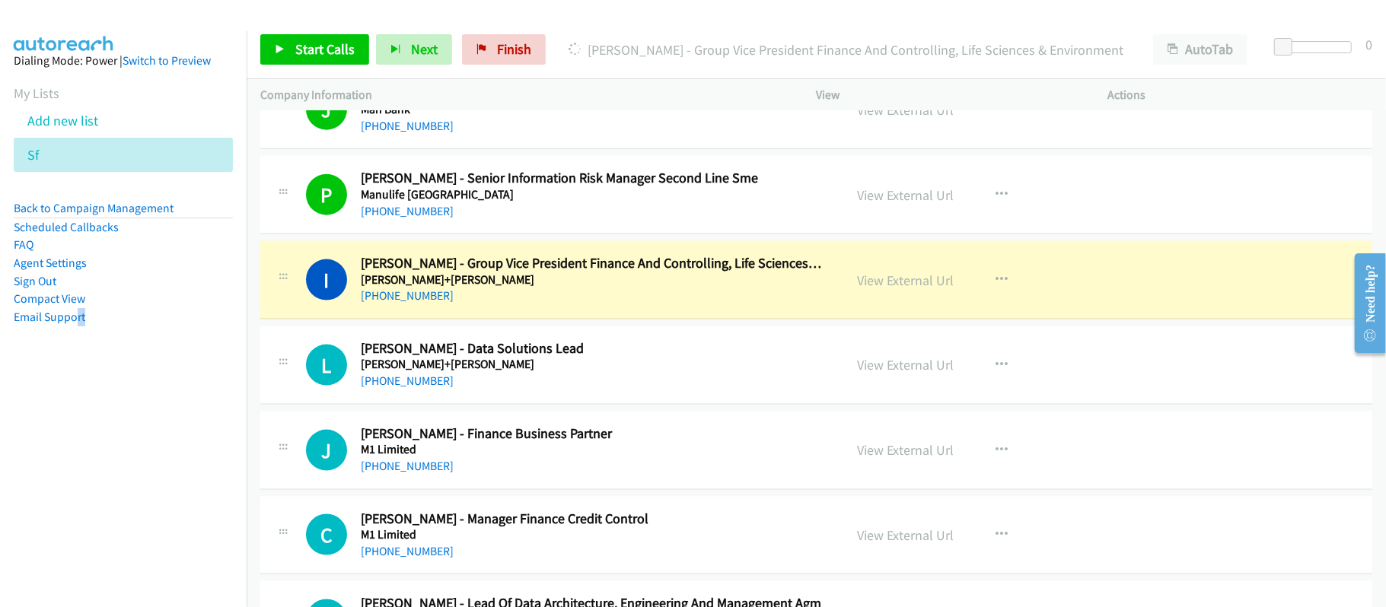
scroll to position [1522, 0]
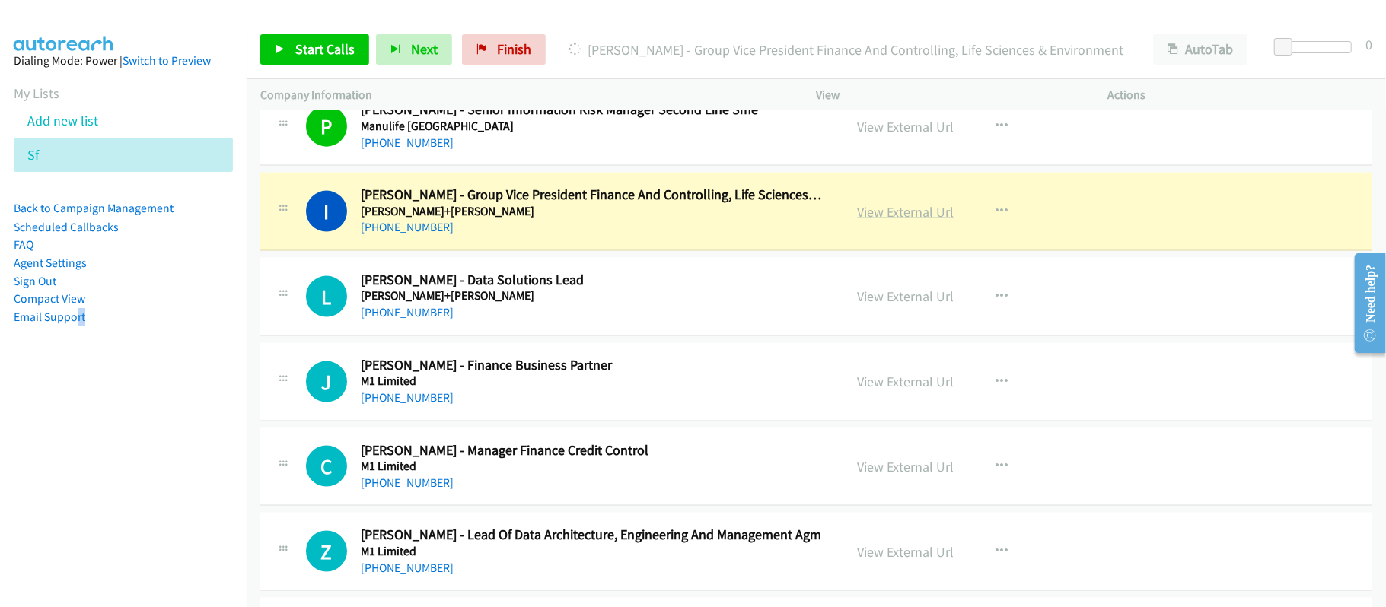
click at [901, 219] on link "View External Url" at bounding box center [906, 212] width 97 height 18
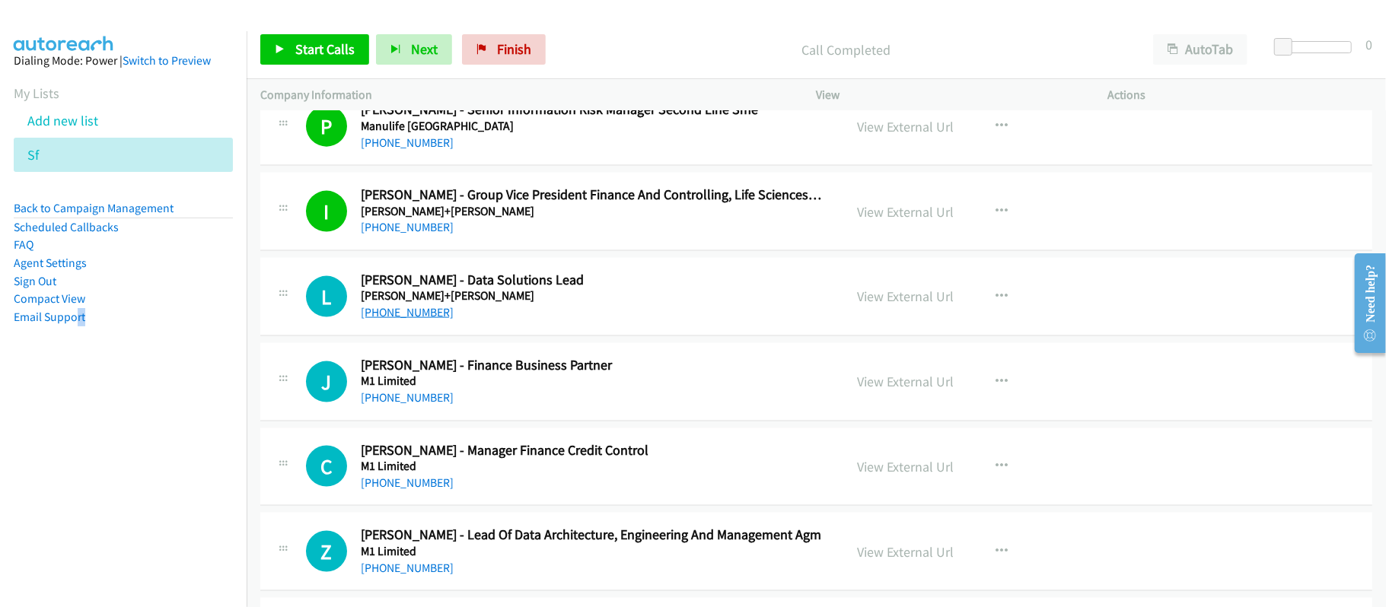
click at [418, 314] on link "+65 9670 2380" at bounding box center [407, 312] width 93 height 14
click at [579, 333] on div "L Callback Scheduled Lavanya Veeravalli - Data Solutions Lead Mann+Hummel Asia/…" at bounding box center [816, 297] width 1112 height 78
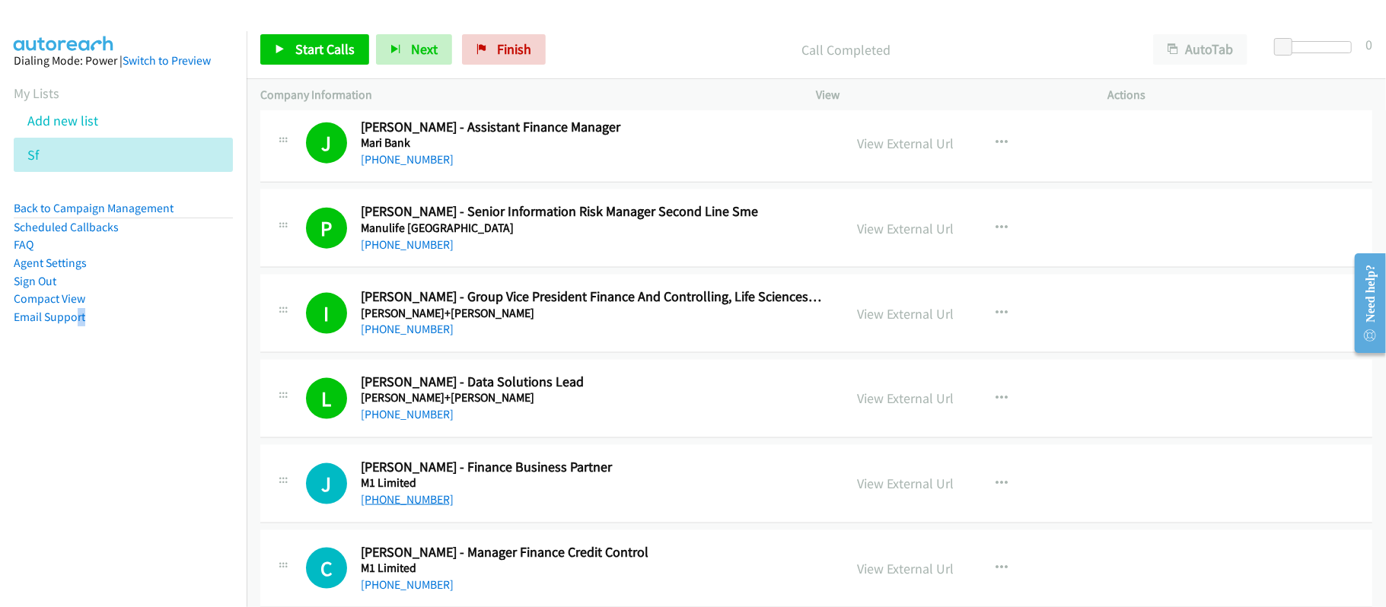
click at [427, 499] on link "+65 8133 9819" at bounding box center [407, 500] width 93 height 14
click at [473, 487] on h5 "M1 Limited" at bounding box center [592, 483] width 462 height 15
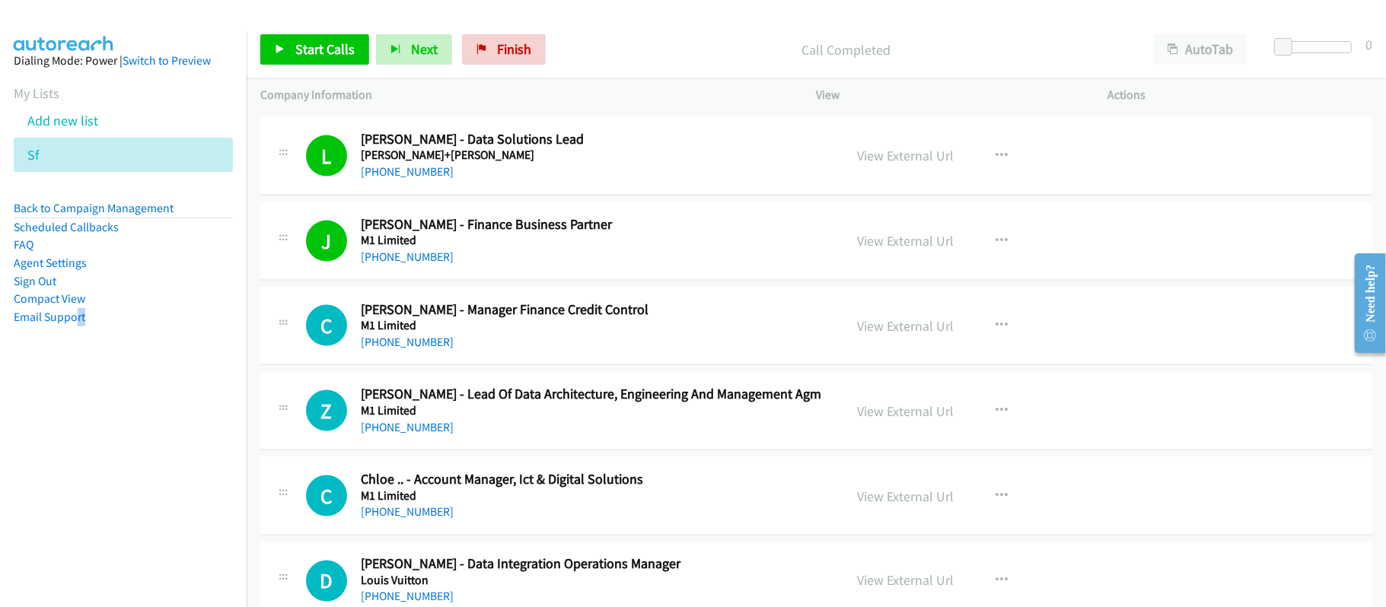
scroll to position [1725, 0]
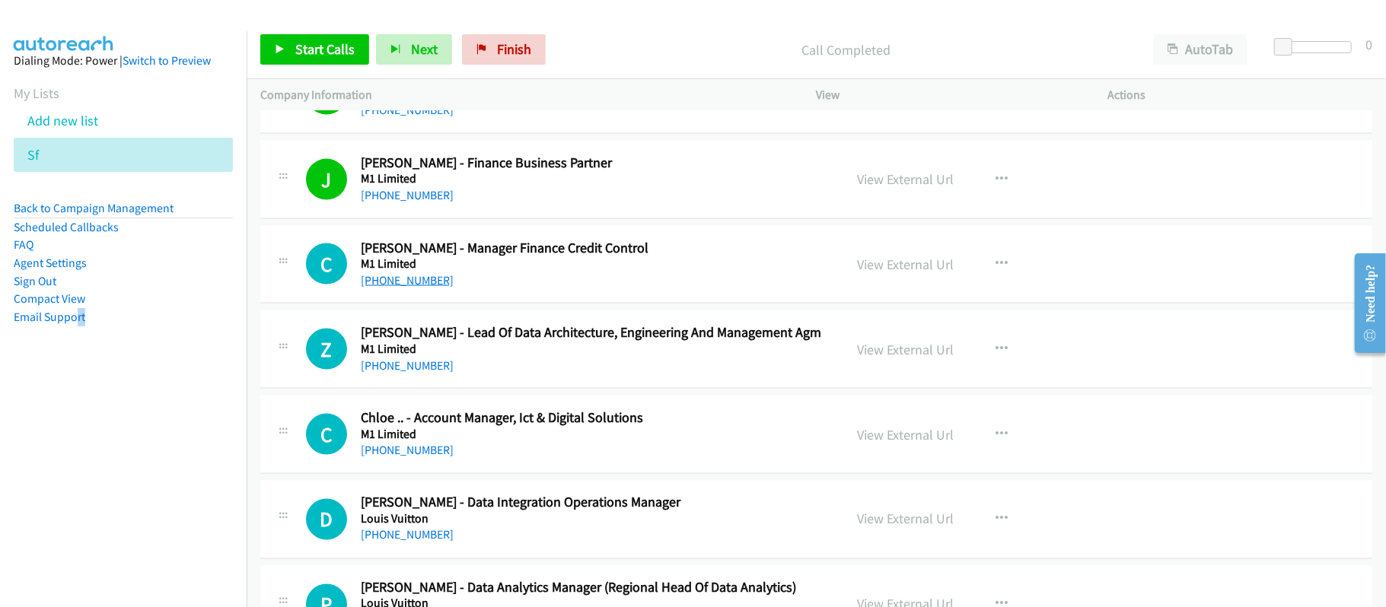
click at [412, 280] on link "+65 9363 0135" at bounding box center [407, 280] width 93 height 14
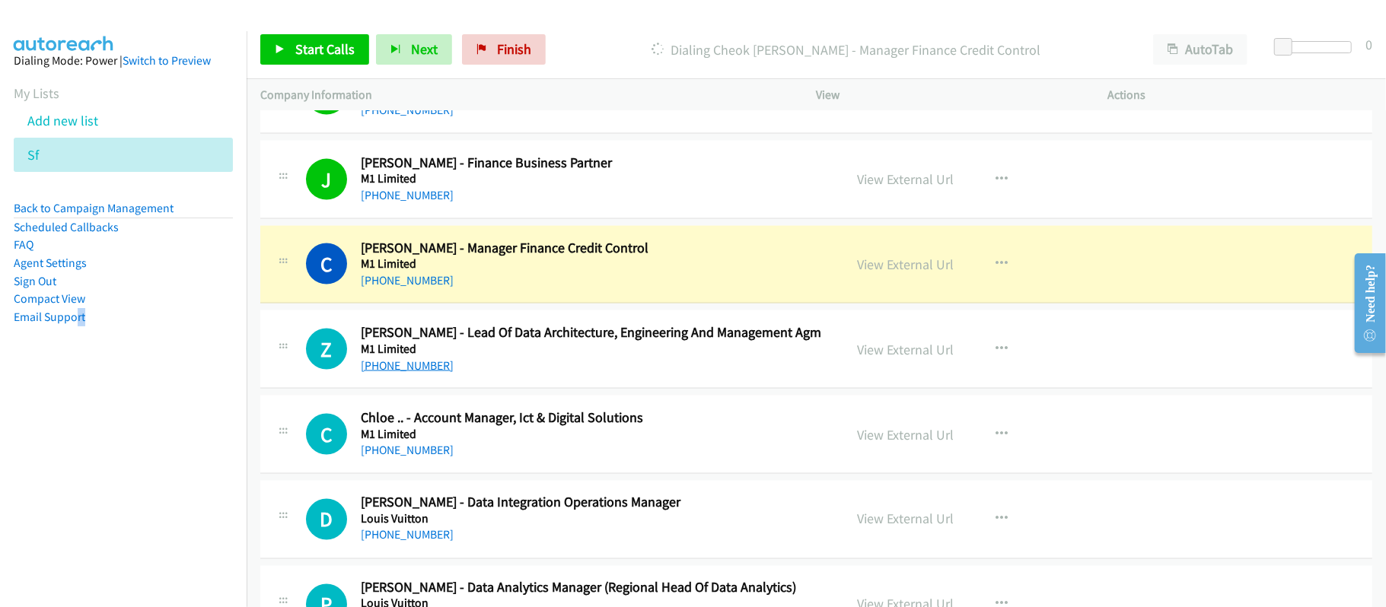
click at [406, 372] on link "+65 9844 0159" at bounding box center [407, 366] width 93 height 14
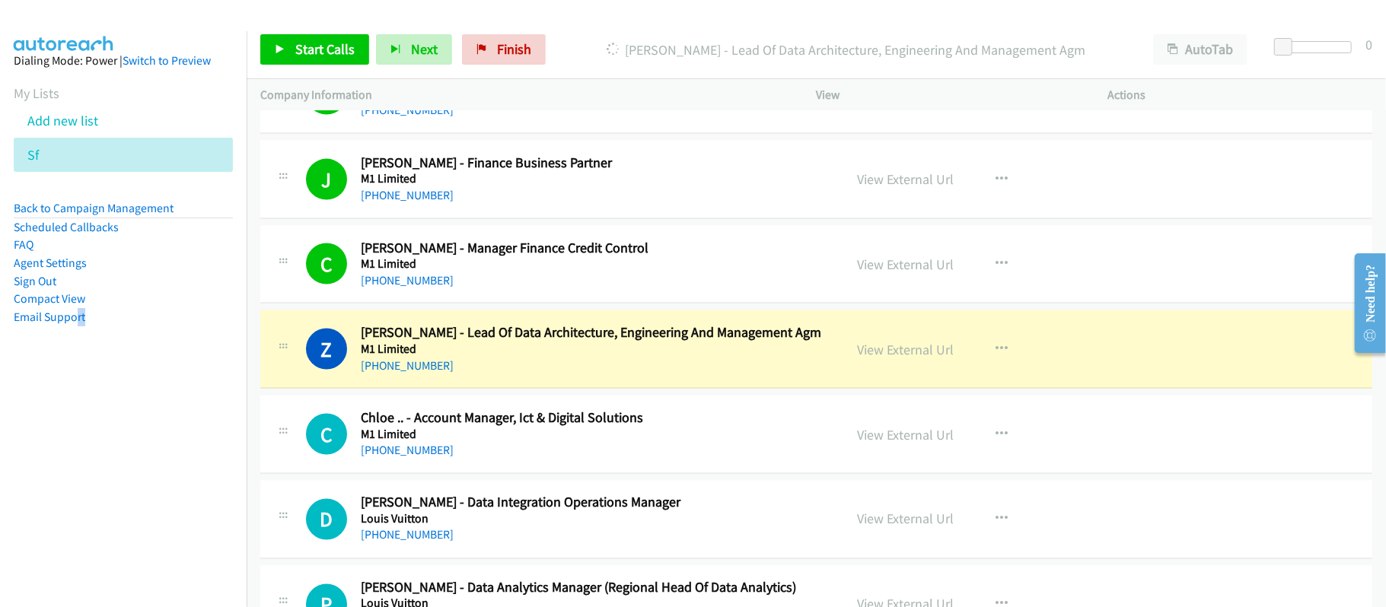
click at [582, 375] on div "+65 9844 0159" at bounding box center [592, 366] width 462 height 18
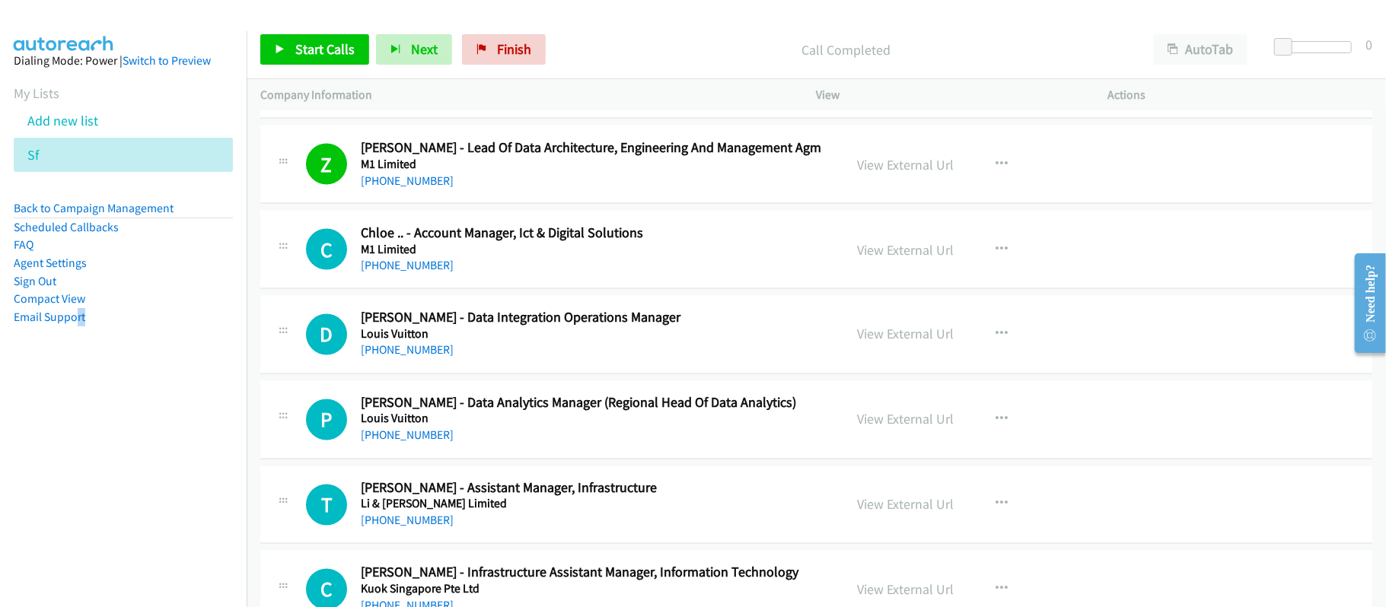
scroll to position [1928, 0]
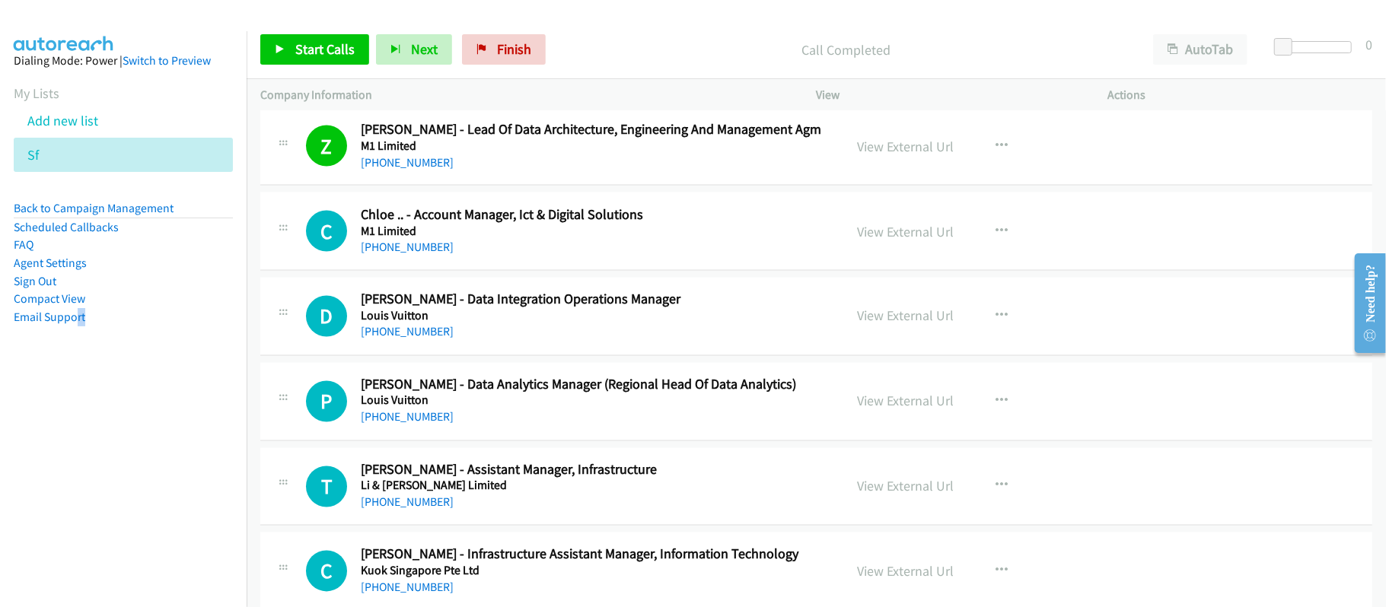
drag, startPoint x: 393, startPoint y: 257, endPoint x: 473, endPoint y: 263, distance: 80.9
click at [393, 254] on link "+65 9680 1627" at bounding box center [407, 247] width 93 height 14
click at [410, 336] on link "+65 8332 1242" at bounding box center [407, 332] width 93 height 14
click at [409, 336] on link "+65 8332 1242" at bounding box center [407, 332] width 93 height 14
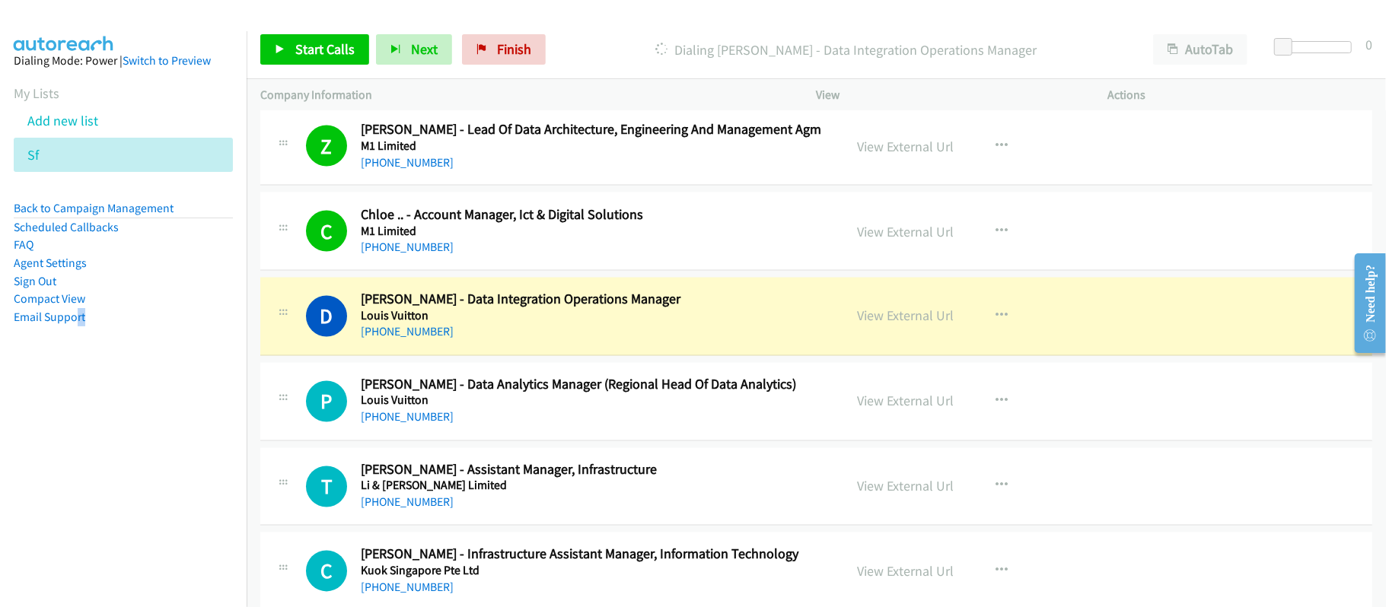
click at [569, 342] on div "+65 8332 1242" at bounding box center [592, 333] width 462 height 18
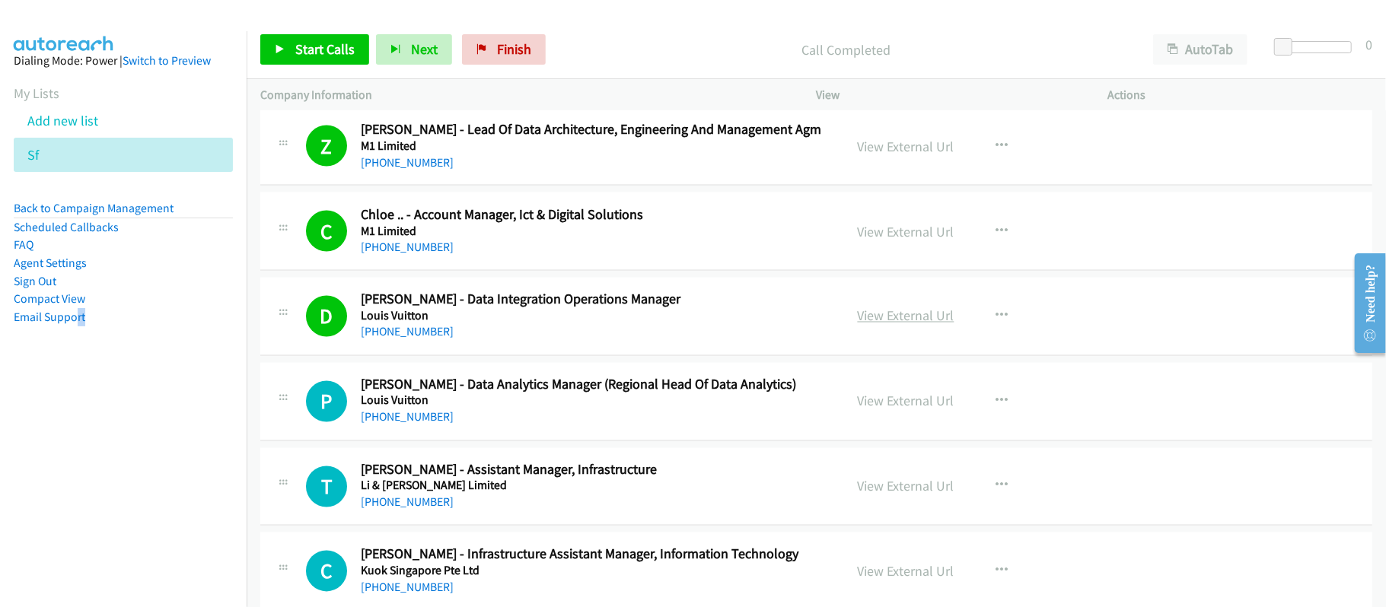
click at [874, 325] on link "View External Url" at bounding box center [906, 317] width 97 height 18
drag, startPoint x: 396, startPoint y: 419, endPoint x: 513, endPoint y: 417, distance: 117.2
click at [396, 419] on link "+65 9746 6653" at bounding box center [407, 417] width 93 height 14
click at [410, 400] on h5 "Louis Vuitton" at bounding box center [592, 401] width 462 height 15
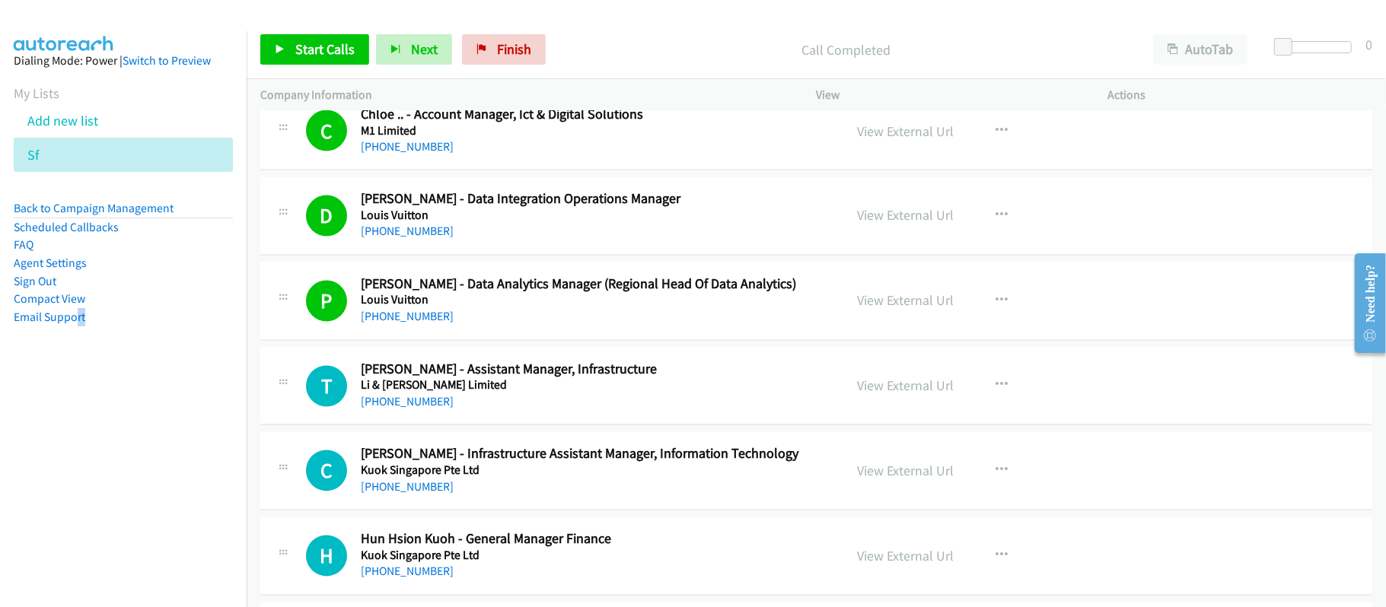
scroll to position [2233, 0]
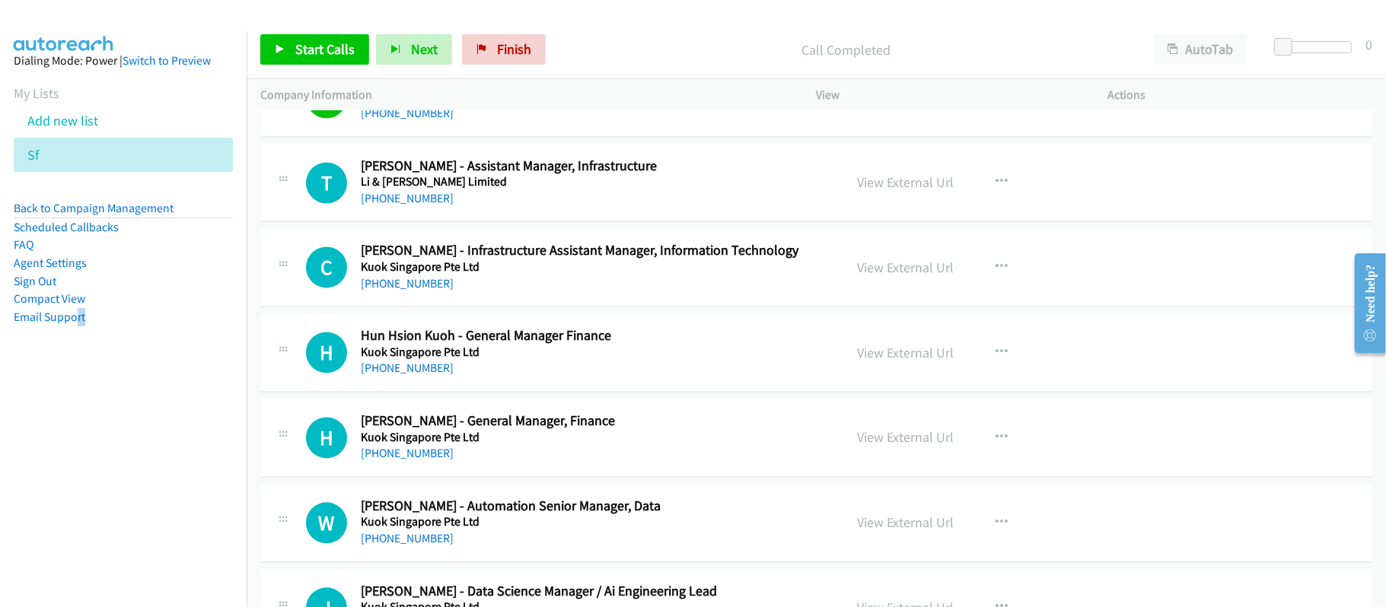
drag, startPoint x: 422, startPoint y: 202, endPoint x: 464, endPoint y: 208, distance: 42.2
click at [422, 202] on link "+65 9435 6388" at bounding box center [407, 198] width 93 height 14
click at [419, 199] on link "+65 9435 6388" at bounding box center [407, 198] width 93 height 14
click at [439, 275] on h5 "Kuok Singapore Pte Ltd" at bounding box center [592, 267] width 462 height 15
click at [406, 291] on link "+65 9441 3502" at bounding box center [407, 283] width 93 height 14
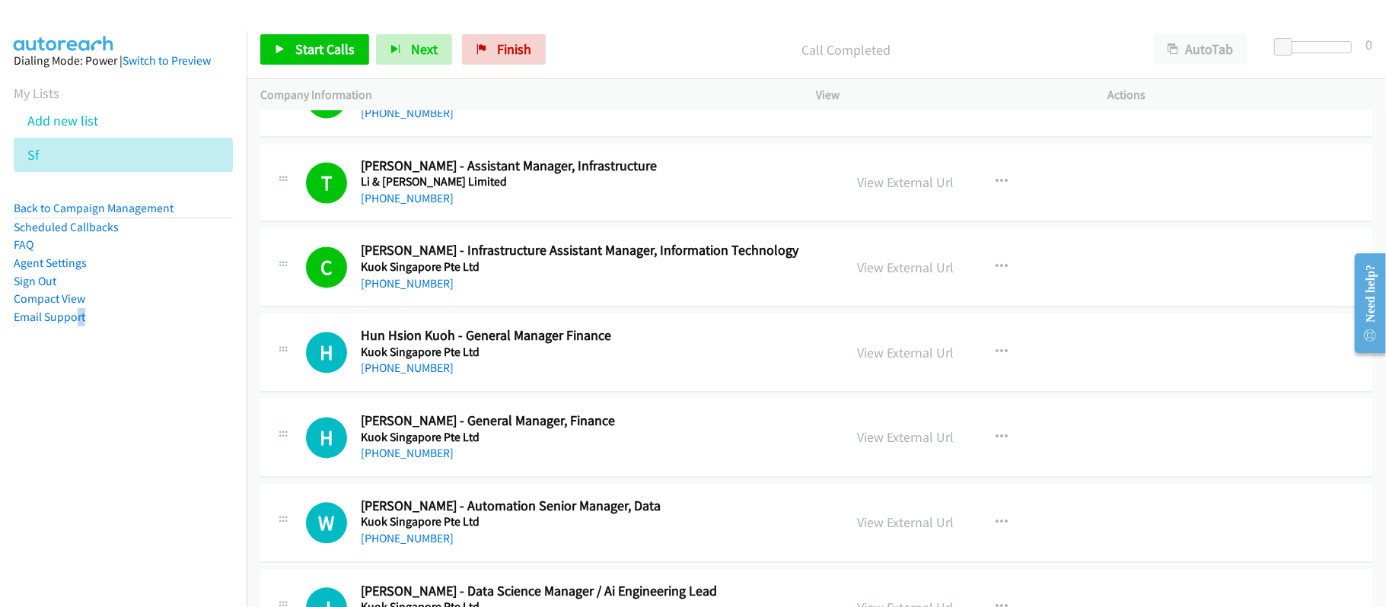
drag, startPoint x: 414, startPoint y: 284, endPoint x: 548, endPoint y: 290, distance: 134.1
click at [414, 284] on link "+65 9441 3502" at bounding box center [407, 283] width 93 height 14
drag, startPoint x: 408, startPoint y: 378, endPoint x: 491, endPoint y: 372, distance: 83.1
click at [408, 375] on link "+65 9386 4622" at bounding box center [407, 368] width 93 height 14
click at [901, 362] on link "View External Url" at bounding box center [906, 353] width 97 height 18
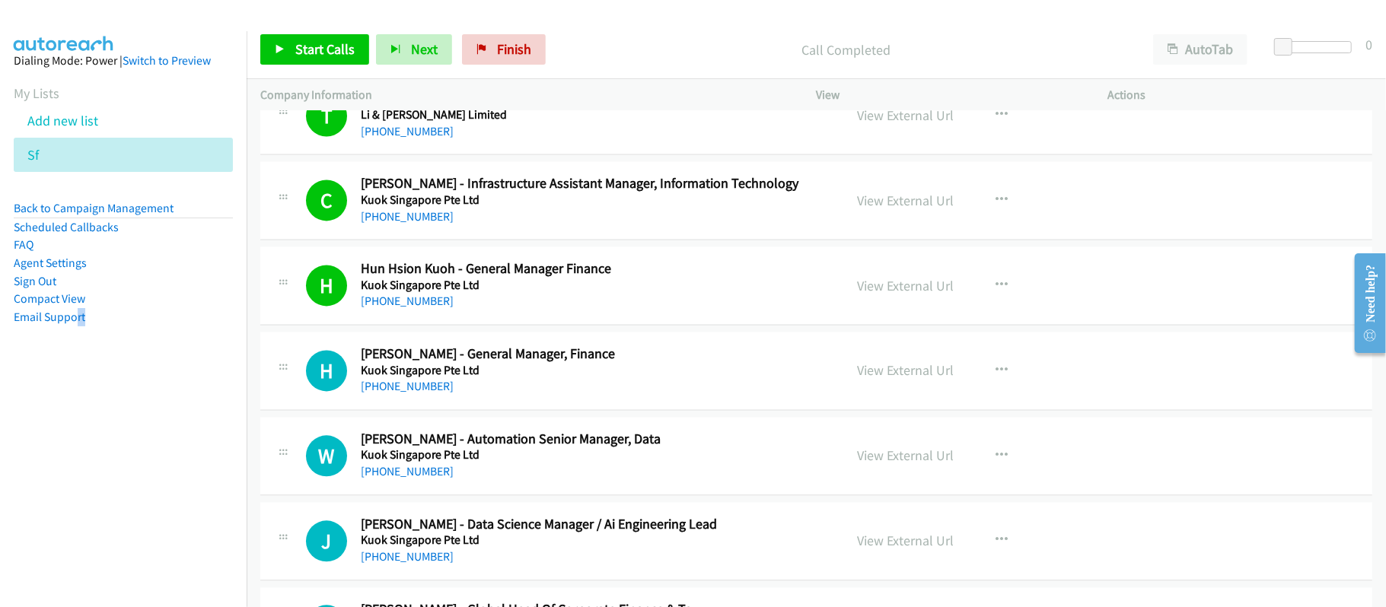
scroll to position [2334, 0]
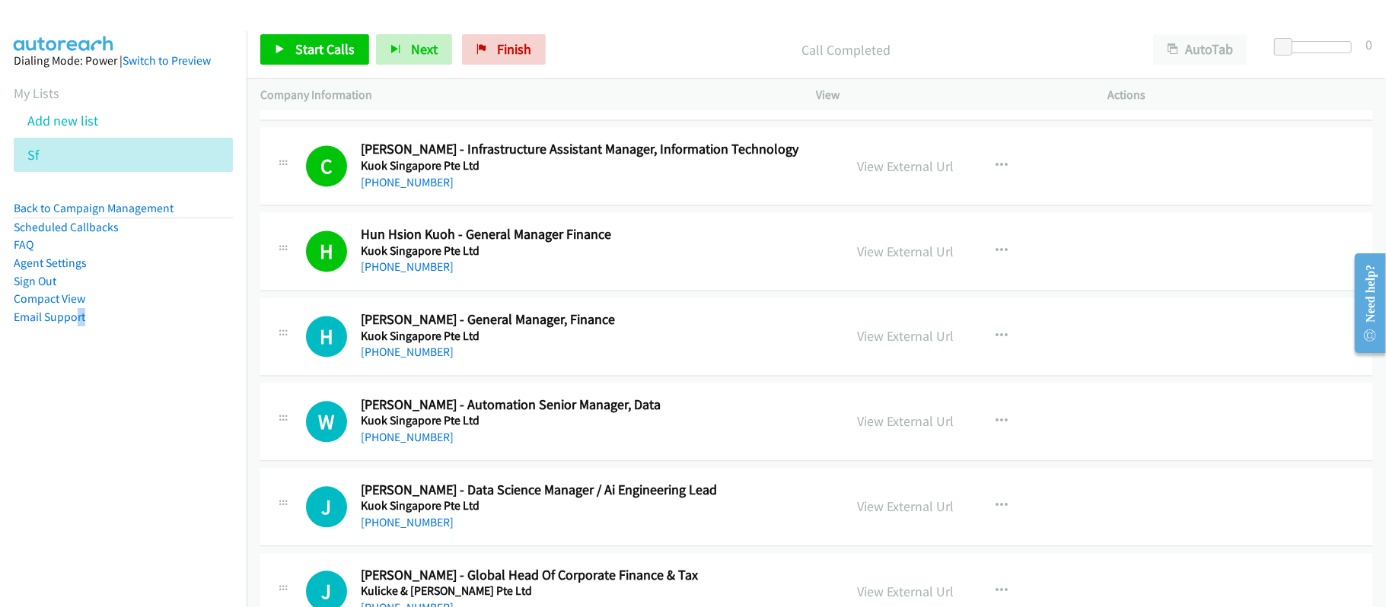
drag, startPoint x: 406, startPoint y: 364, endPoint x: 506, endPoint y: 360, distance: 100.6
click at [406, 359] on link "+65 9750 9523" at bounding box center [407, 352] width 93 height 14
click at [582, 380] on td "H Callback Scheduled Hun Kuoh - General Manager, Finance Kuok Singapore Pte Ltd…" at bounding box center [817, 337] width 1140 height 85
drag, startPoint x: 421, startPoint y: 445, endPoint x: 467, endPoint y: 445, distance: 45.7
click at [421, 445] on link "+65 9026 7964" at bounding box center [407, 437] width 93 height 14
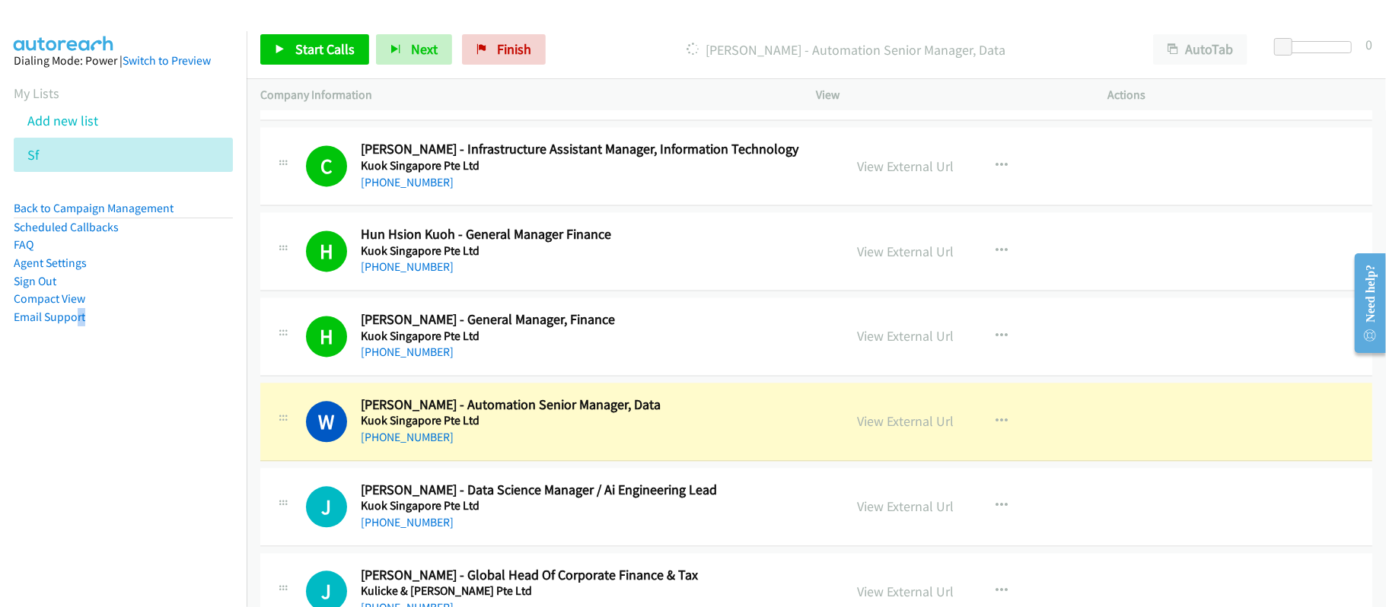
click at [579, 454] on div "W Callback Scheduled Wei Kiat - Automation Senior Manager, Data Kuok Singapore …" at bounding box center [816, 422] width 1112 height 78
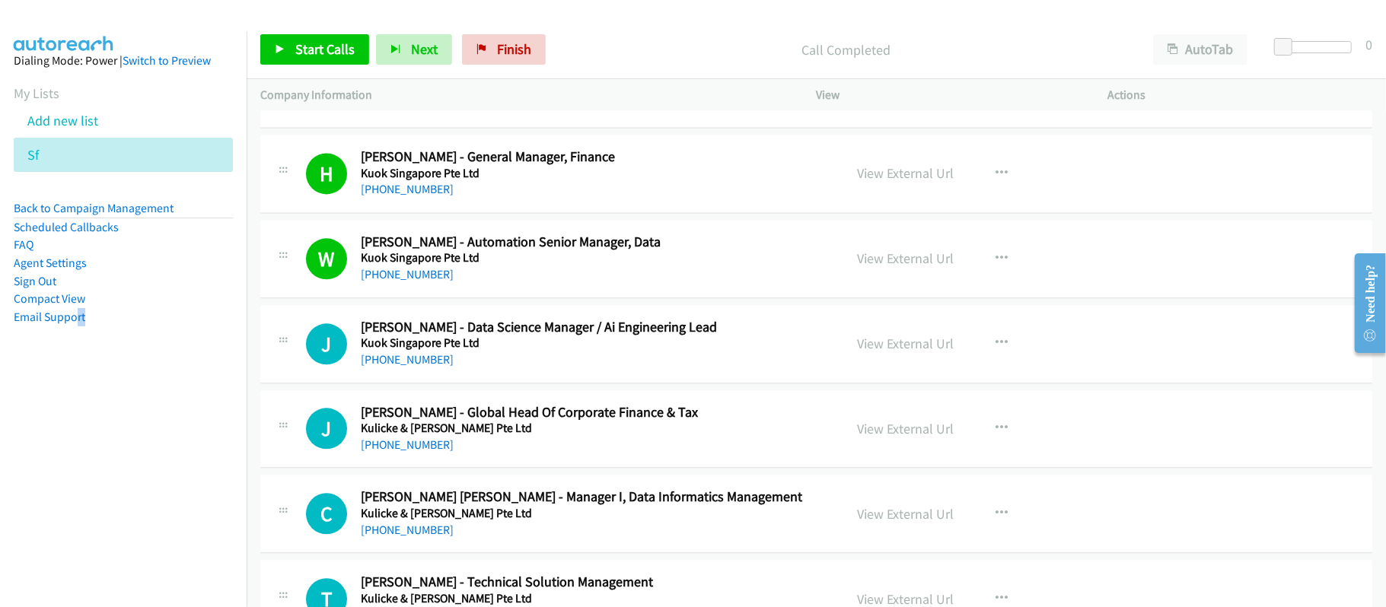
scroll to position [2537, 0]
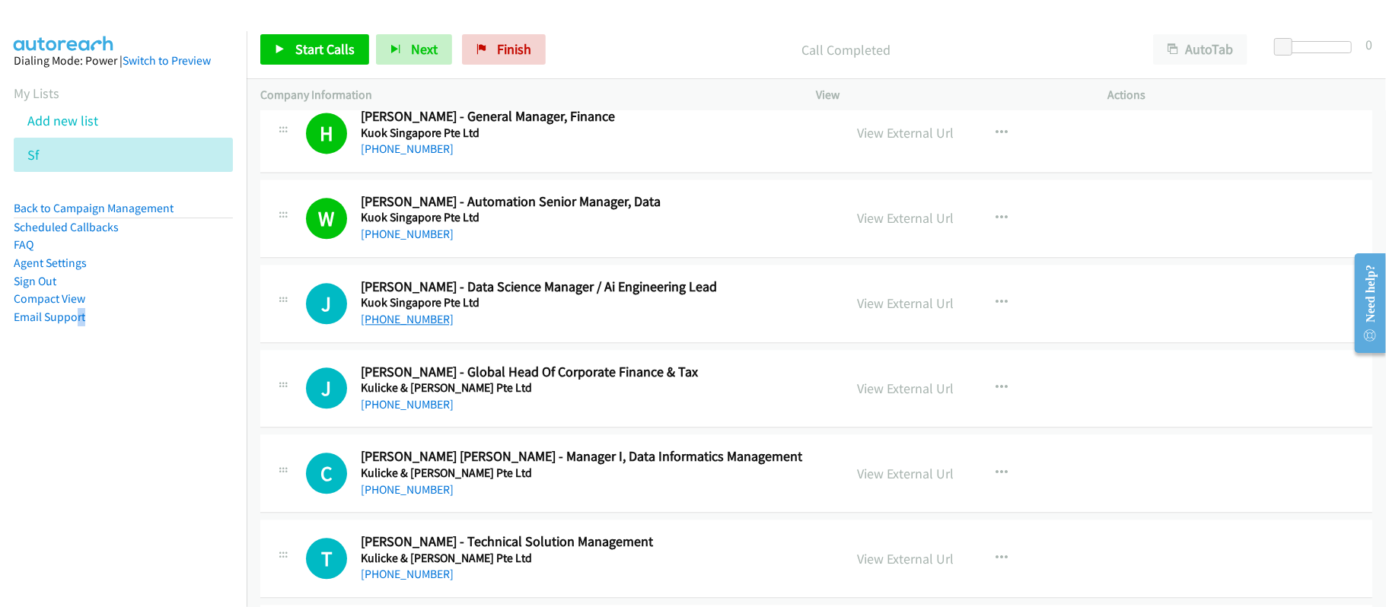
click at [409, 318] on link "+65 9721 1476" at bounding box center [407, 319] width 93 height 14
click at [406, 321] on link "+65 9721 1476" at bounding box center [407, 319] width 93 height 14
drag, startPoint x: 419, startPoint y: 411, endPoint x: 635, endPoint y: 439, distance: 218.0
click at [419, 411] on link "+65 9027 7410" at bounding box center [407, 404] width 93 height 14
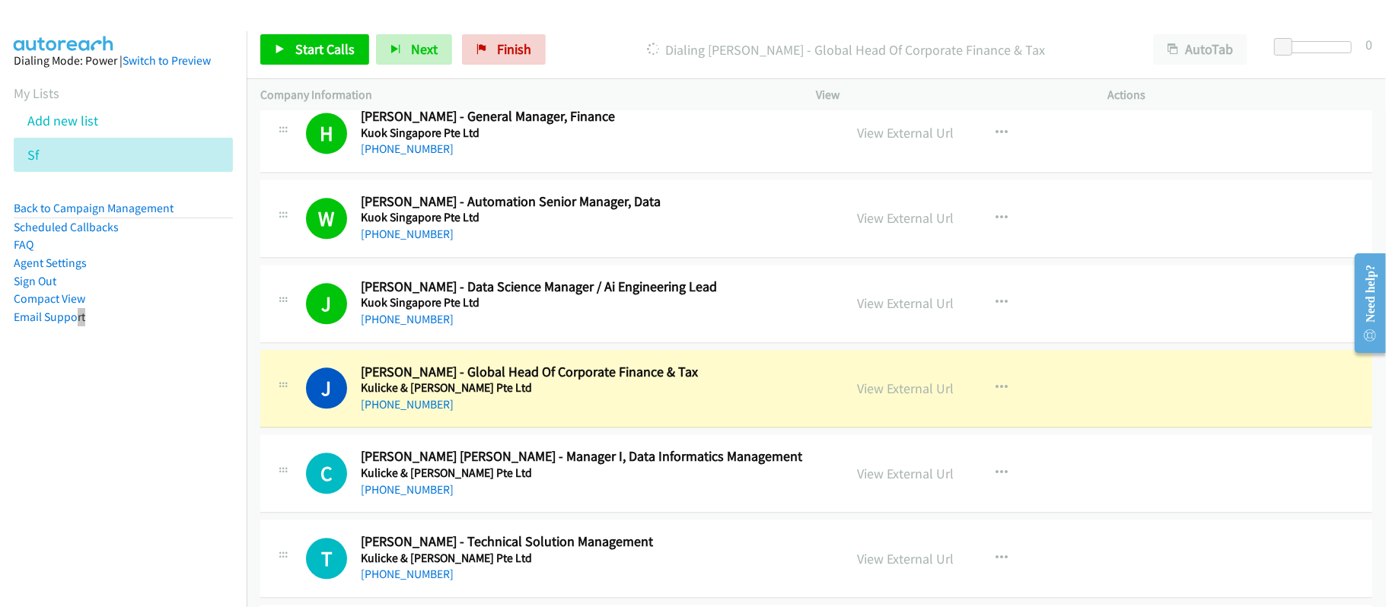
scroll to position [2638, 0]
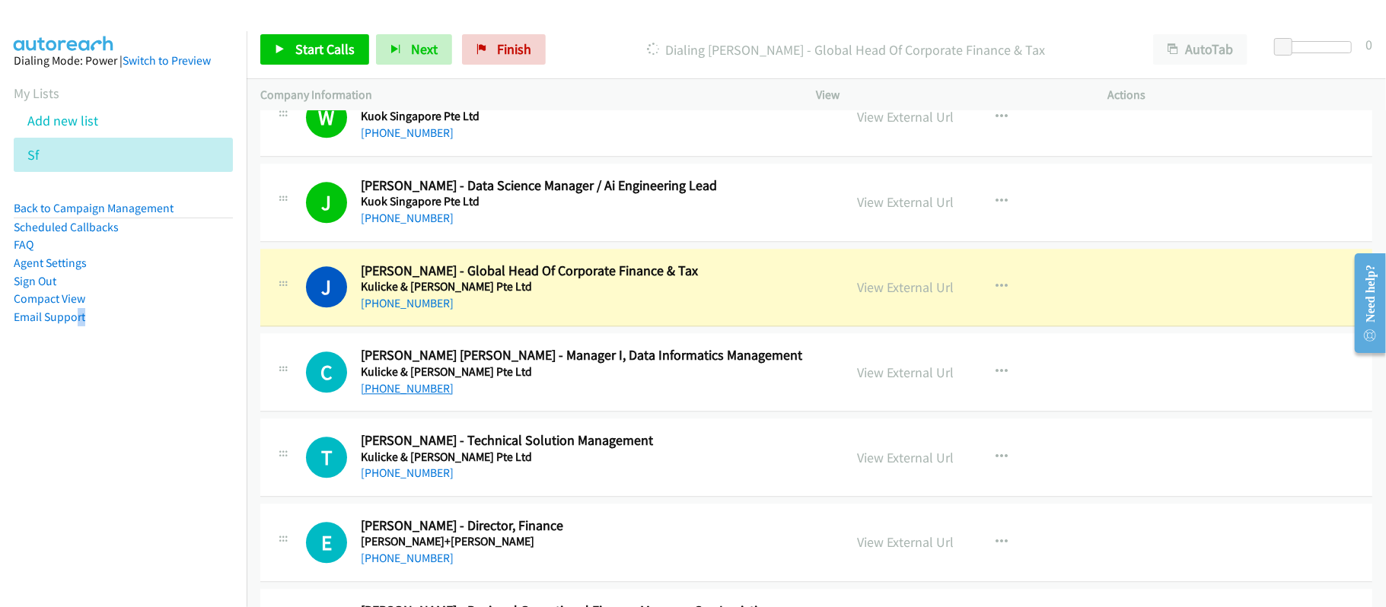
click at [408, 388] on link "+65 8168 1868" at bounding box center [407, 388] width 93 height 14
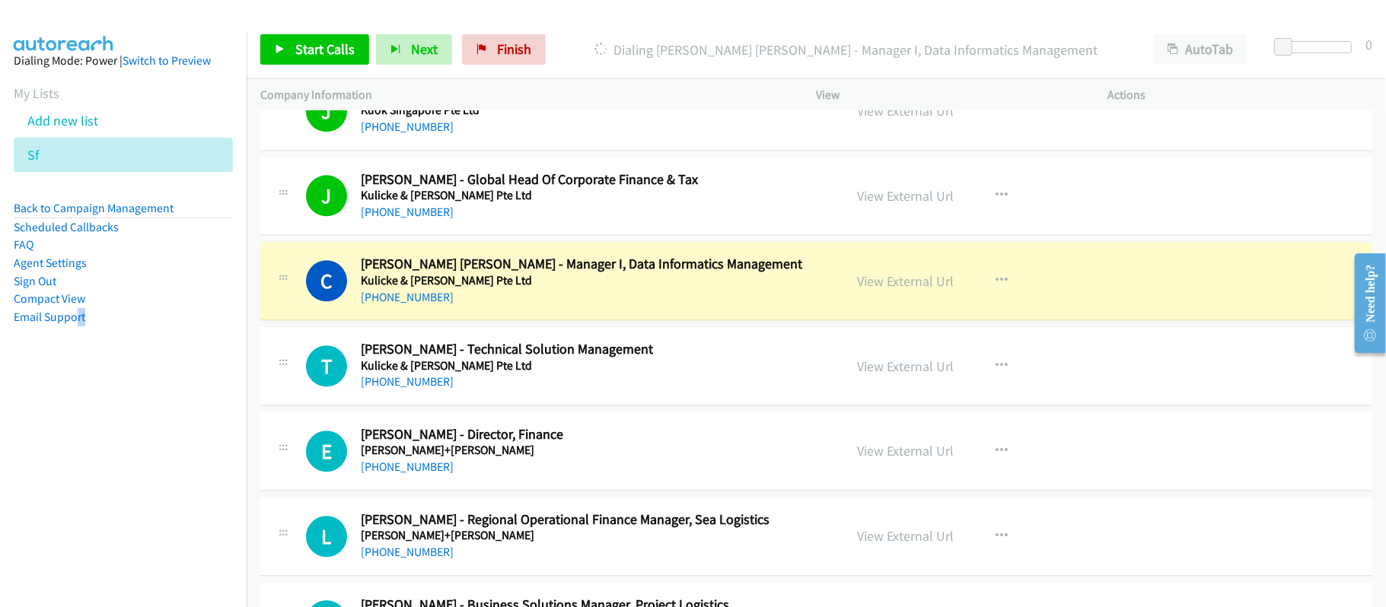
scroll to position [2842, 0]
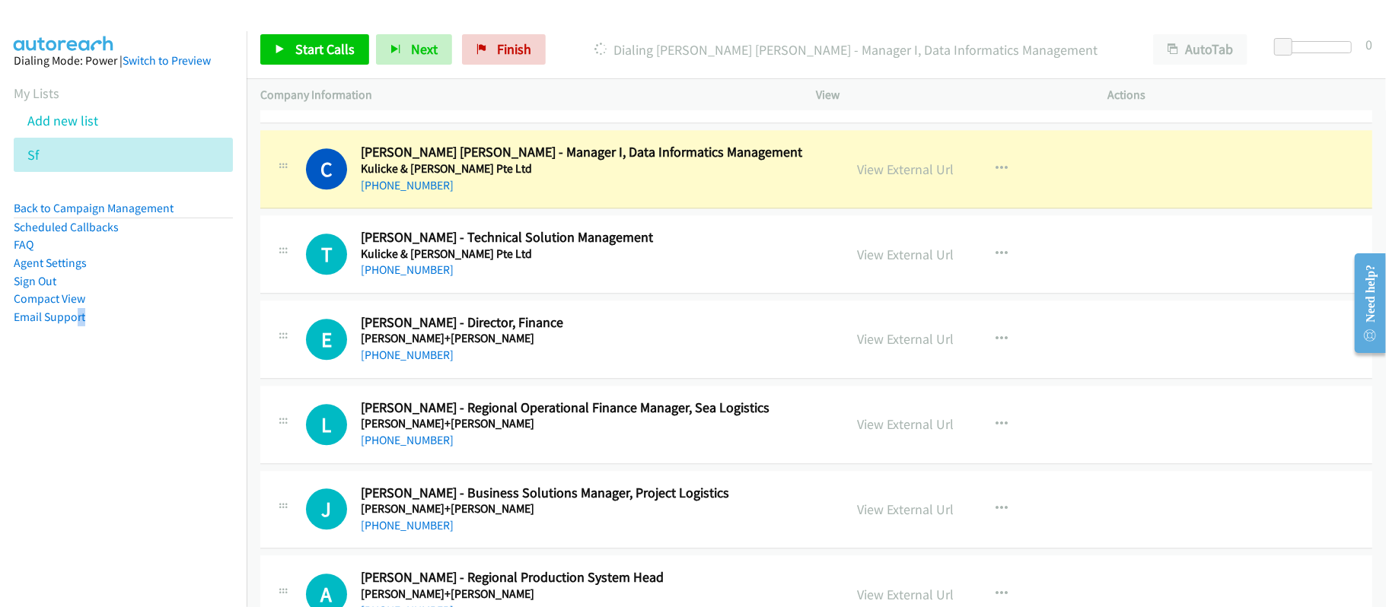
click at [557, 193] on div "+65 8168 1868" at bounding box center [592, 186] width 462 height 18
click at [890, 175] on link "View External Url" at bounding box center [906, 170] width 97 height 18
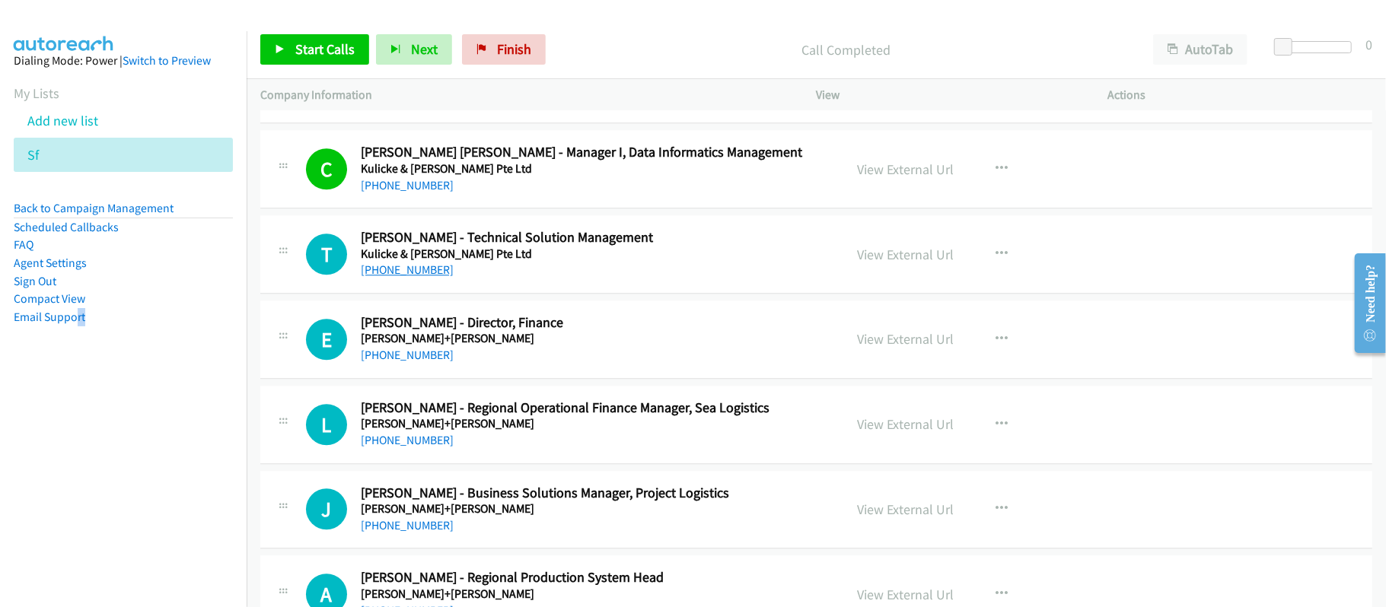
click at [394, 277] on link "+65 9152 5680" at bounding box center [407, 270] width 93 height 14
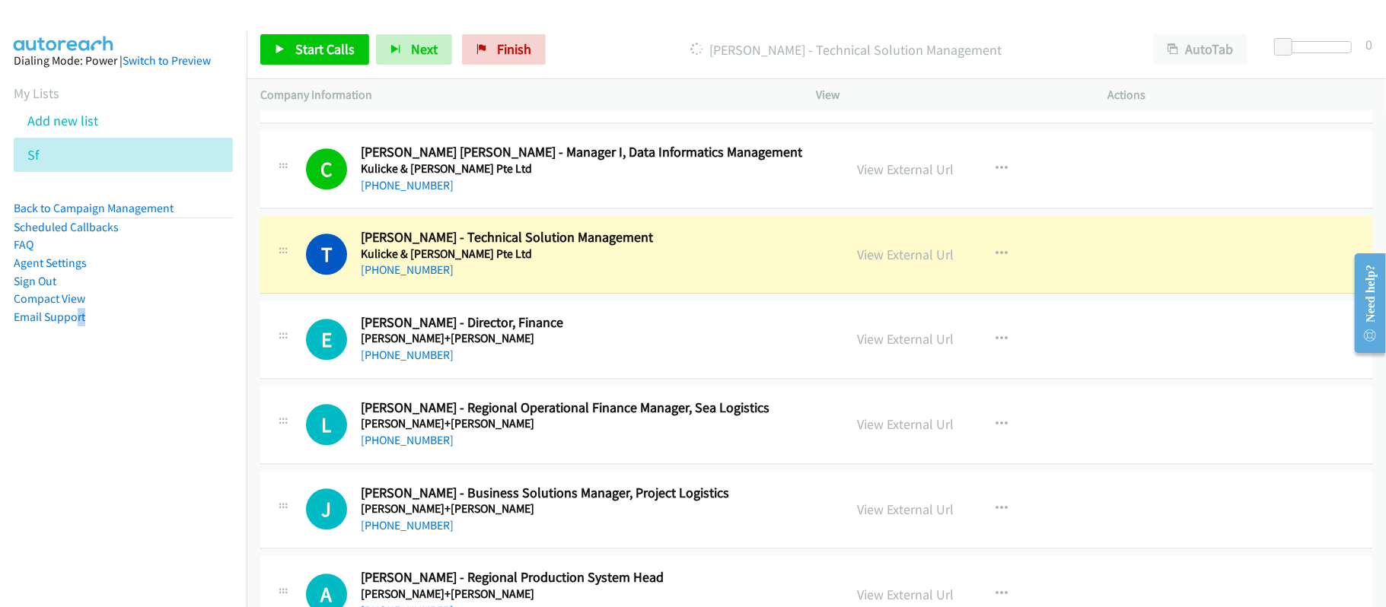
click at [539, 355] on div "+65 9384 1057" at bounding box center [592, 355] width 462 height 18
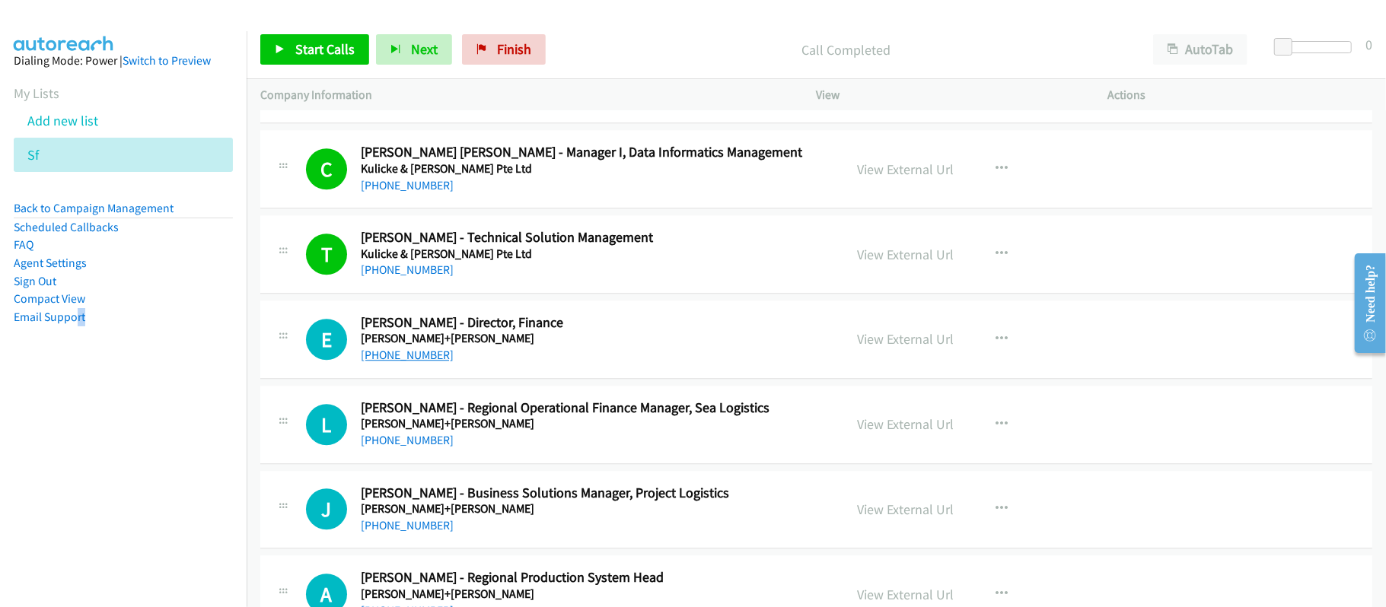
click at [403, 362] on link "+65 9384 1057" at bounding box center [407, 355] width 93 height 14
click at [402, 362] on link "+65 9384 1057" at bounding box center [407, 355] width 93 height 14
drag, startPoint x: 572, startPoint y: 352, endPoint x: 604, endPoint y: 327, distance: 40.2
click at [540, 342] on h5 "Kuehne+Nagel" at bounding box center [592, 338] width 462 height 15
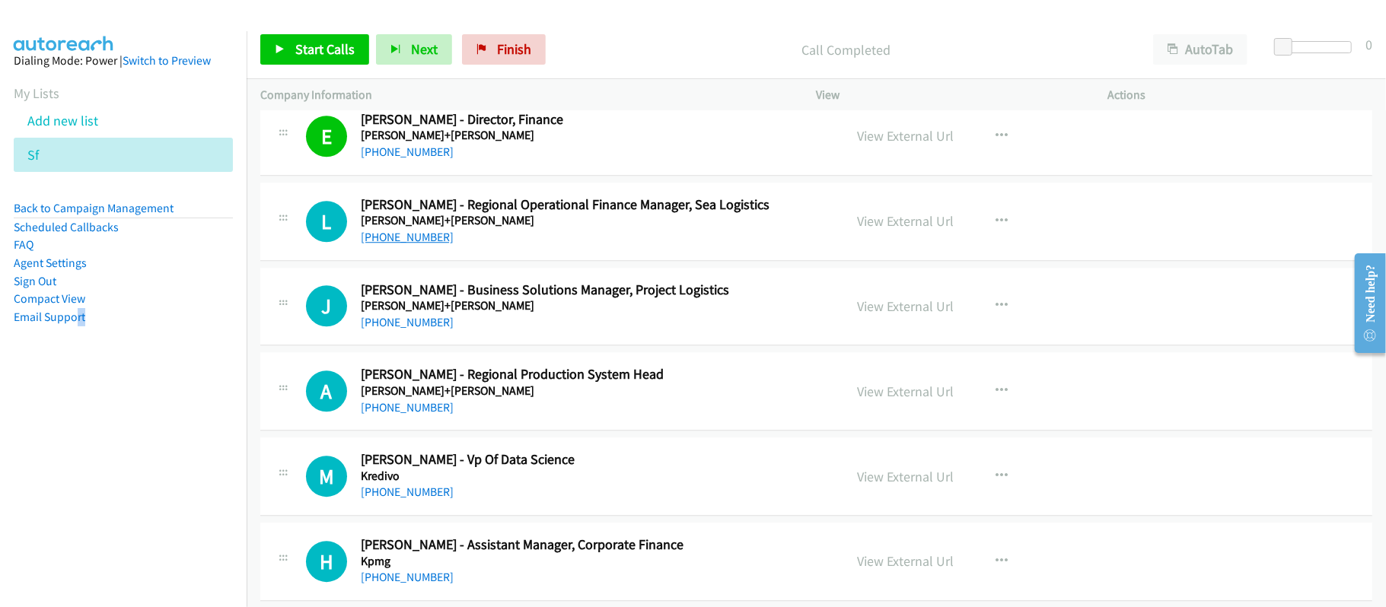
click at [403, 244] on link "+65 9784 8043" at bounding box center [407, 237] width 93 height 14
click at [382, 244] on link "+65 9784 8043" at bounding box center [407, 237] width 93 height 14
click at [494, 332] on div "+65 9630 4237" at bounding box center [592, 323] width 462 height 18
click at [382, 330] on link "+65 9630 4237" at bounding box center [407, 322] width 93 height 14
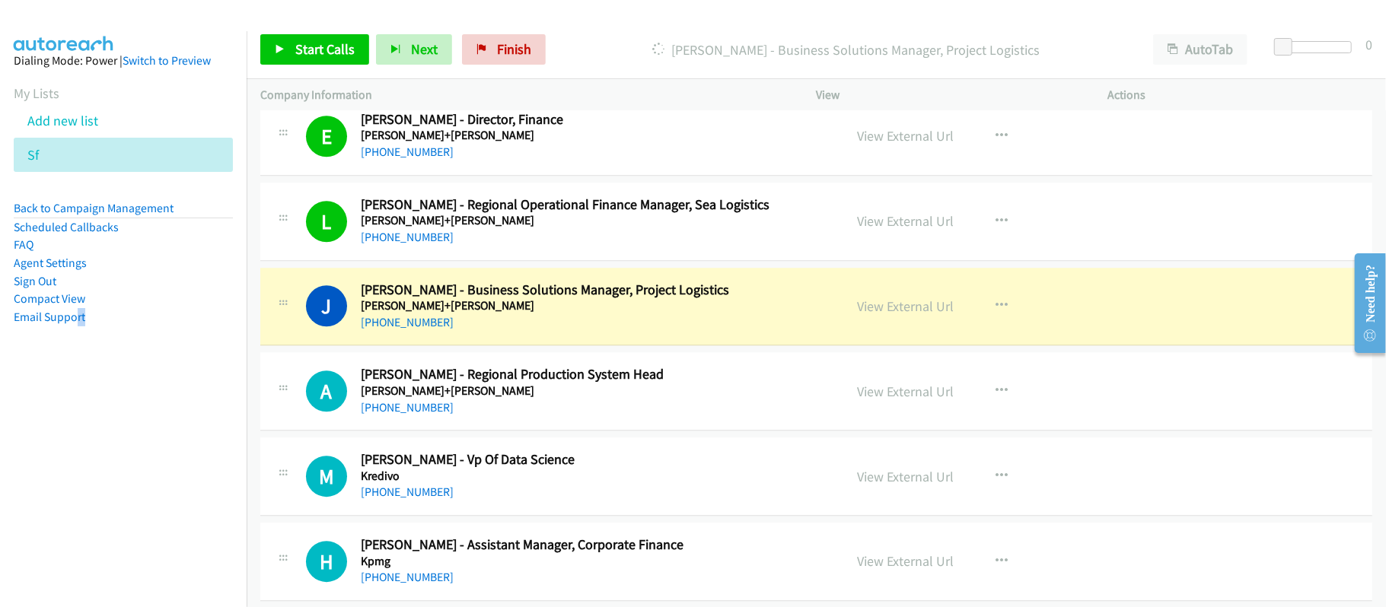
click at [498, 417] on div "+65 9155 8658" at bounding box center [592, 408] width 462 height 18
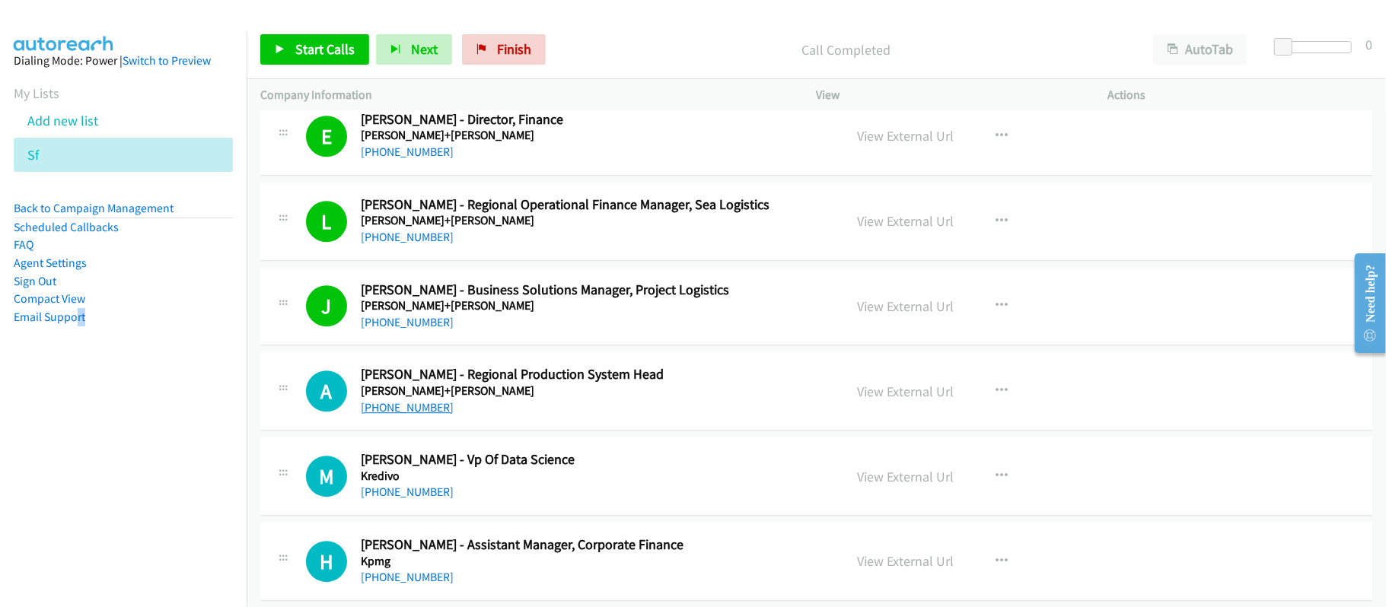
click at [405, 415] on link "+65 9155 8658" at bounding box center [407, 407] width 93 height 14
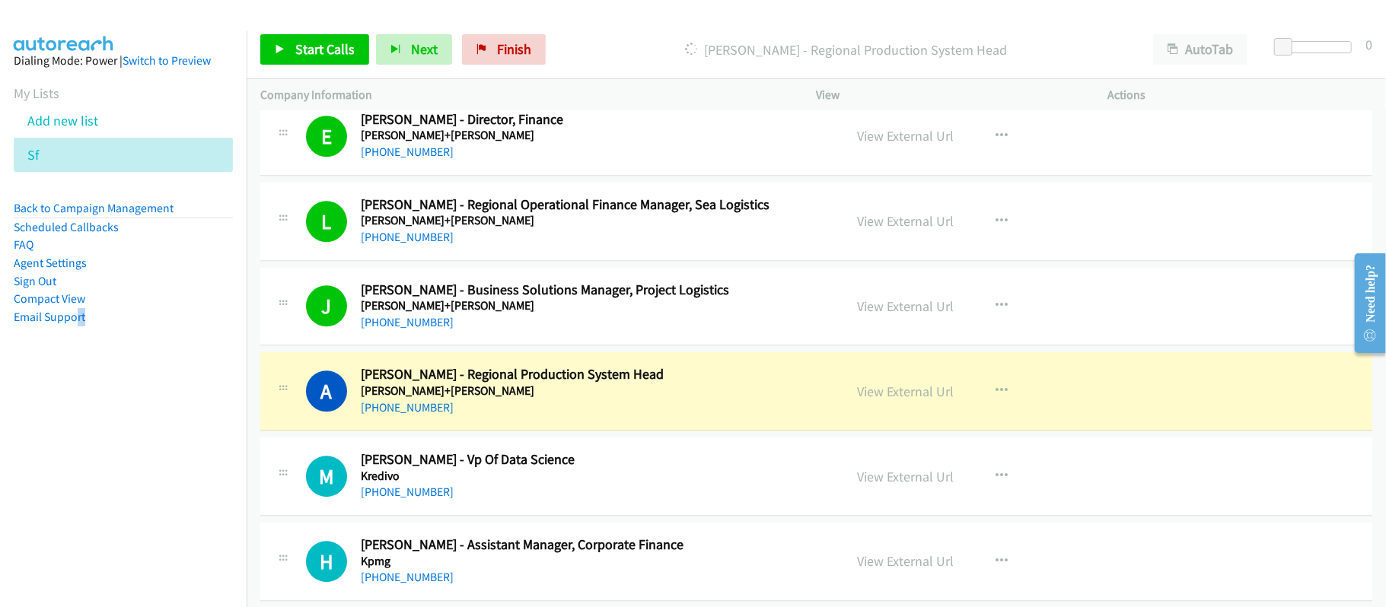
click at [518, 411] on div "+65 9155 8658" at bounding box center [592, 408] width 462 height 18
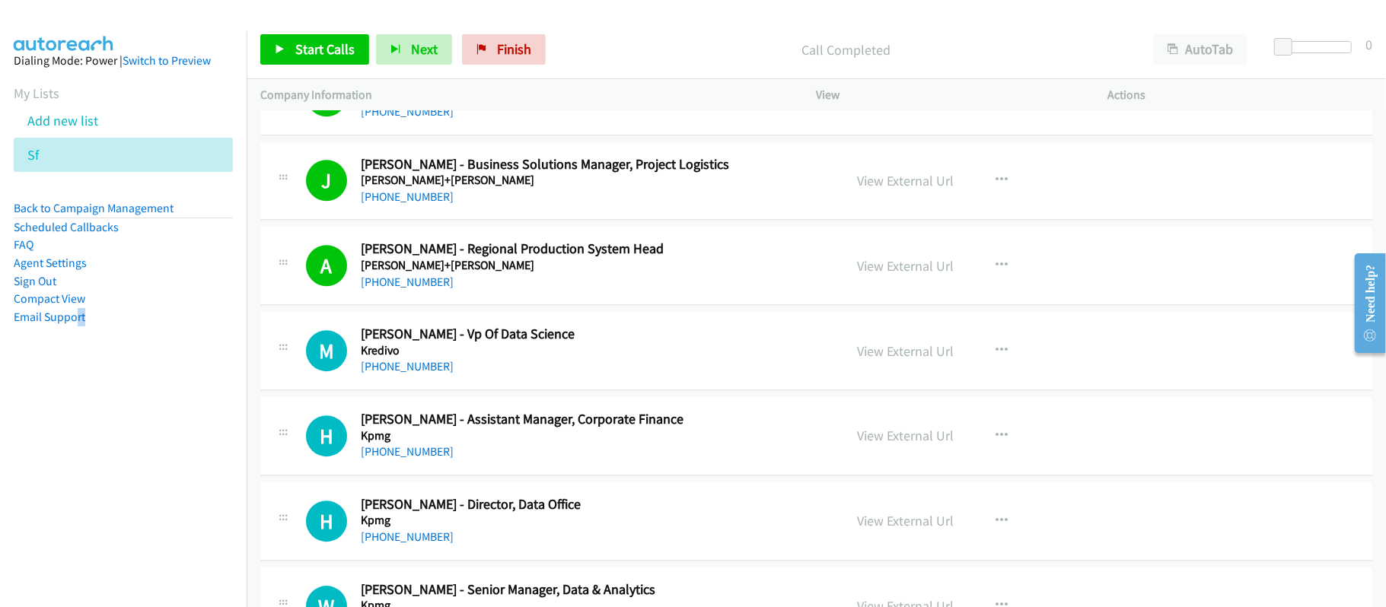
scroll to position [3247, 0]
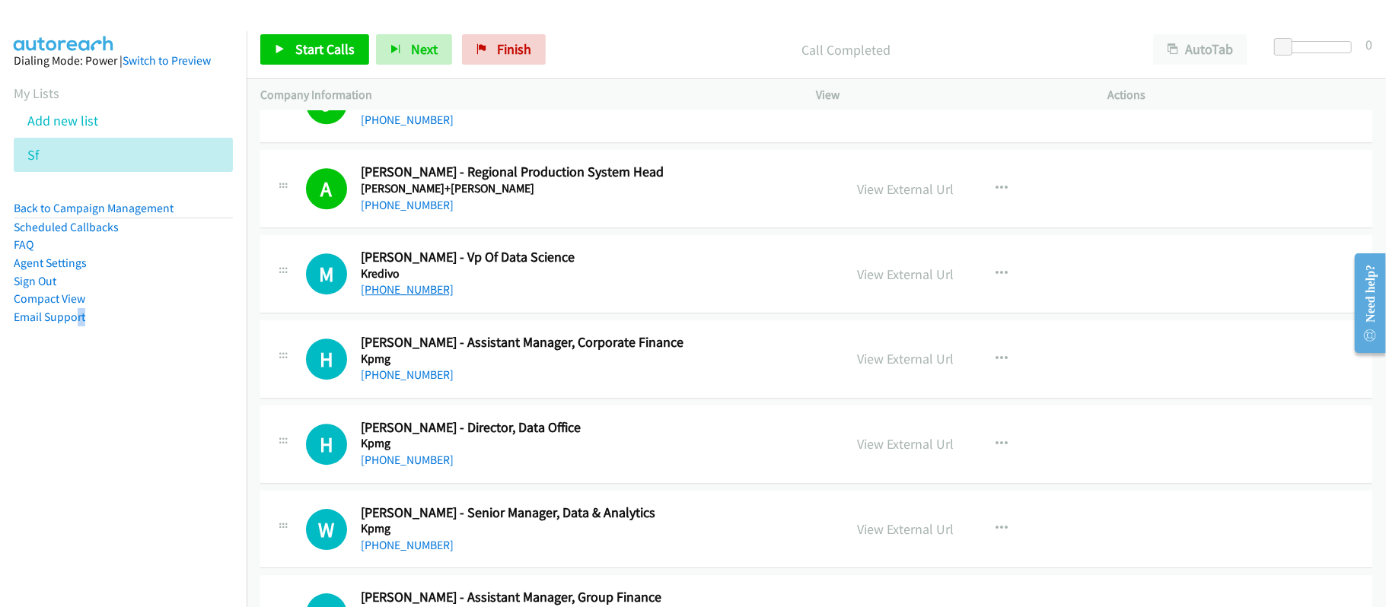
drag, startPoint x: 409, startPoint y: 301, endPoint x: 425, endPoint y: 300, distance: 16.1
click at [409, 297] on link "+65 9895 1751" at bounding box center [407, 289] width 93 height 14
click at [363, 382] on link "+65 9817 9201" at bounding box center [407, 375] width 93 height 14
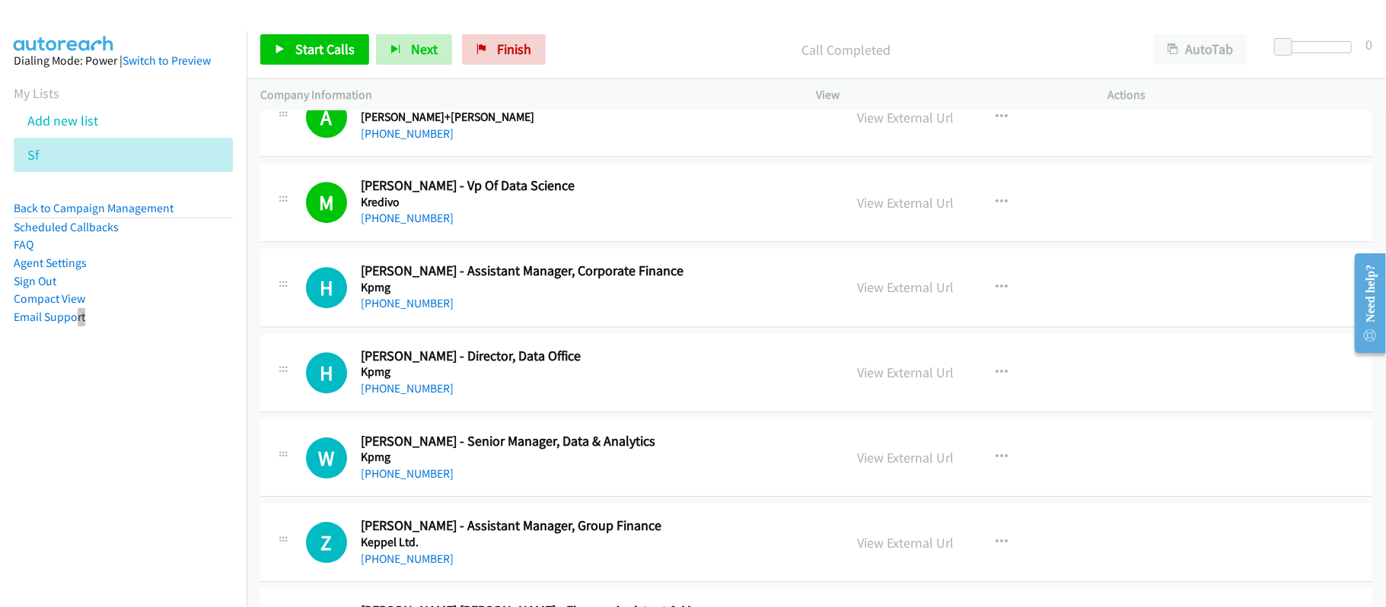
scroll to position [3349, 0]
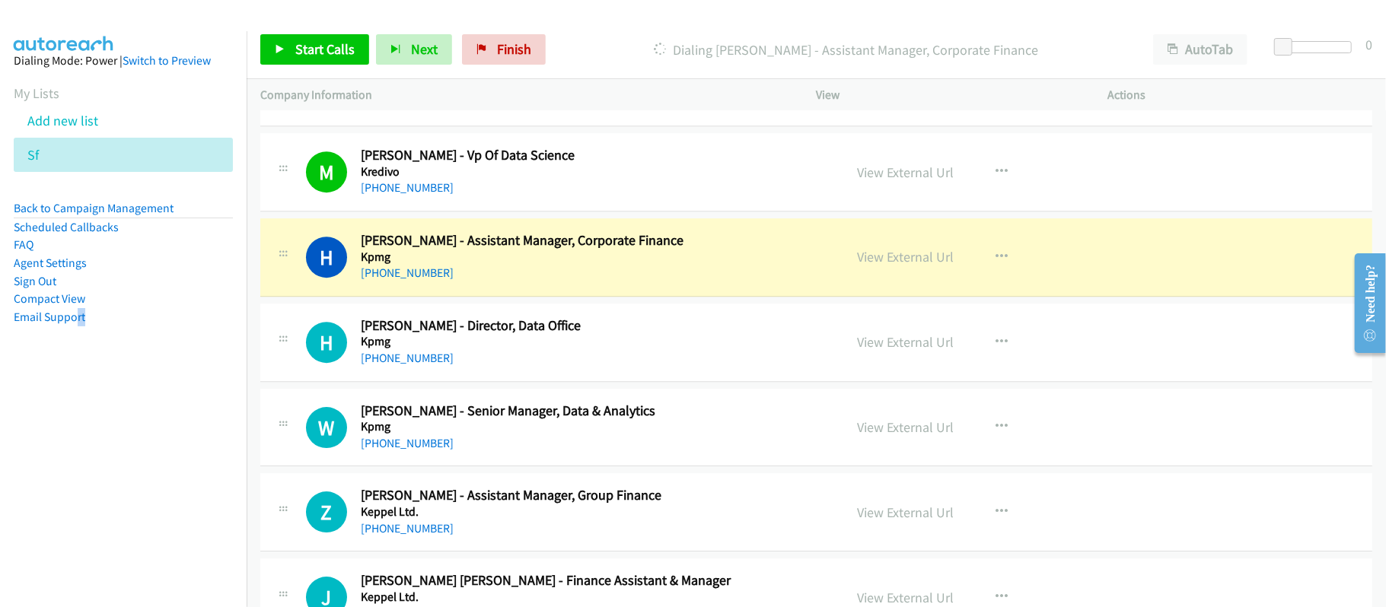
click at [540, 265] on h5 "Kpmg" at bounding box center [592, 257] width 462 height 15
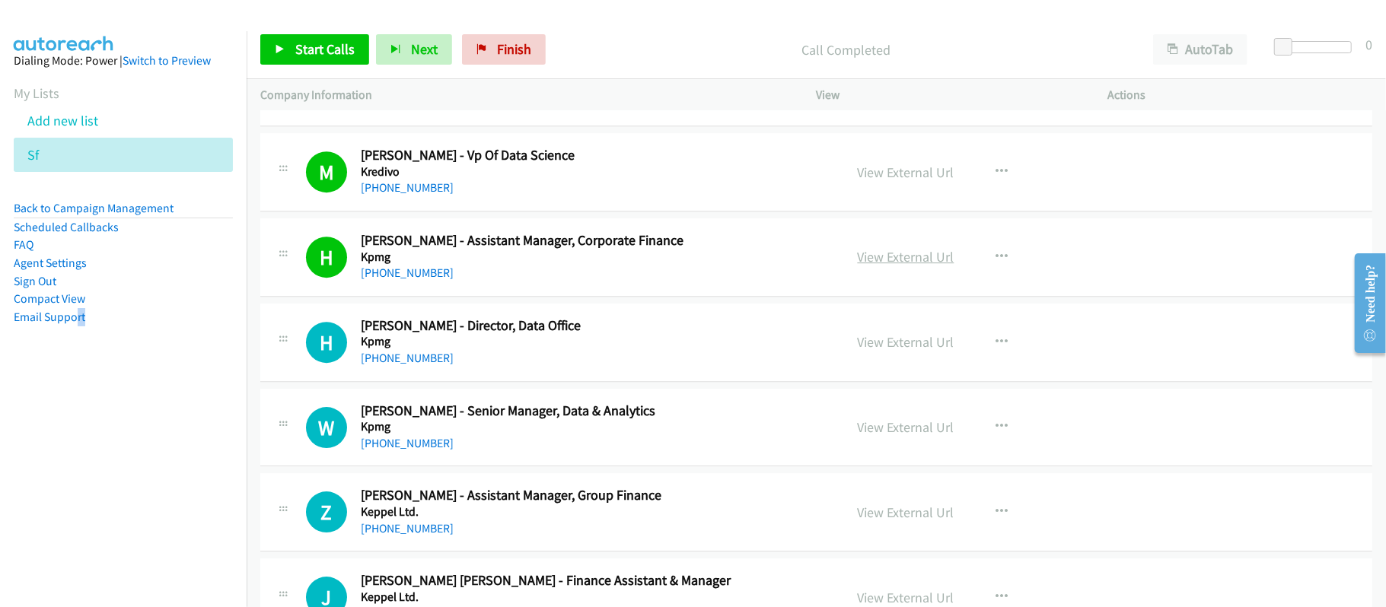
click at [865, 263] on link "View External Url" at bounding box center [906, 257] width 97 height 18
drag, startPoint x: 368, startPoint y: 367, endPoint x: 493, endPoint y: 376, distance: 125.2
click at [368, 365] on link "+65 9654 4054" at bounding box center [407, 358] width 93 height 14
click at [400, 451] on link "+65 8180 7834" at bounding box center [407, 443] width 93 height 14
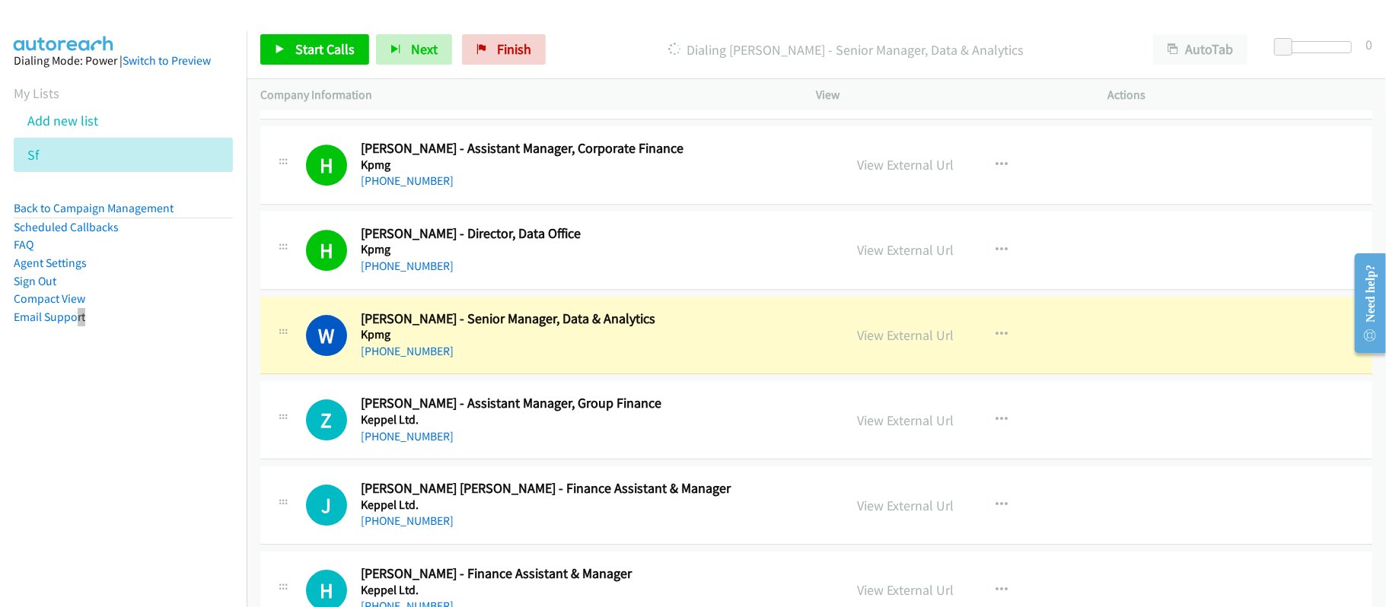
scroll to position [3552, 0]
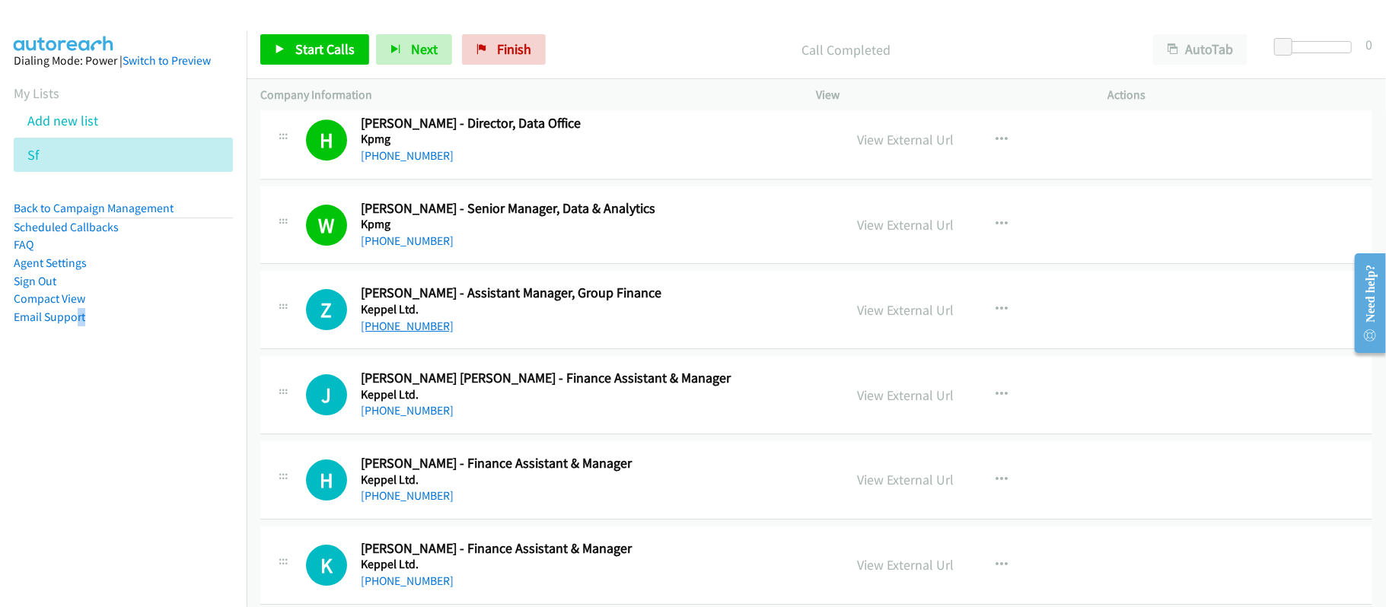
click at [391, 333] on link "+65 9430 1280" at bounding box center [407, 326] width 93 height 14
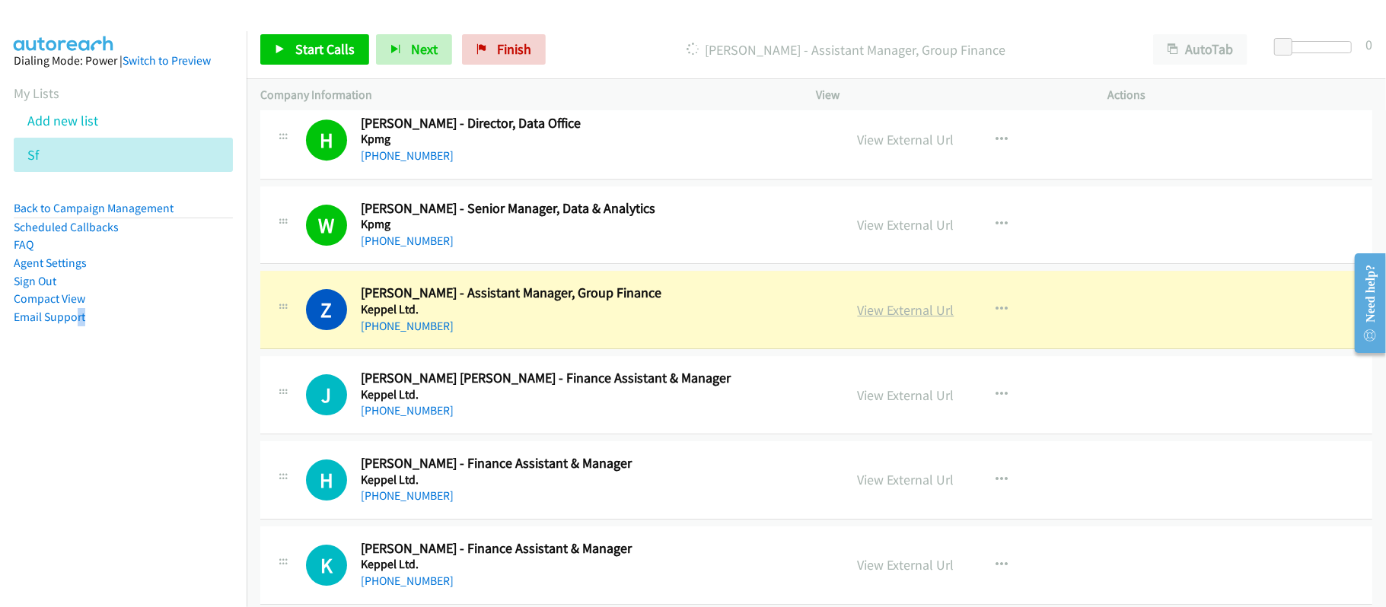
click at [923, 319] on link "View External Url" at bounding box center [906, 310] width 97 height 18
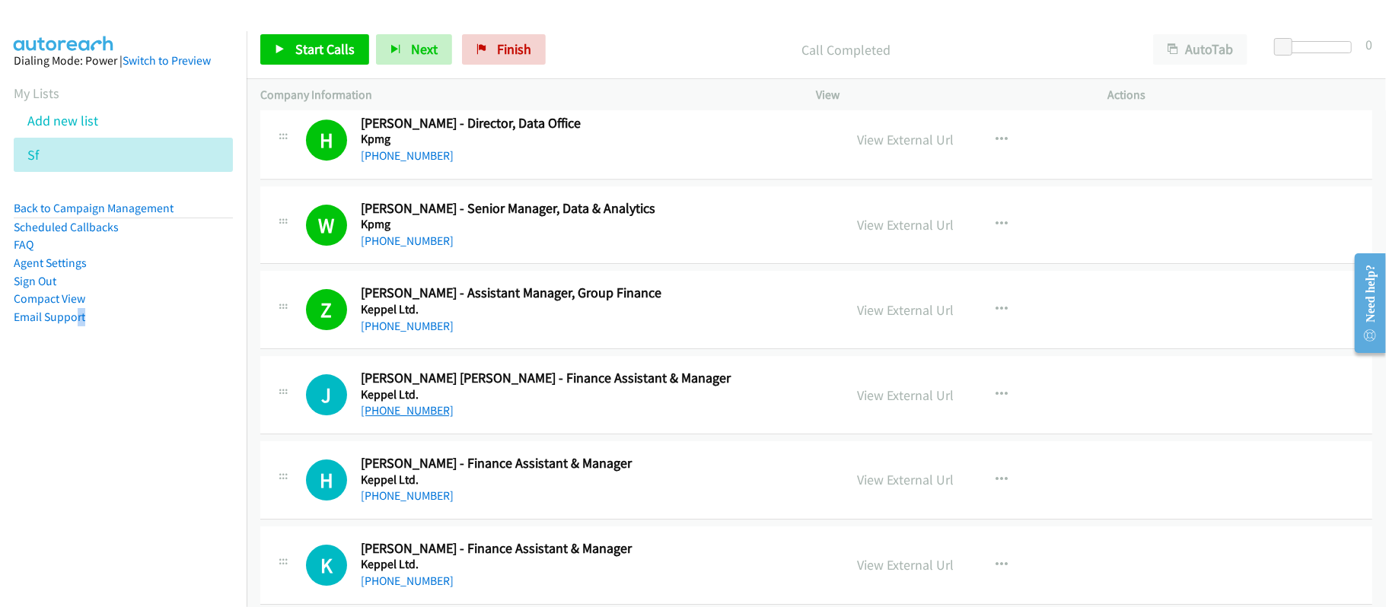
click at [385, 418] on link "+65 9858 6107" at bounding box center [407, 410] width 93 height 14
click at [486, 420] on div "+65 9858 6107" at bounding box center [592, 411] width 462 height 18
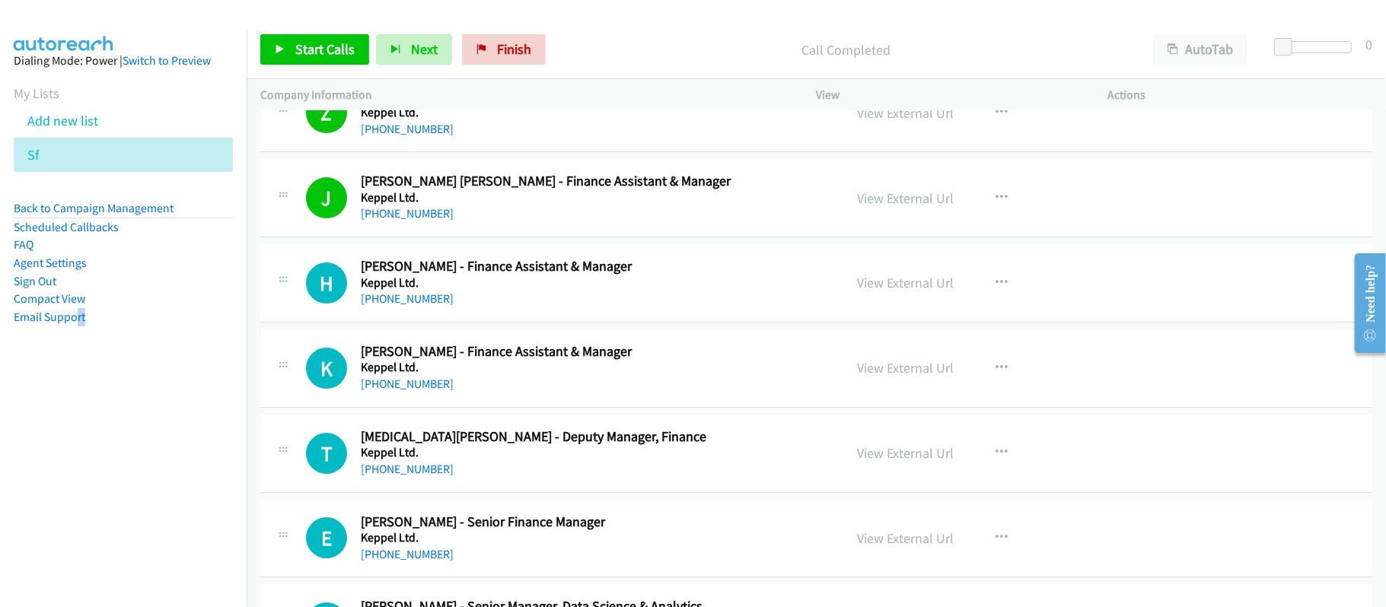
scroll to position [3755, 0]
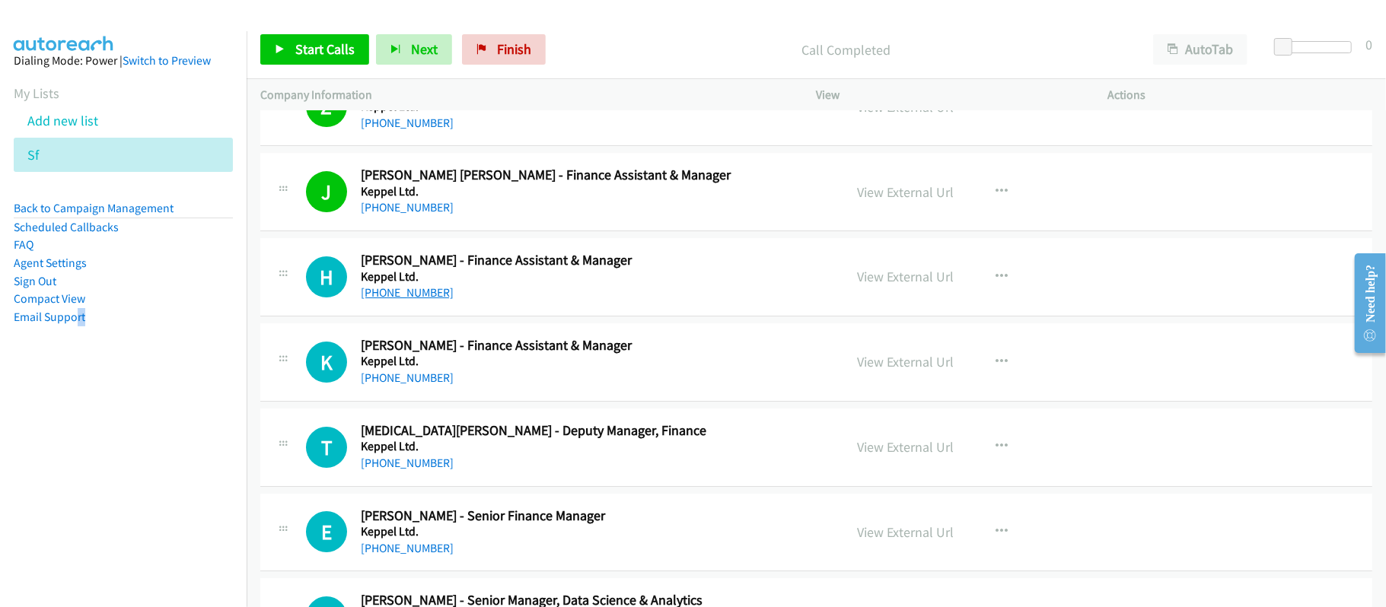
click at [412, 300] on link "+65 9830 1383" at bounding box center [407, 292] width 93 height 14
click at [476, 385] on div "+65 9653 2525" at bounding box center [592, 378] width 462 height 18
click at [373, 385] on link "+65 9653 2525" at bounding box center [407, 378] width 93 height 14
click at [433, 387] on div "+65 9653 2525" at bounding box center [592, 378] width 462 height 18
click at [403, 385] on link "+65 9653 2525" at bounding box center [407, 378] width 93 height 14
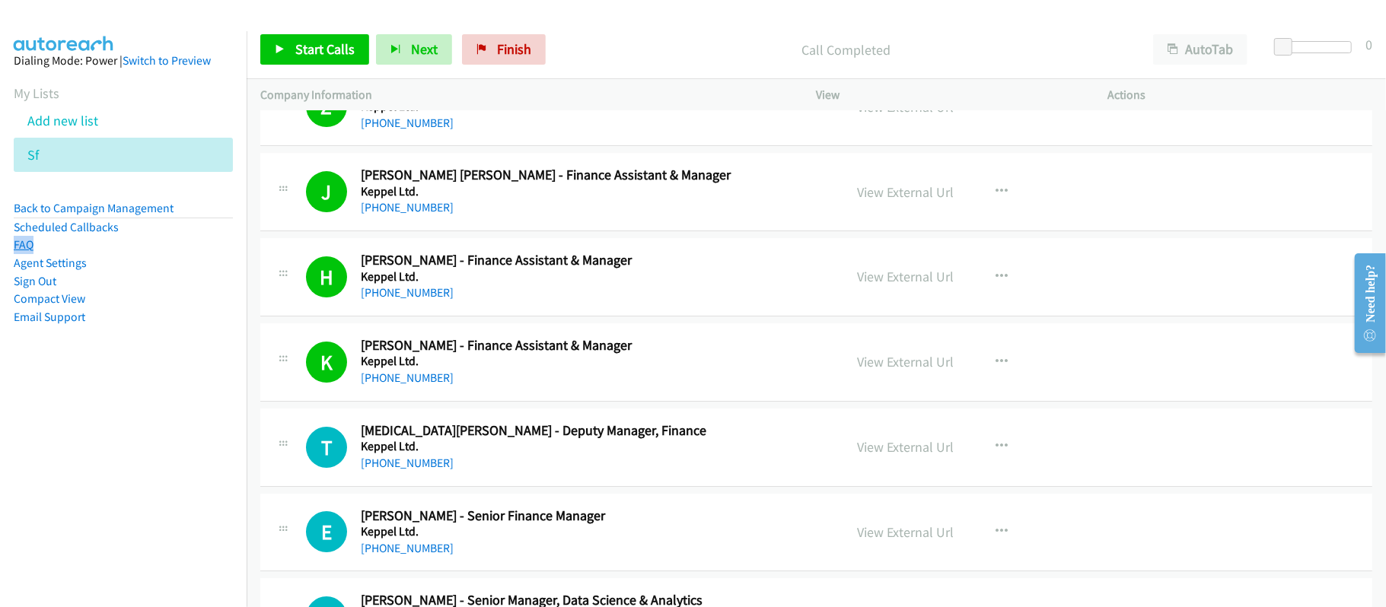
click at [31, 239] on aside "Dialing Mode: Power | Switch to Preview My Lists Add new list Sf Back to Campai…" at bounding box center [123, 213] width 247 height 364
click at [394, 385] on link "+65 9653 2525" at bounding box center [407, 378] width 93 height 14
click at [552, 387] on div "+65 9653 2525" at bounding box center [592, 378] width 462 height 18
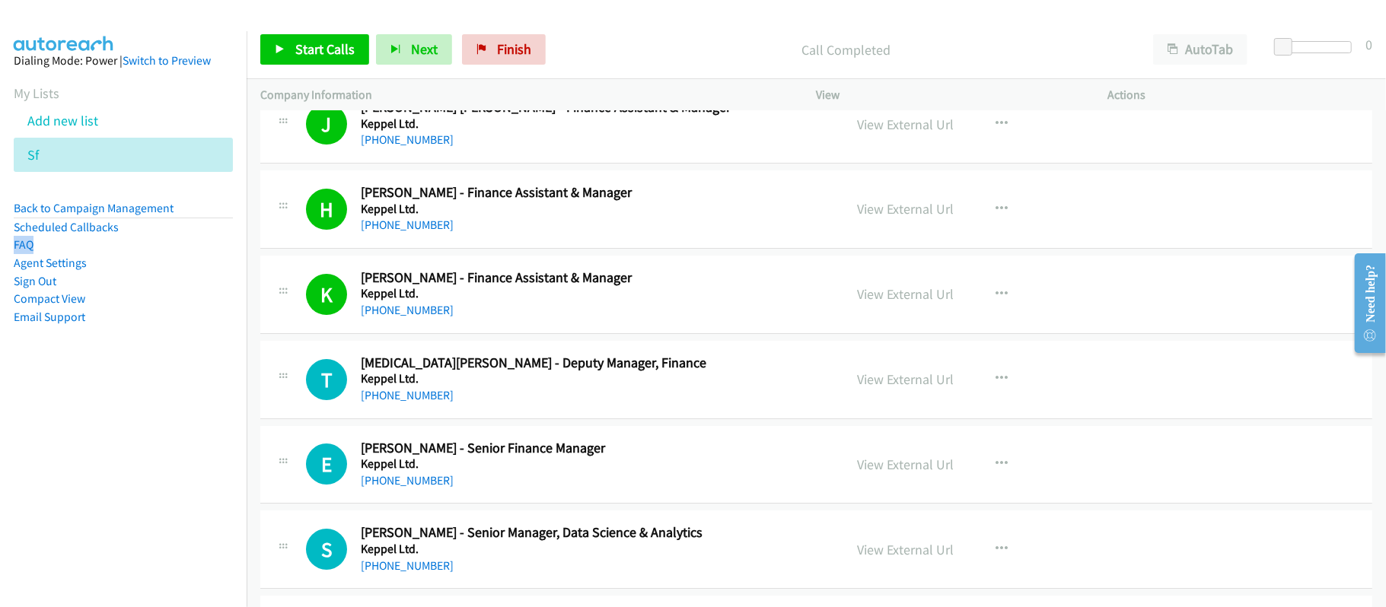
scroll to position [3958, 0]
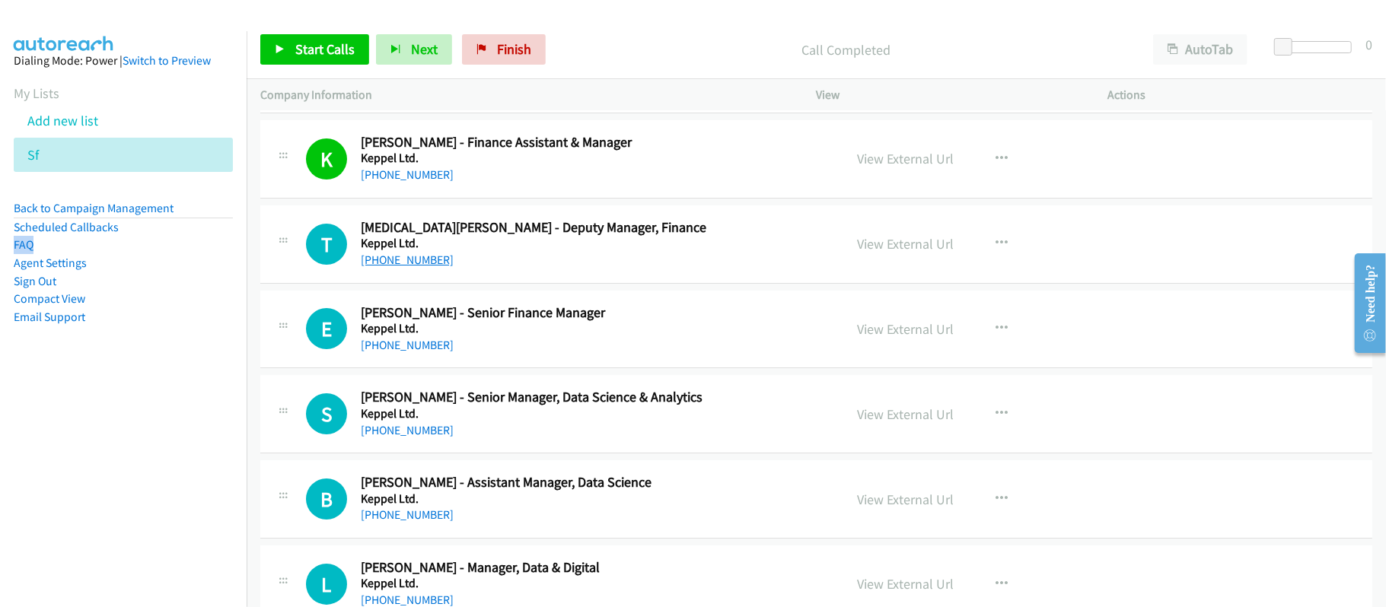
click at [405, 267] on link "+65 9137 9470" at bounding box center [407, 260] width 93 height 14
click at [409, 352] on link "+65 8838 3108" at bounding box center [407, 345] width 93 height 14
click at [423, 436] on link "+65 9139 8084" at bounding box center [407, 430] width 93 height 14
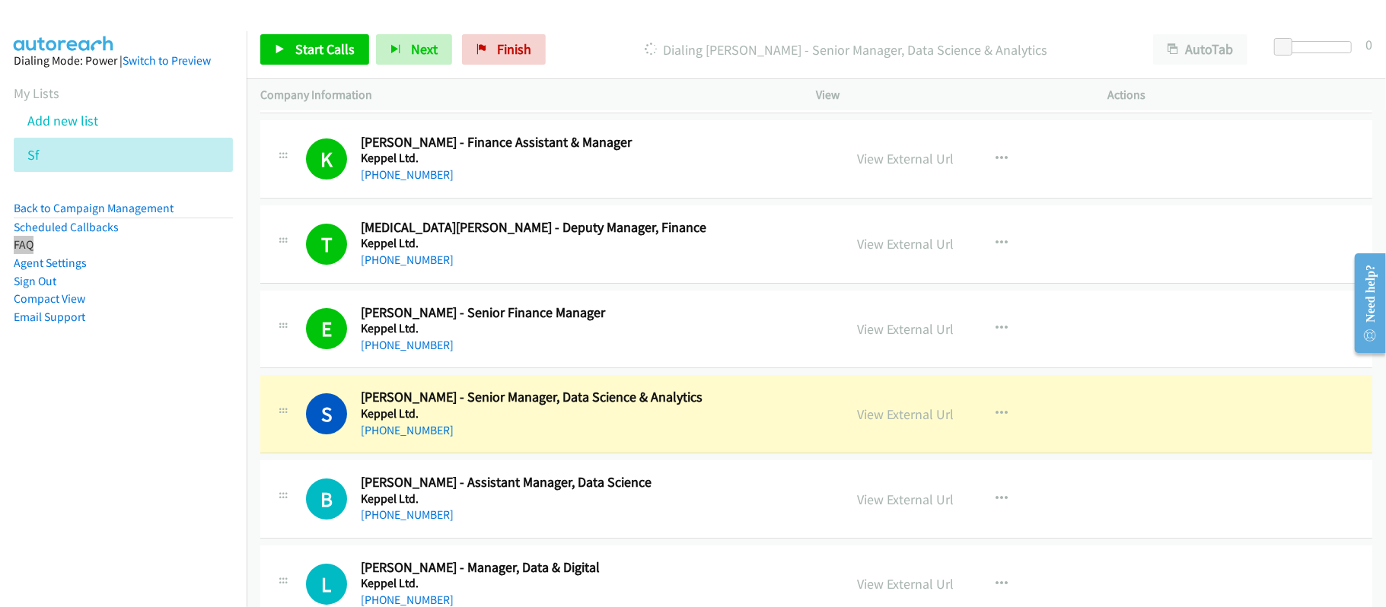
scroll to position [4060, 0]
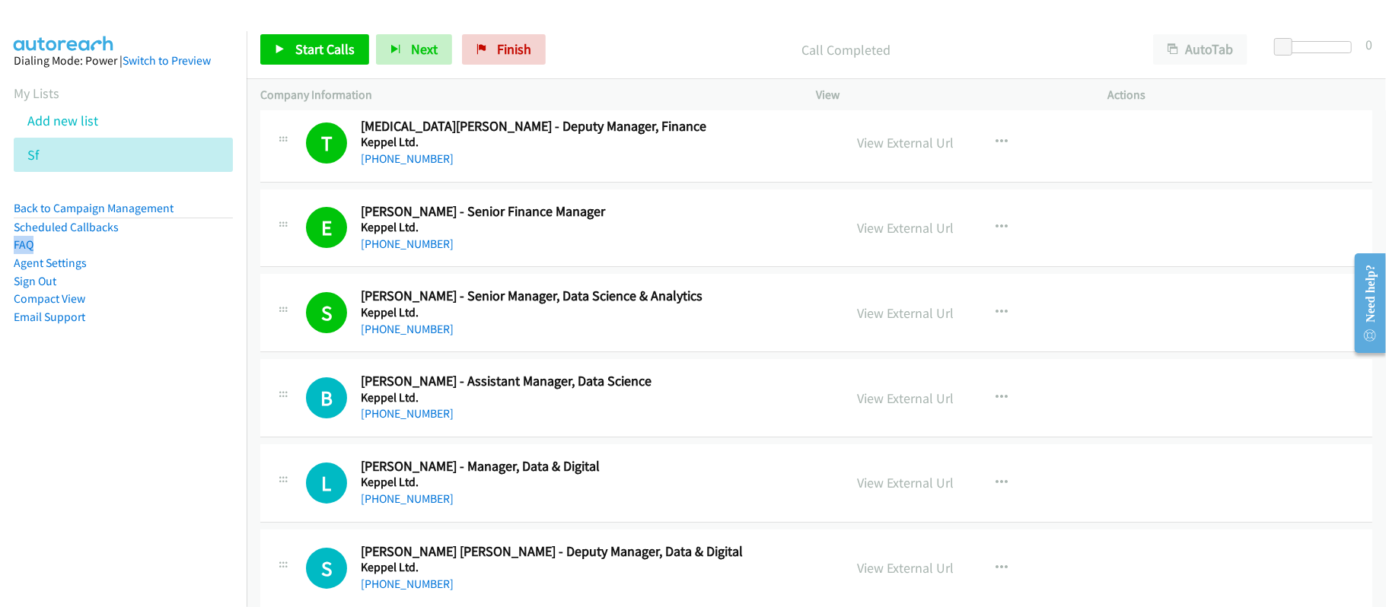
drag, startPoint x: 412, startPoint y: 428, endPoint x: 454, endPoint y: 434, distance: 42.3
click at [407, 421] on link "+65 8157 5734" at bounding box center [407, 414] width 93 height 14
click at [480, 423] on div "+65 8157 5734" at bounding box center [592, 414] width 462 height 18
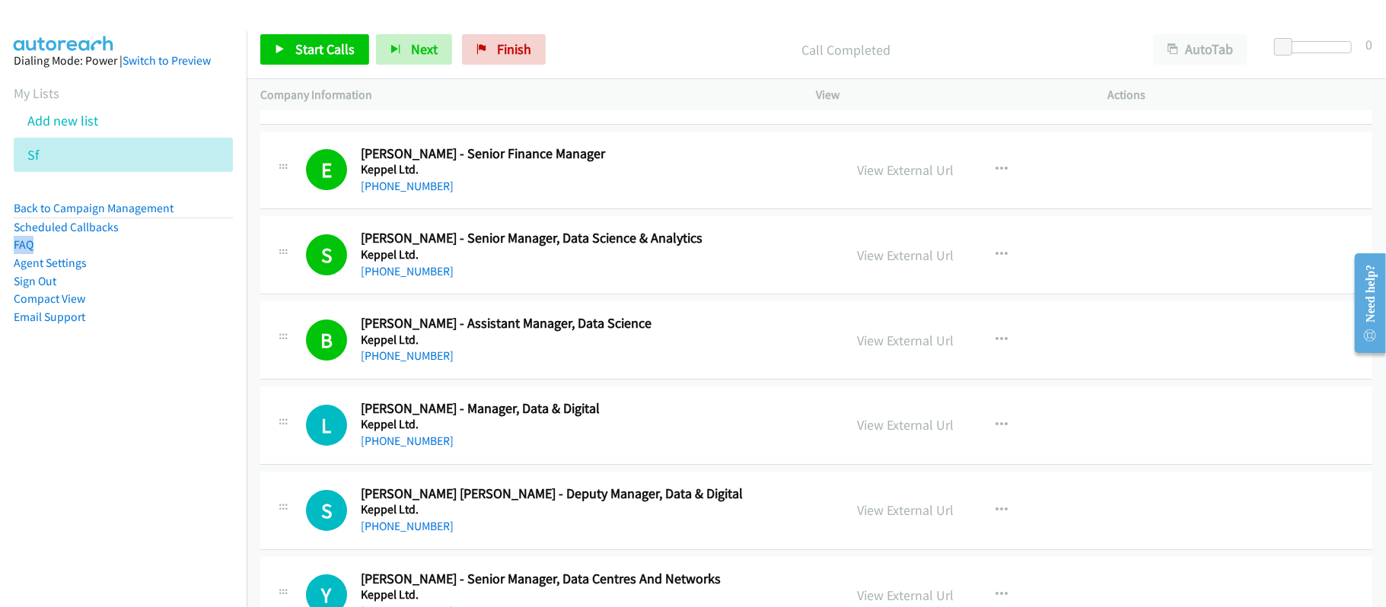
scroll to position [4161, 0]
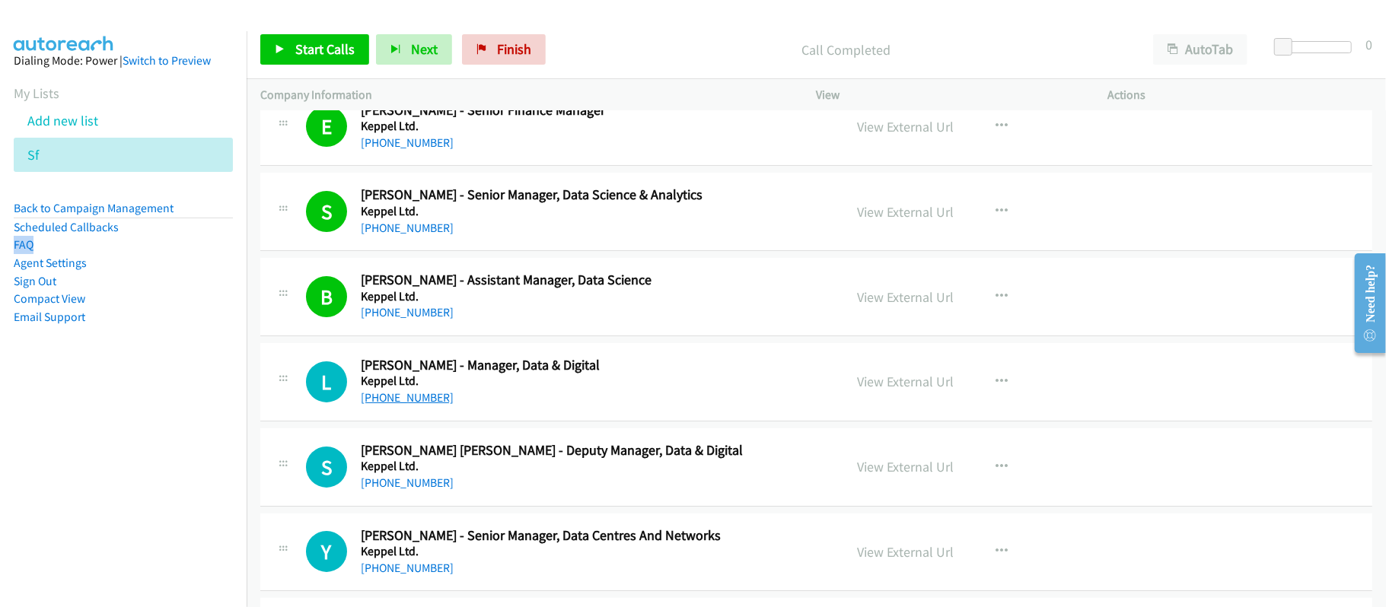
drag, startPoint x: 412, startPoint y: 409, endPoint x: 427, endPoint y: 410, distance: 15.2
click at [412, 405] on link "+65 9481 9470" at bounding box center [407, 398] width 93 height 14
click at [403, 490] on link "+65 9382 1129" at bounding box center [407, 483] width 93 height 14
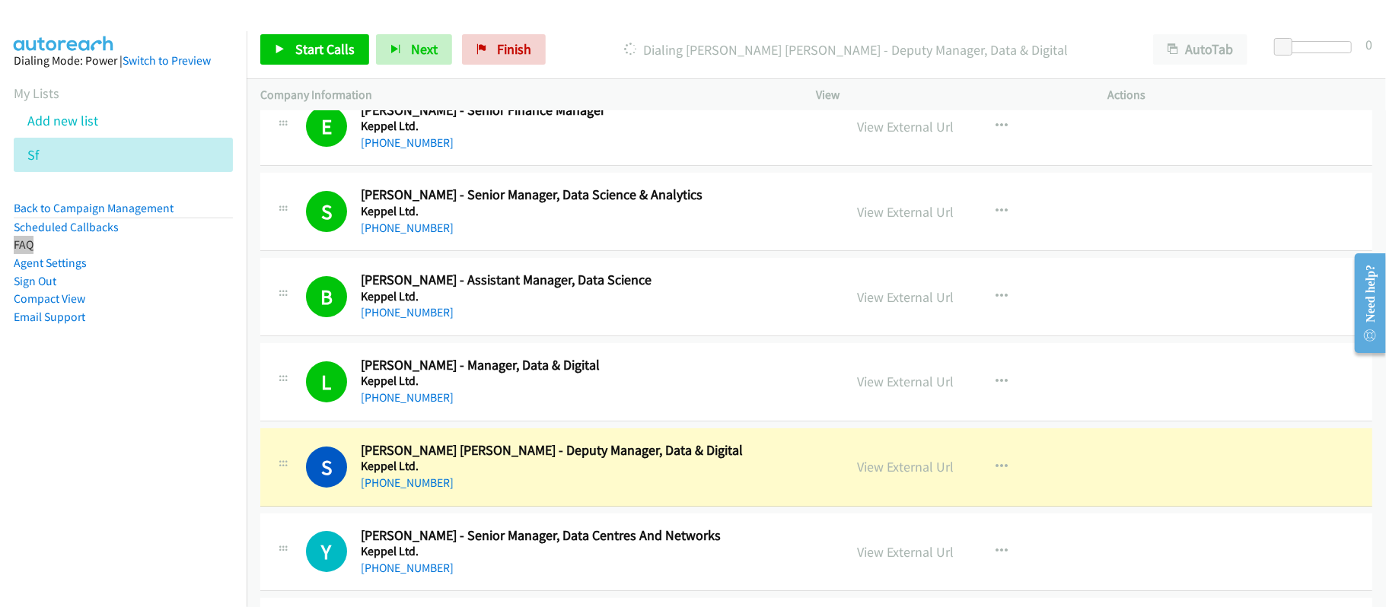
scroll to position [4263, 0]
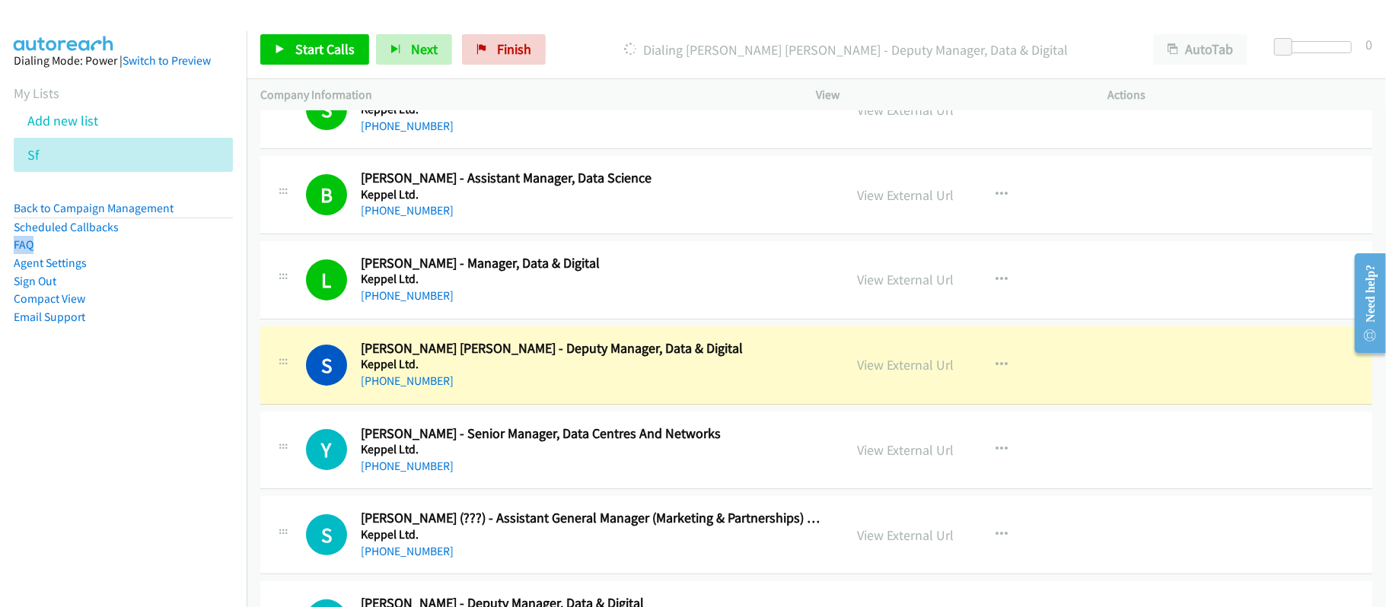
click at [550, 358] on h2 "Samuel Ys Wong - Deputy Manager, Data & Digital" at bounding box center [592, 349] width 462 height 18
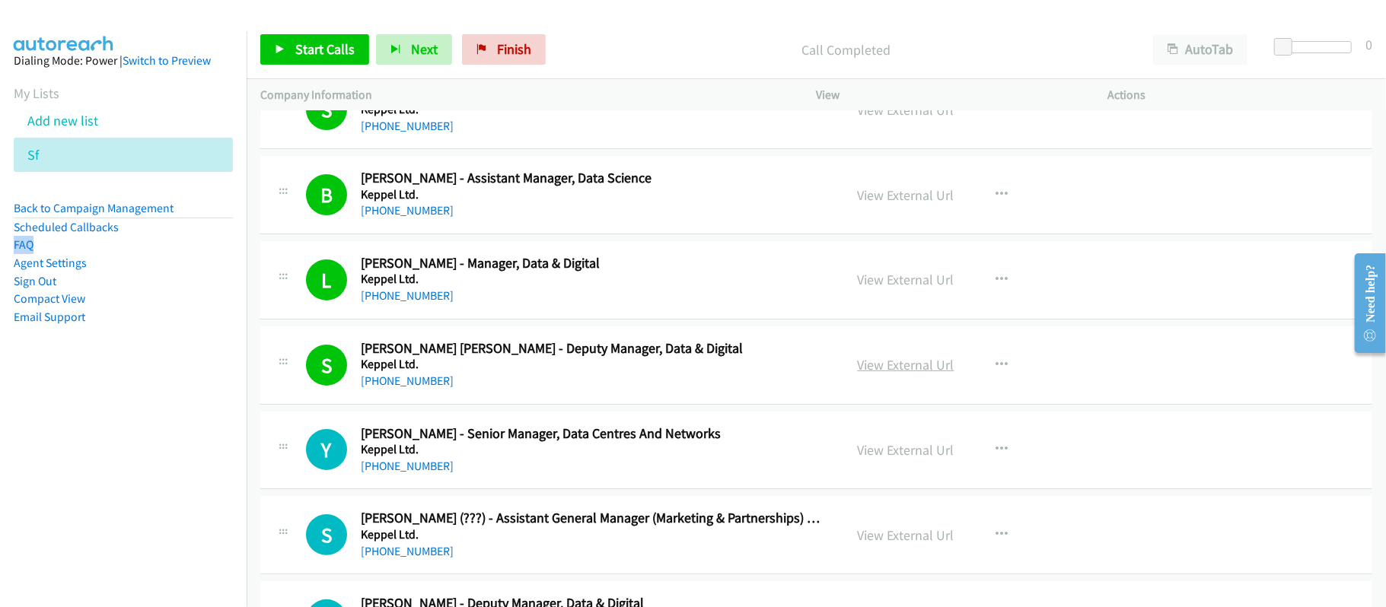
click at [899, 369] on link "View External Url" at bounding box center [906, 365] width 97 height 18
click at [400, 458] on h5 "Keppel Ltd." at bounding box center [592, 449] width 462 height 15
click at [412, 473] on link "+65 9852 7363" at bounding box center [407, 466] width 93 height 14
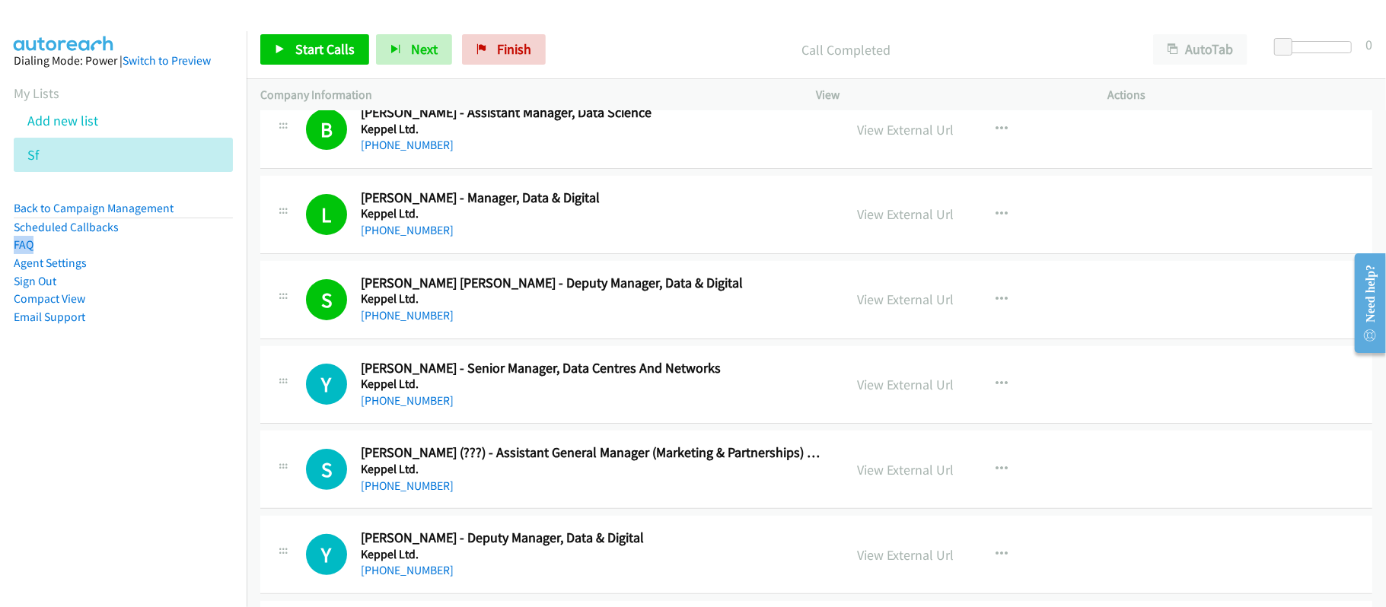
scroll to position [4364, 0]
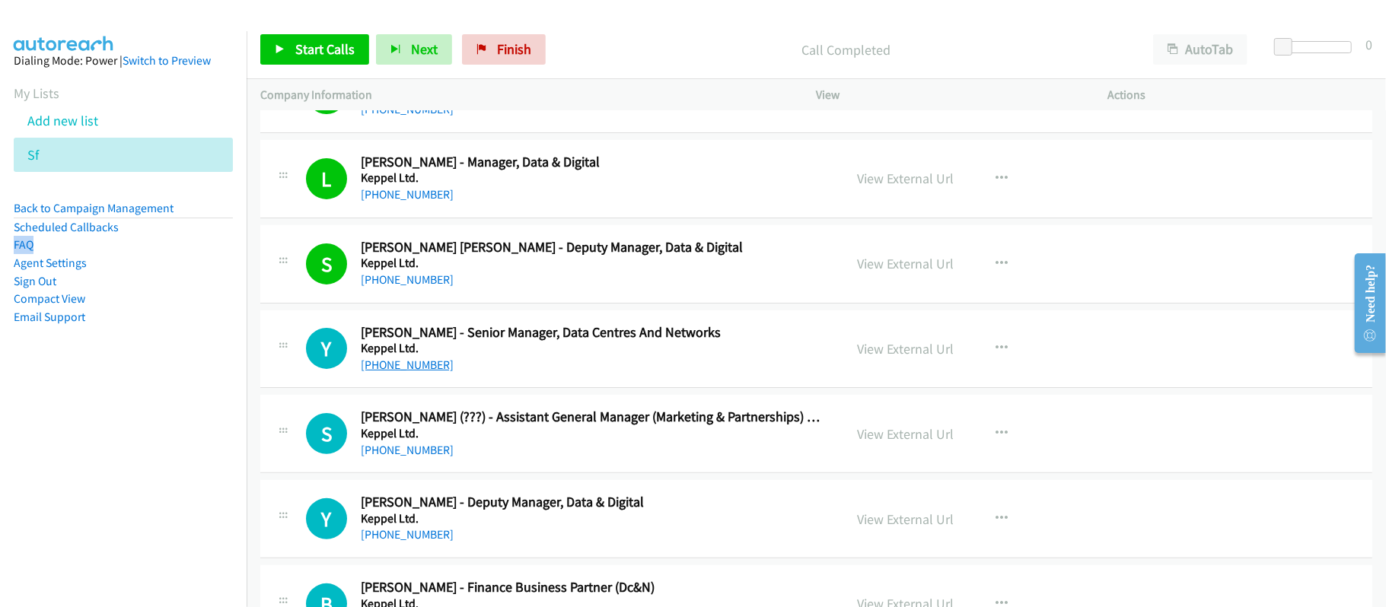
click at [402, 372] on link "+65 9852 7363" at bounding box center [407, 365] width 93 height 14
click at [415, 458] on link "+65 8838 3789" at bounding box center [407, 450] width 93 height 14
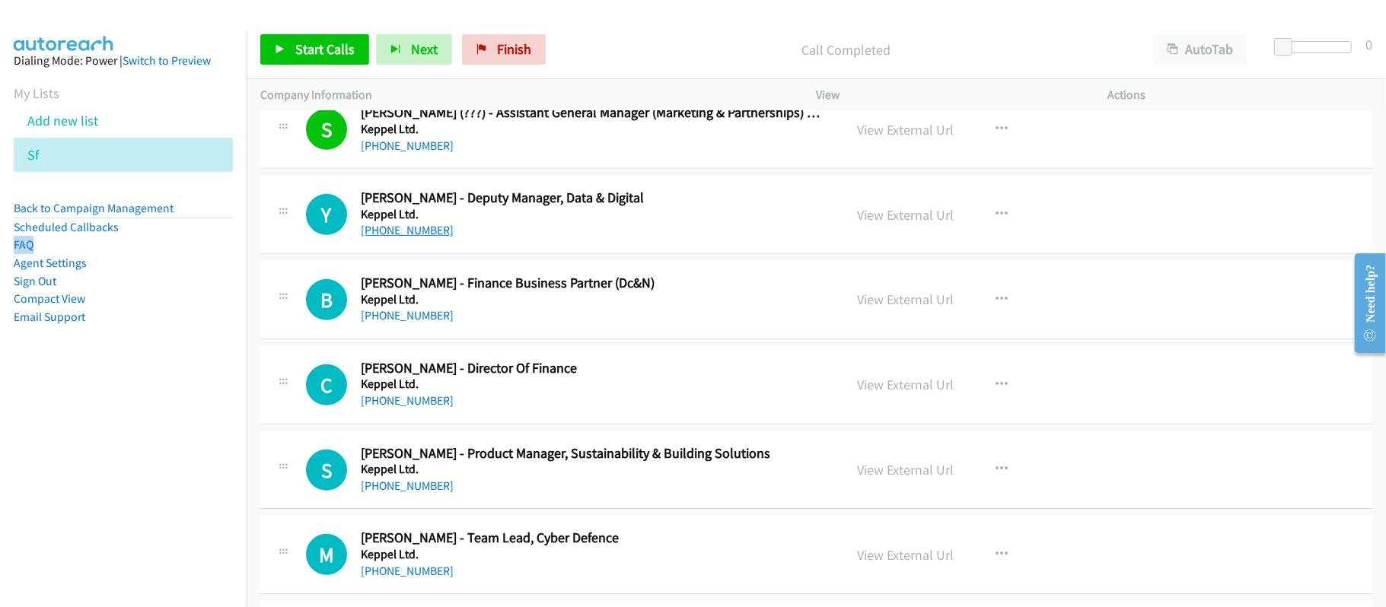
click at [413, 238] on link "+65 8588 5097" at bounding box center [407, 230] width 93 height 14
drag, startPoint x: 397, startPoint y: 324, endPoint x: 662, endPoint y: 387, distance: 272.3
click at [397, 323] on link "+65 9112 4833" at bounding box center [407, 315] width 93 height 14
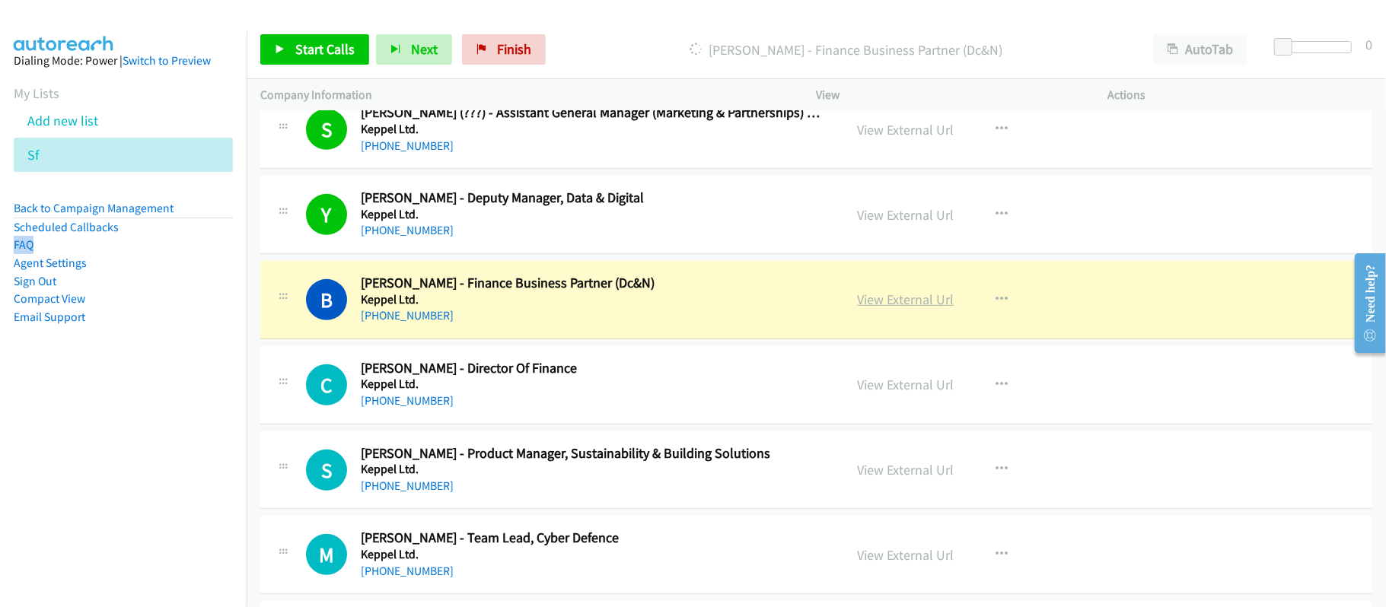
click at [860, 308] on link "View External Url" at bounding box center [906, 300] width 97 height 18
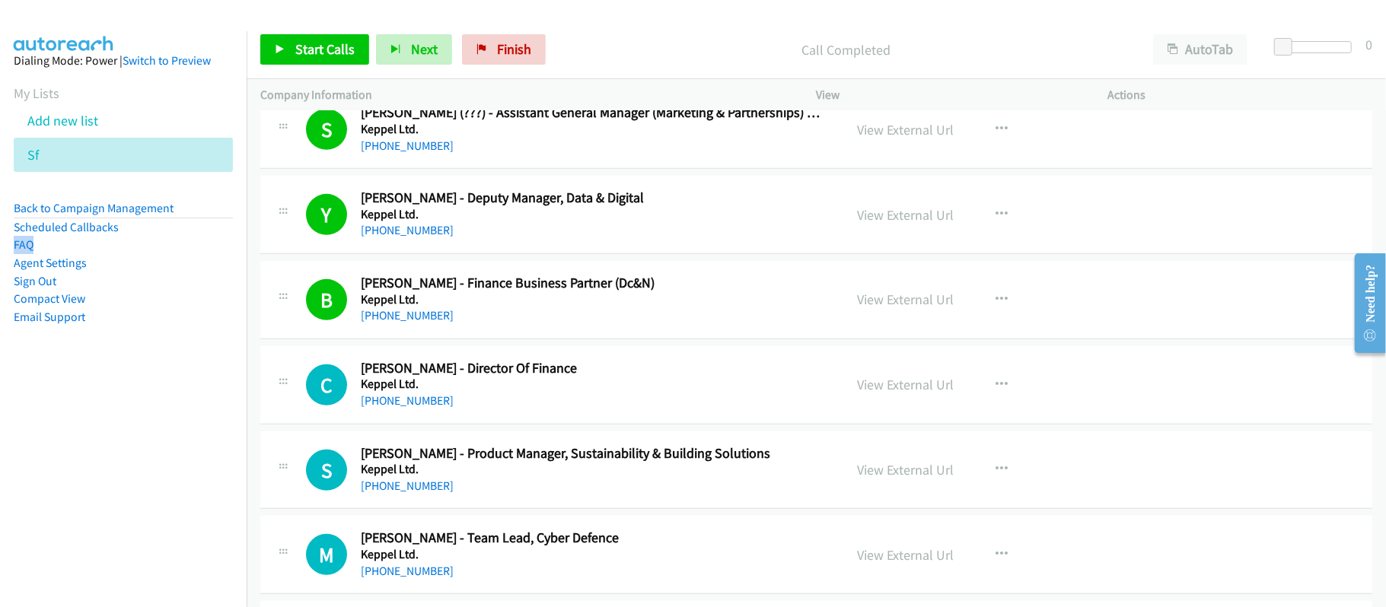
drag, startPoint x: 408, startPoint y: 413, endPoint x: 445, endPoint y: 416, distance: 36.7
click at [408, 408] on link "+65 9424 9599" at bounding box center [407, 401] width 93 height 14
click at [522, 425] on div "C Callback Scheduled Cindy Ong - Director Of Finance Keppel Ltd. Asia/Singapore…" at bounding box center [816, 385] width 1112 height 78
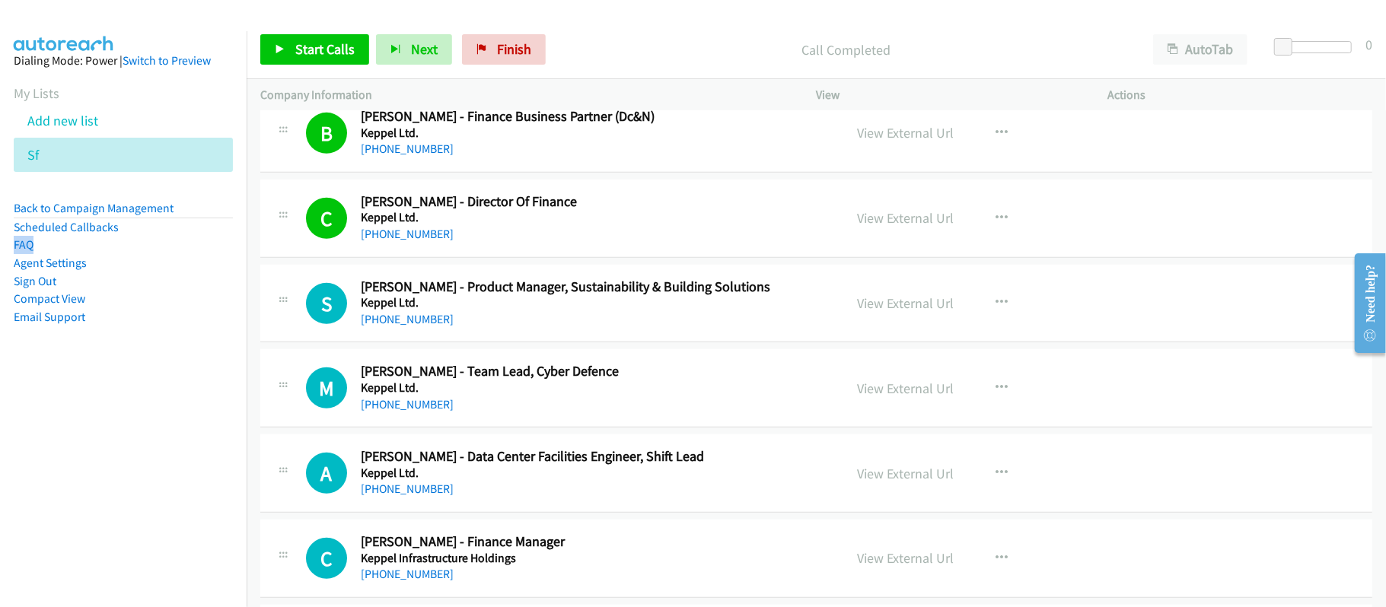
scroll to position [4872, 0]
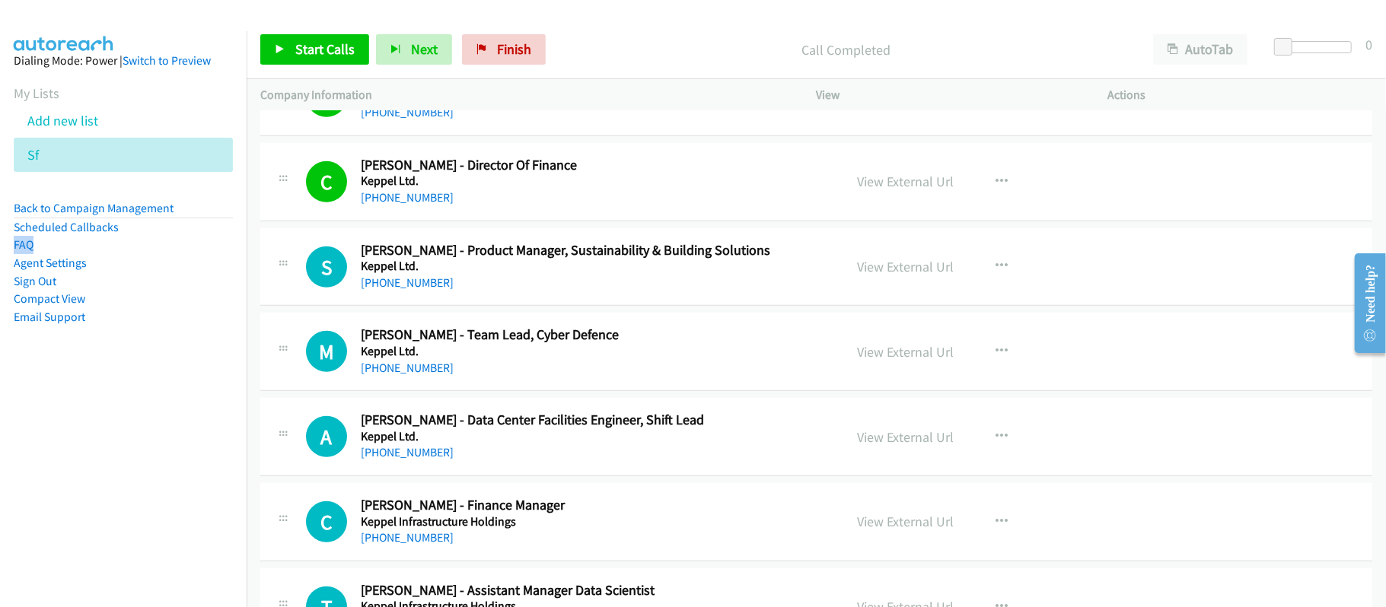
click at [533, 420] on div "A Callback Scheduled Amos Wee - Data Center Facilities Engineer, Shift Lead Kep…" at bounding box center [816, 437] width 1112 height 78
